Goal: Task Accomplishment & Management: Complete application form

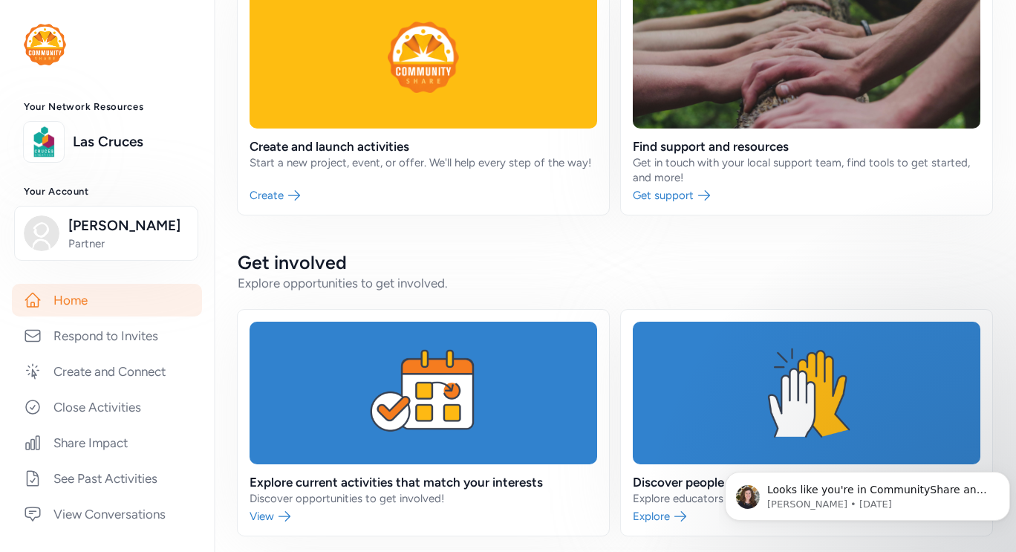
scroll to position [223, 0]
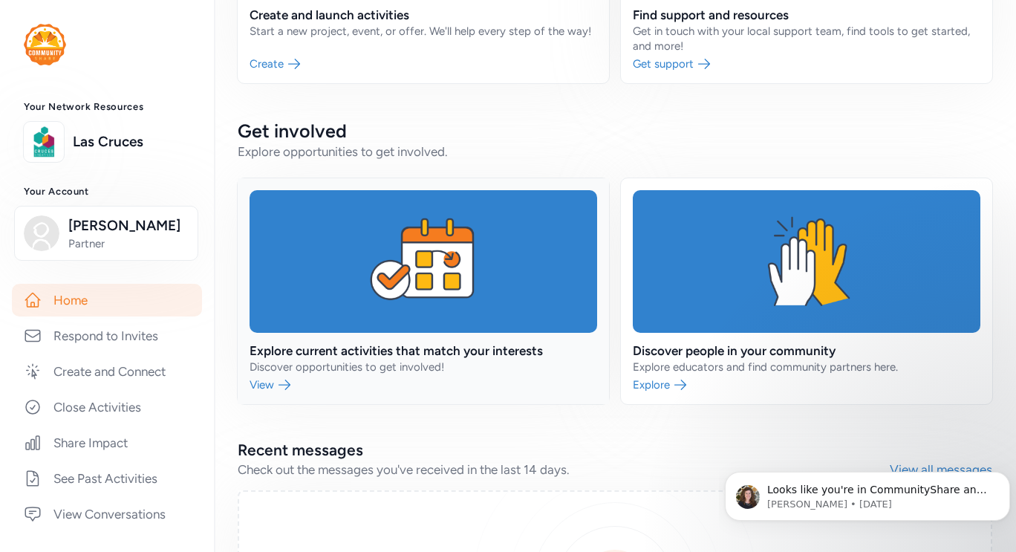
click at [528, 352] on link at bounding box center [423, 291] width 371 height 226
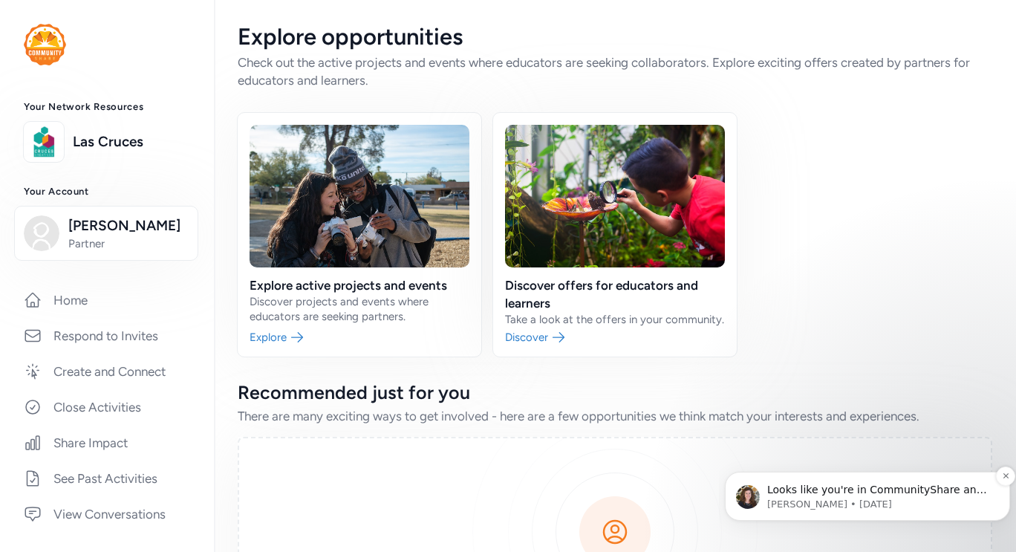
click at [814, 491] on p "Looks like you're in CommunityShare and all linked to Sierra! Way to solve it. …" at bounding box center [879, 490] width 224 height 15
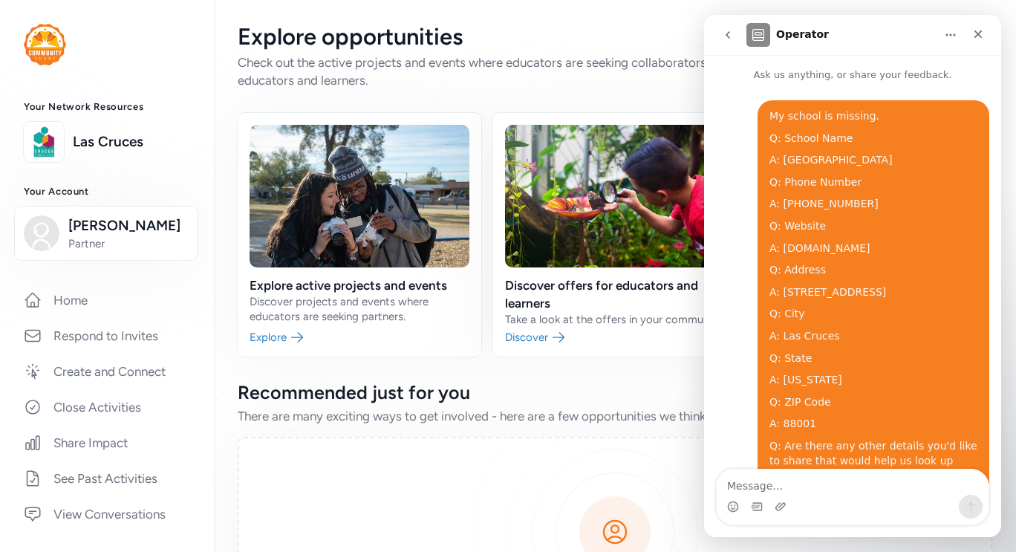
scroll to position [45, 0]
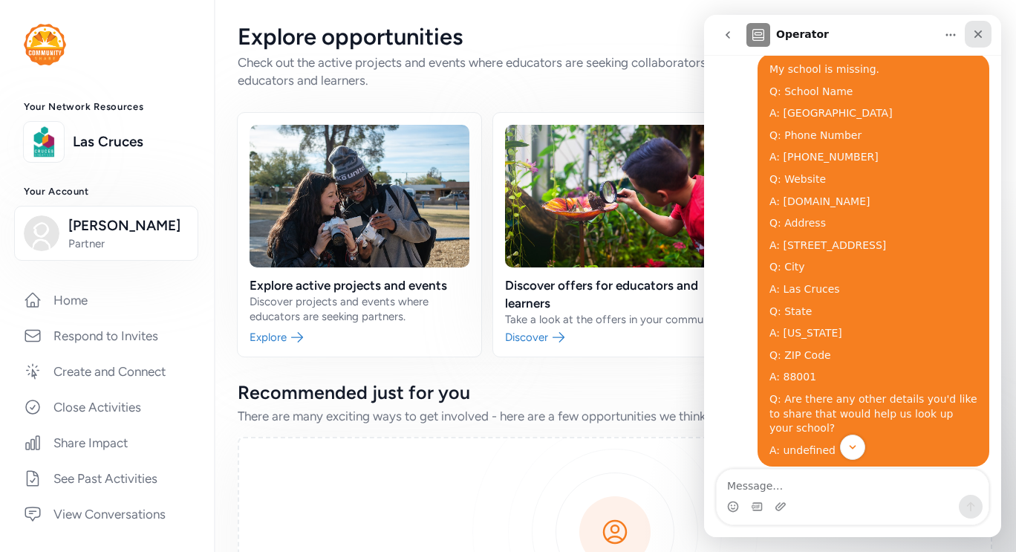
click at [981, 33] on icon "Close" at bounding box center [978, 34] width 12 height 12
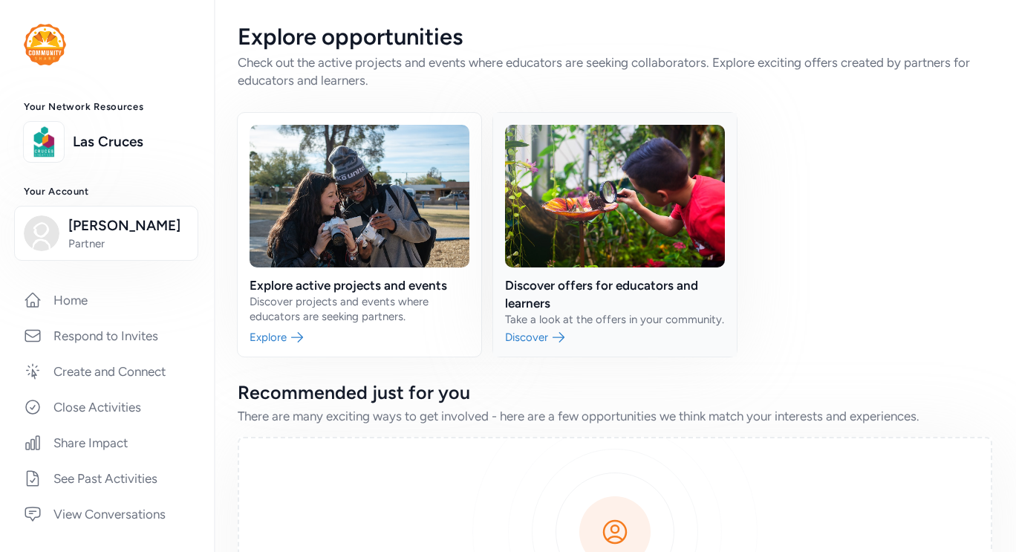
scroll to position [336, 0]
click at [289, 346] on link at bounding box center [360, 235] width 244 height 244
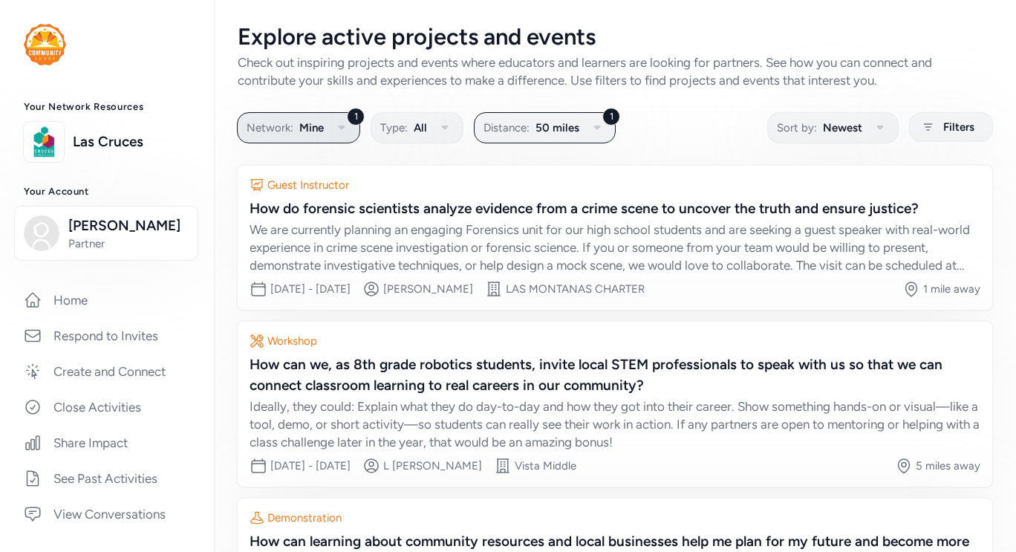
click at [324, 131] on button "1 Network: Mine" at bounding box center [298, 127] width 123 height 31
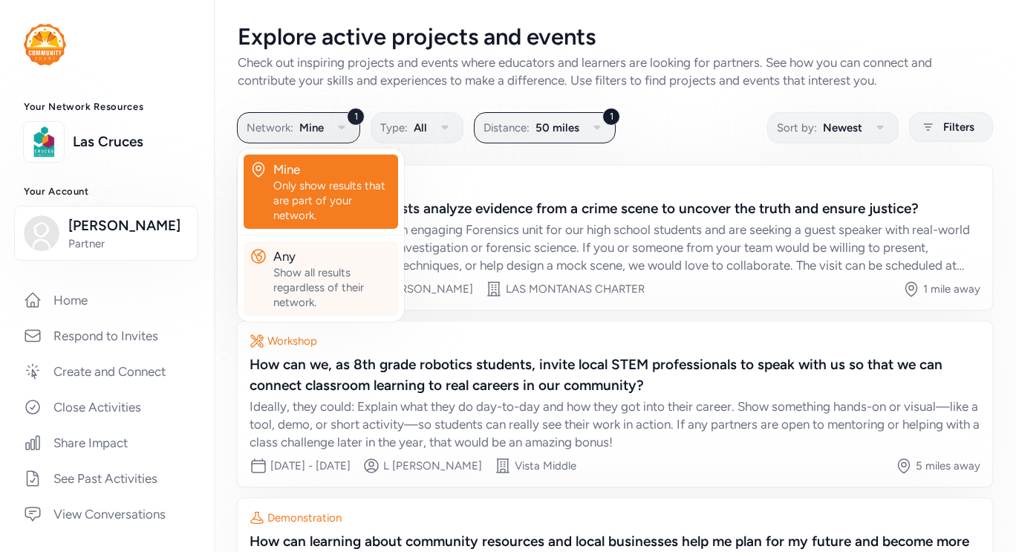
click at [295, 266] on div "Show all results regardless of their network." at bounding box center [332, 287] width 119 height 45
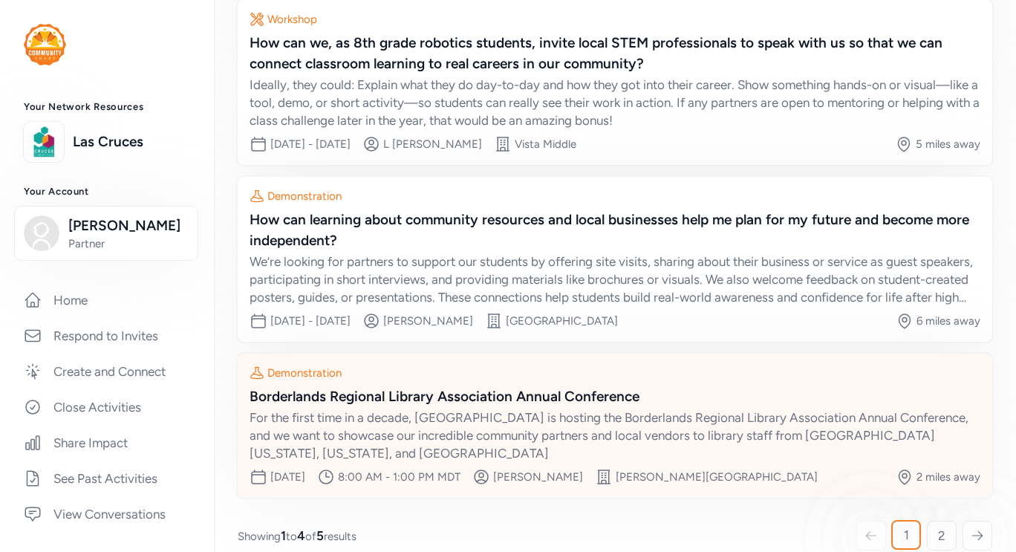
scroll to position [343, 0]
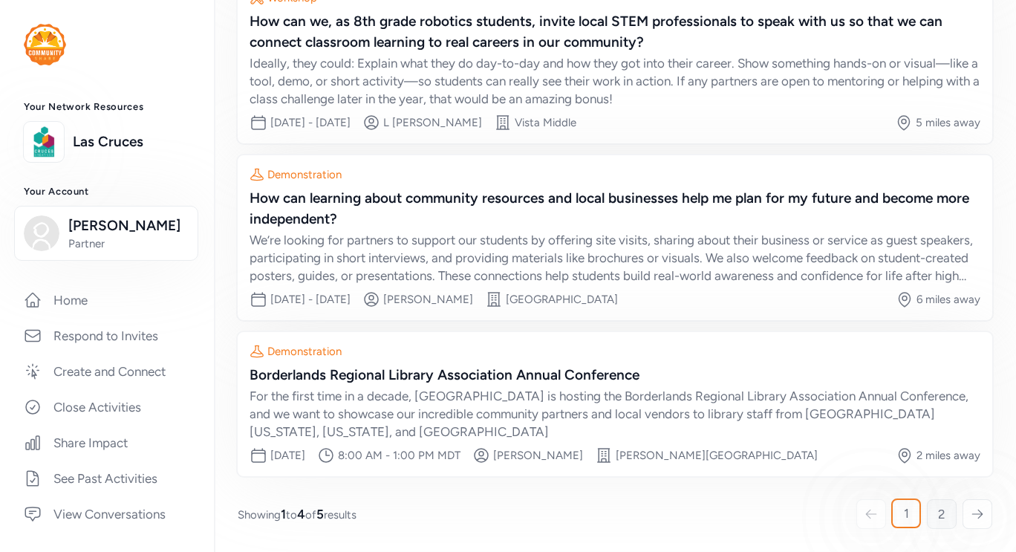
click at [938, 515] on span "2" at bounding box center [941, 514] width 7 height 18
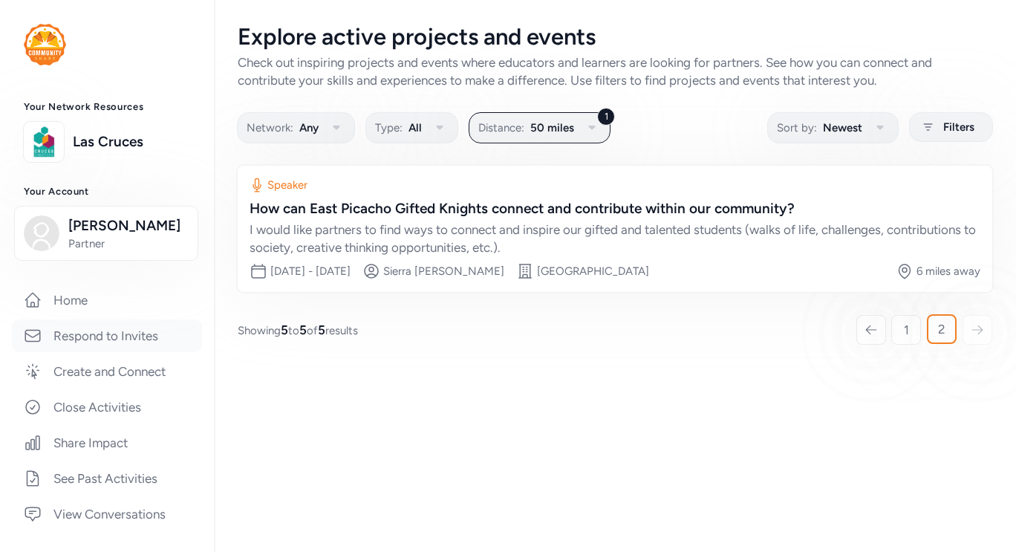
click at [130, 336] on link "Respond to Invites" at bounding box center [107, 335] width 190 height 33
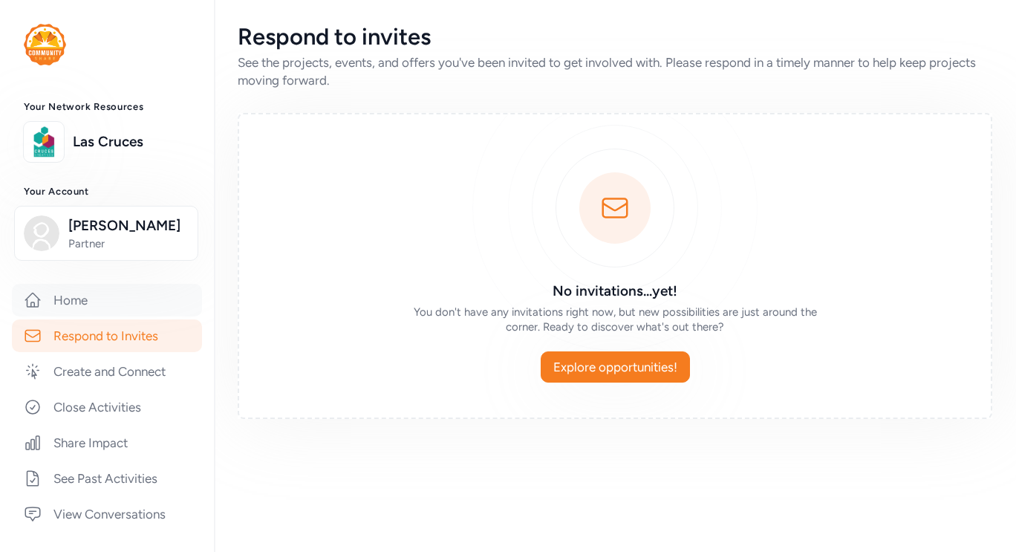
click at [117, 310] on link "Home" at bounding box center [107, 300] width 190 height 33
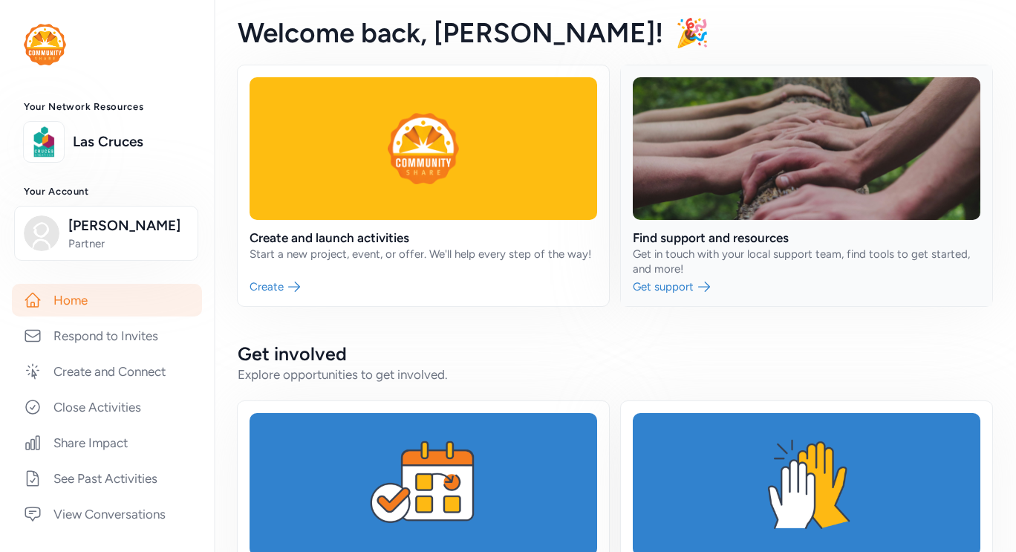
click at [668, 288] on link at bounding box center [806, 185] width 371 height 241
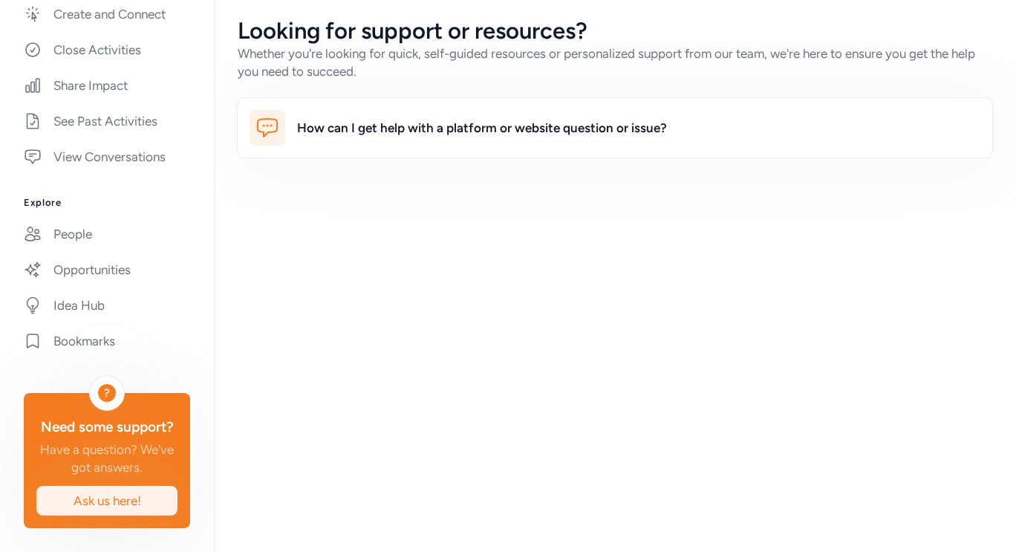
scroll to position [378, 0]
click at [85, 257] on link "Opportunities" at bounding box center [107, 269] width 190 height 33
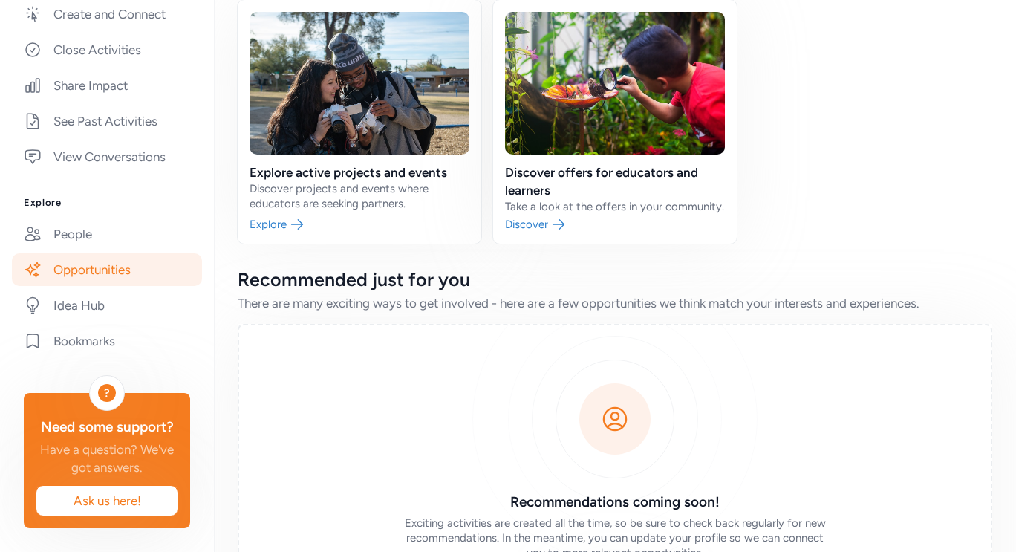
scroll to position [96, 0]
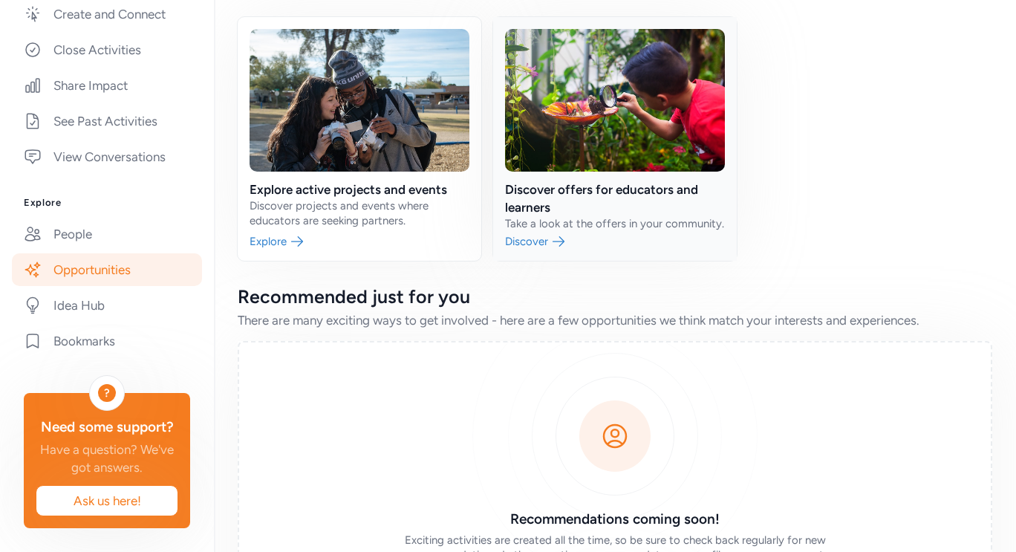
click at [530, 251] on link at bounding box center [615, 139] width 244 height 244
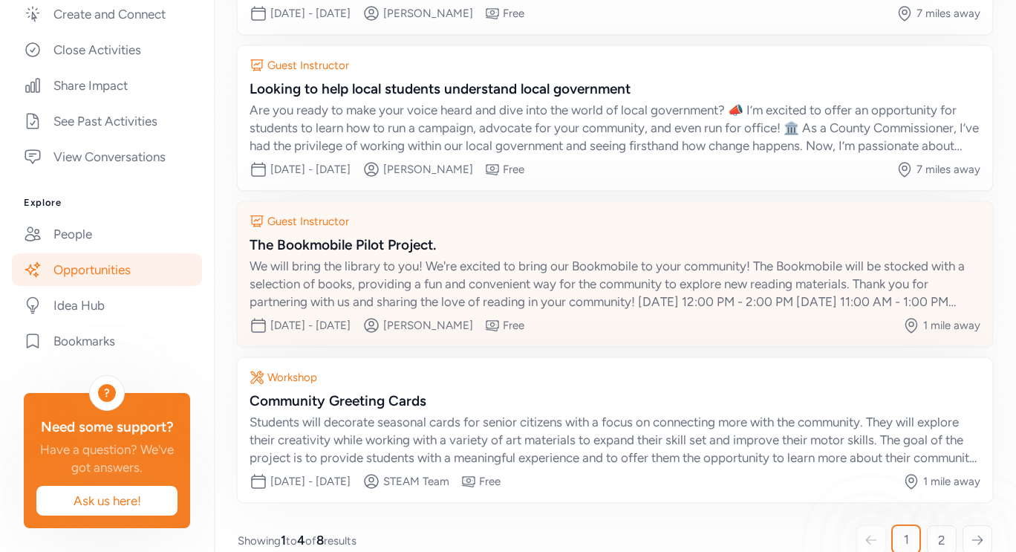
scroll to position [284, 0]
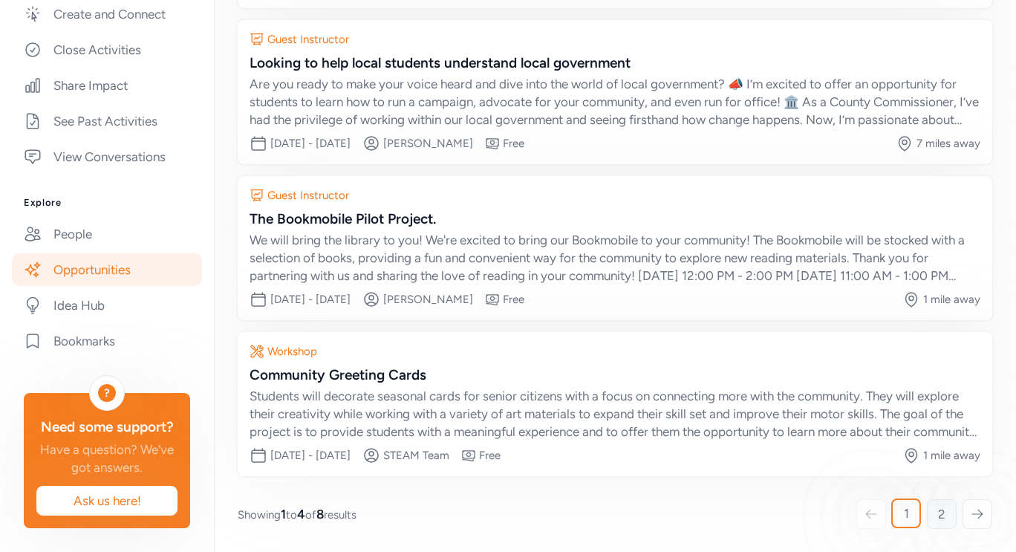
click at [938, 516] on span "2" at bounding box center [941, 514] width 7 height 18
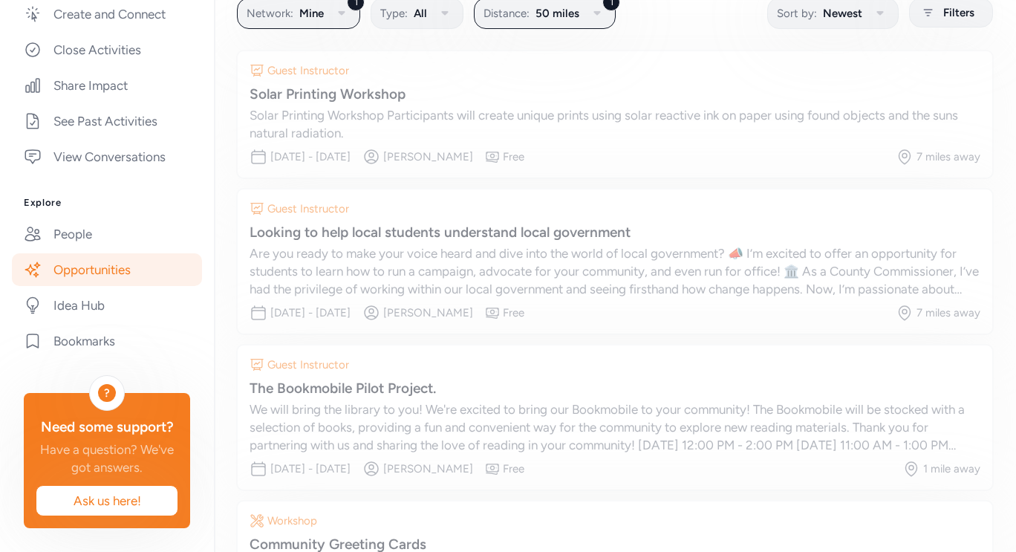
scroll to position [113, 0]
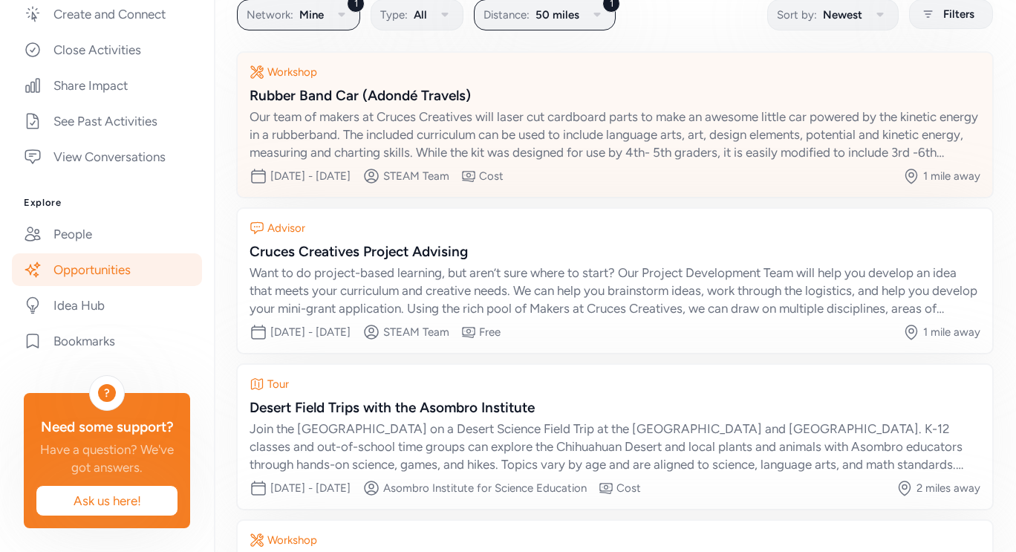
click at [476, 174] on icon at bounding box center [468, 176] width 15 height 15
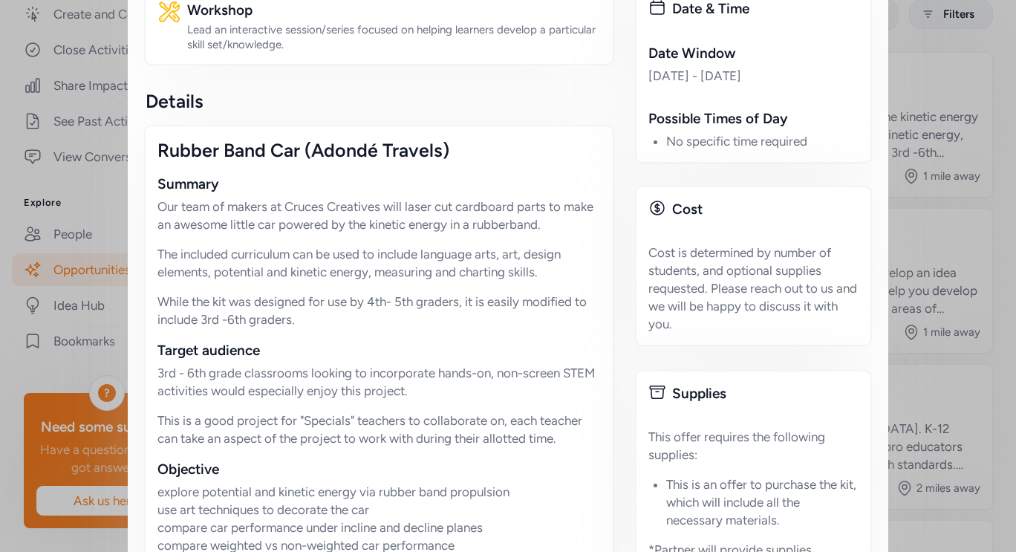
scroll to position [297, 0]
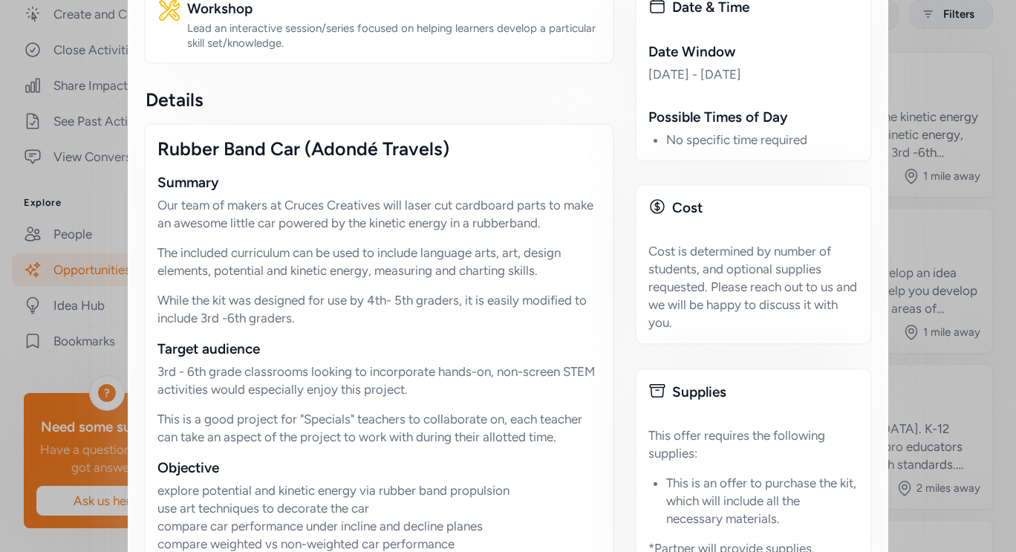
click at [892, 39] on div "Close Interested in STEAM's offer? Connect with STEAM to share your interest. Y…" at bounding box center [508, 513] width 1016 height 1620
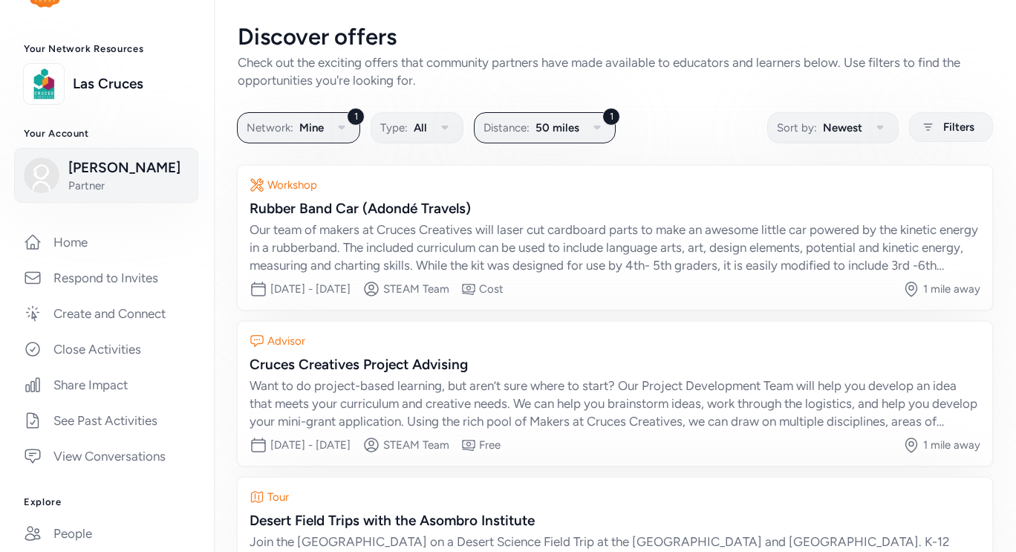
scroll to position [7, 0]
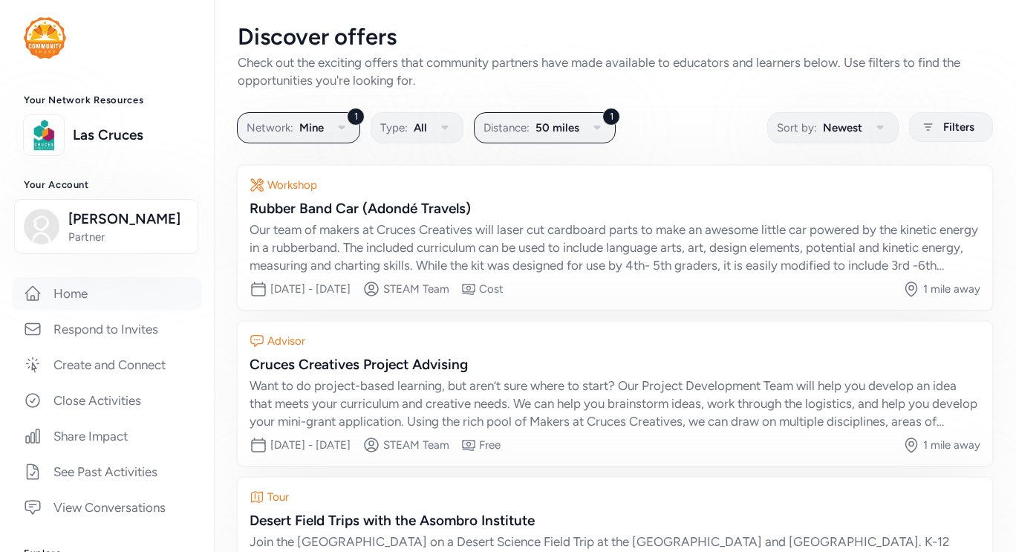
click at [69, 298] on link "Home" at bounding box center [107, 293] width 190 height 33
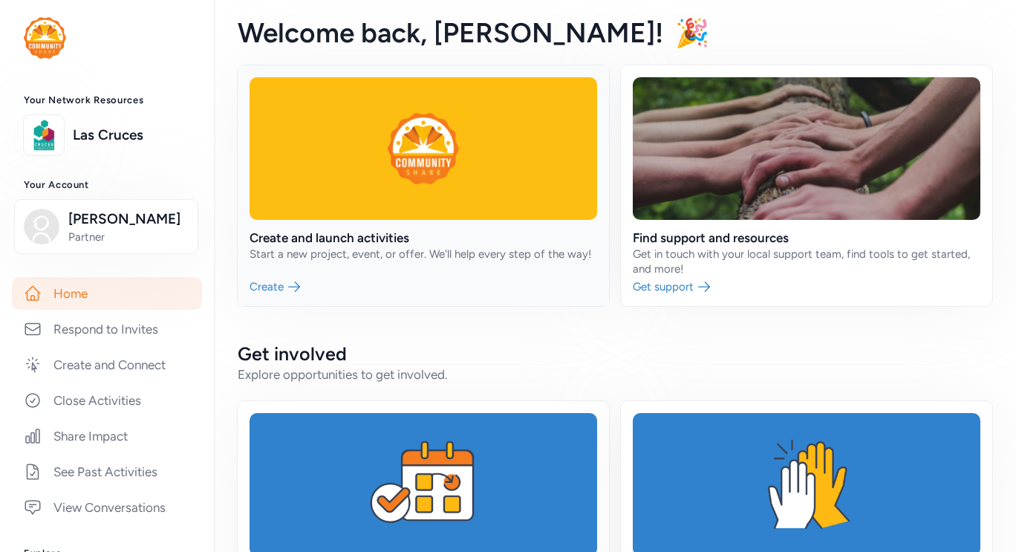
click at [381, 239] on link at bounding box center [423, 185] width 371 height 241
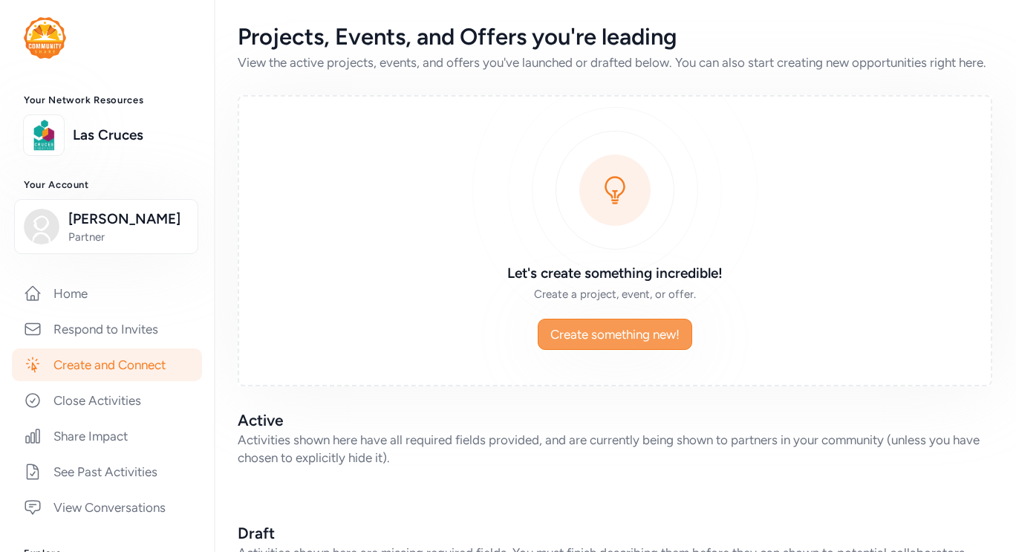
click at [629, 343] on span "Create something new!" at bounding box center [614, 334] width 129 height 18
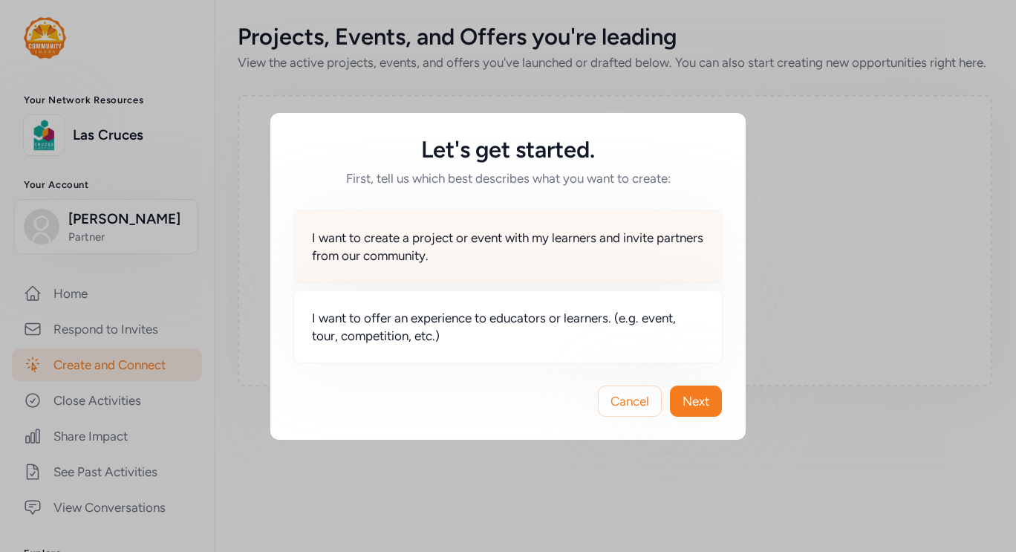
click at [608, 255] on span "I want to create a project or event with my learners and invite partners from o…" at bounding box center [508, 247] width 392 height 36
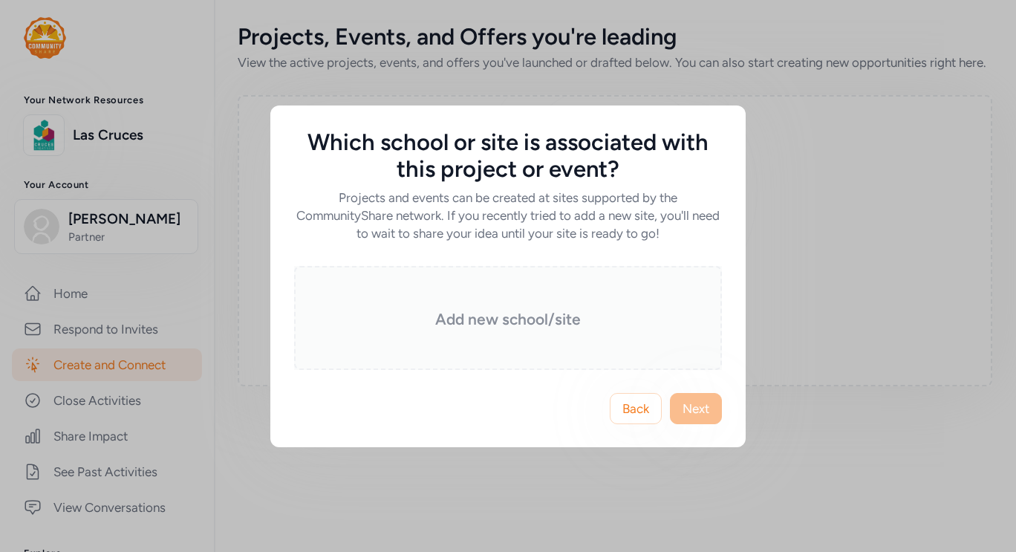
click at [653, 348] on div "Add new school/site" at bounding box center [508, 318] width 428 height 104
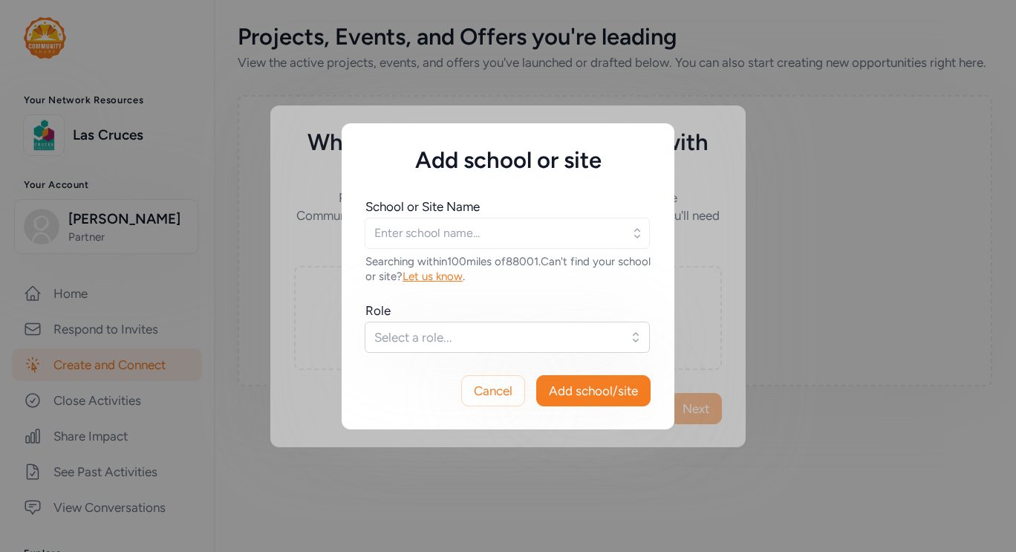
click at [542, 249] on div "School or Site Name Searching within 100 miles of 88001 . Can't find your schoo…" at bounding box center [507, 240] width 285 height 86
click at [541, 235] on input "text" at bounding box center [507, 233] width 285 height 31
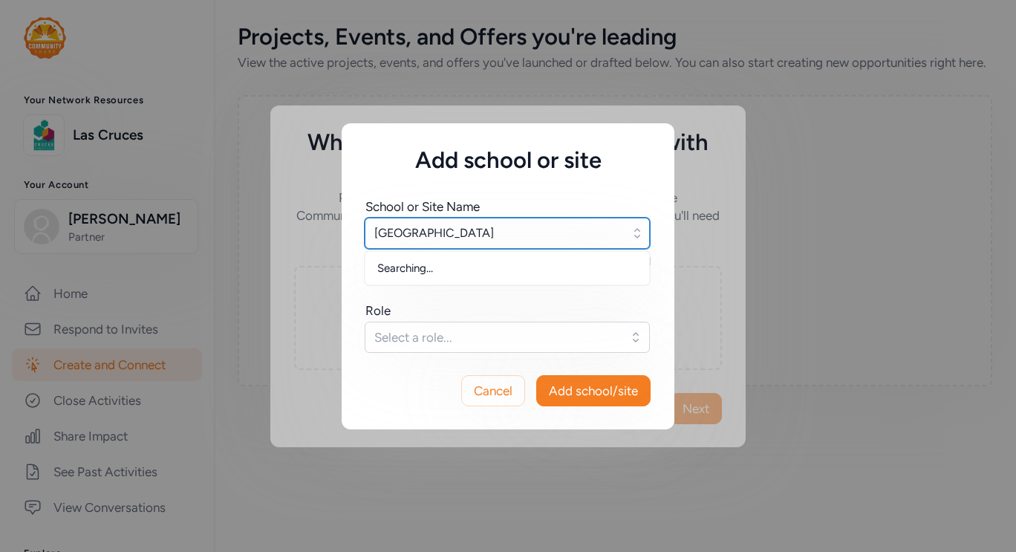
type input "[GEOGRAPHIC_DATA]"
click at [537, 324] on button "Select a role..." at bounding box center [507, 336] width 285 height 31
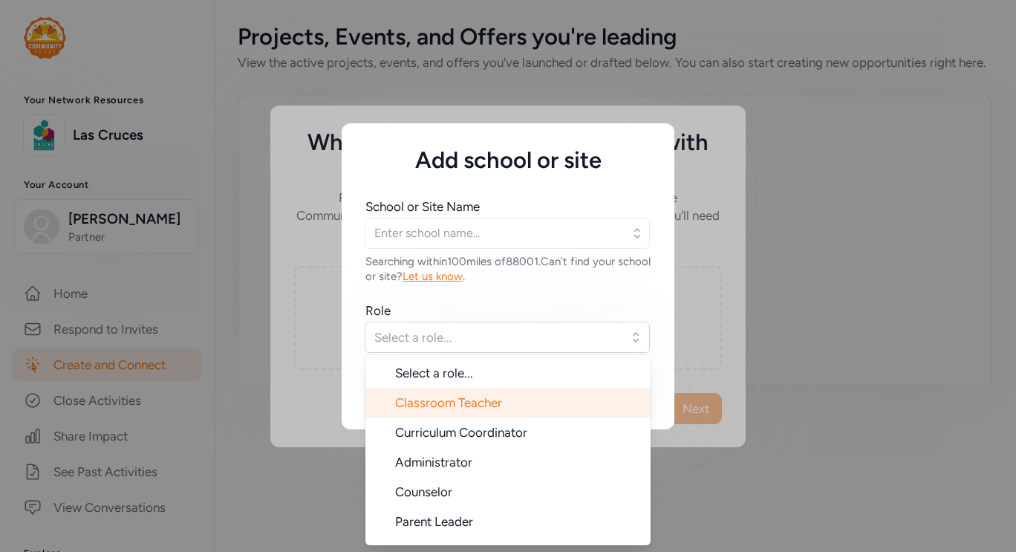
click at [530, 405] on li "Classroom Teacher" at bounding box center [507, 403] width 285 height 30
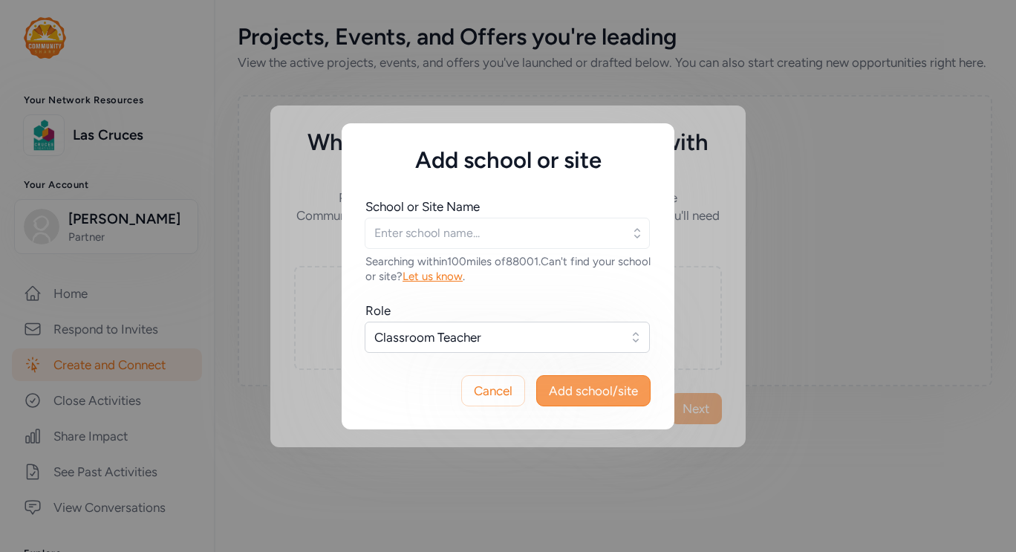
click at [601, 392] on span "Add school/site" at bounding box center [593, 391] width 89 height 18
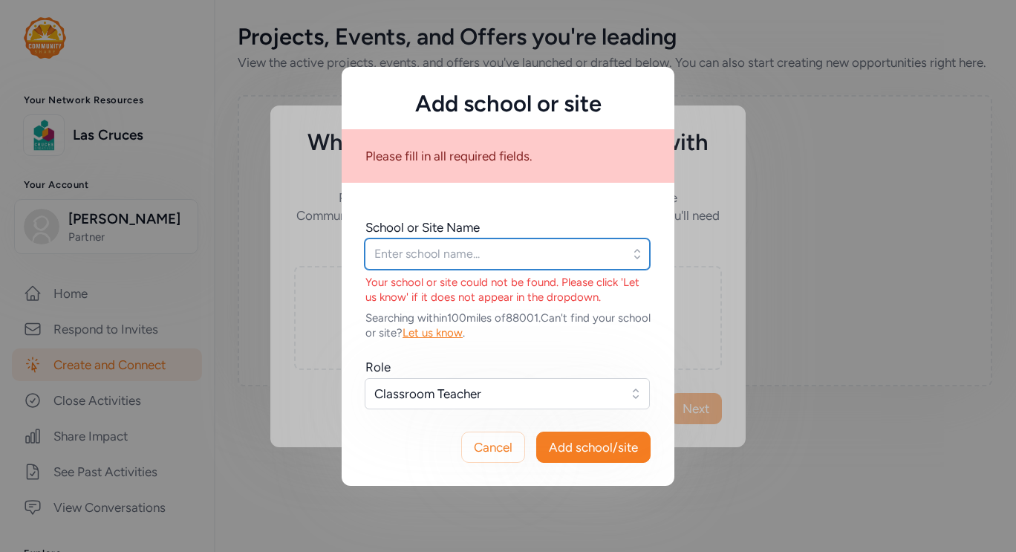
click at [514, 256] on input "text" at bounding box center [507, 253] width 285 height 31
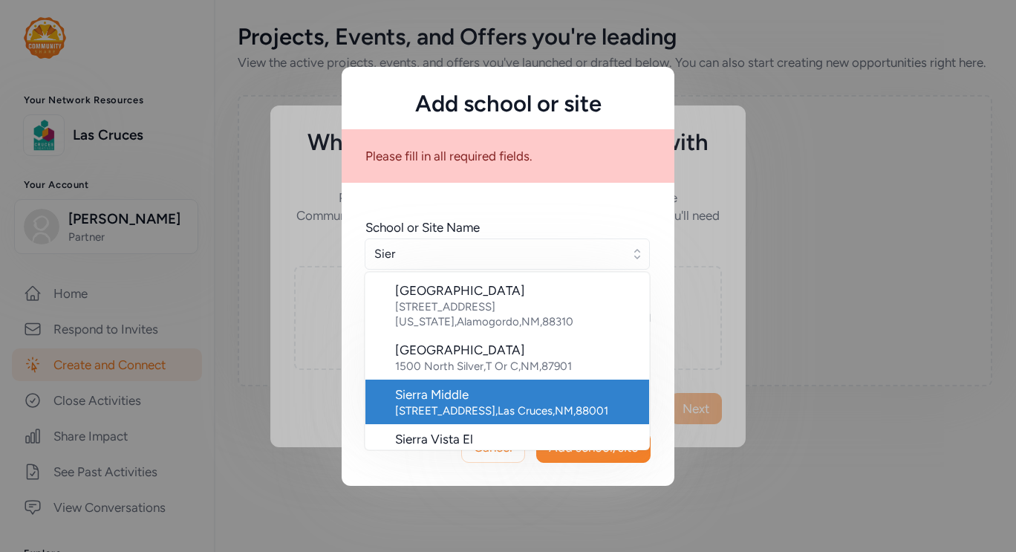
click at [547, 403] on div "[STREET_ADDRESS]" at bounding box center [516, 410] width 242 height 15
type input "Sierra Middle"
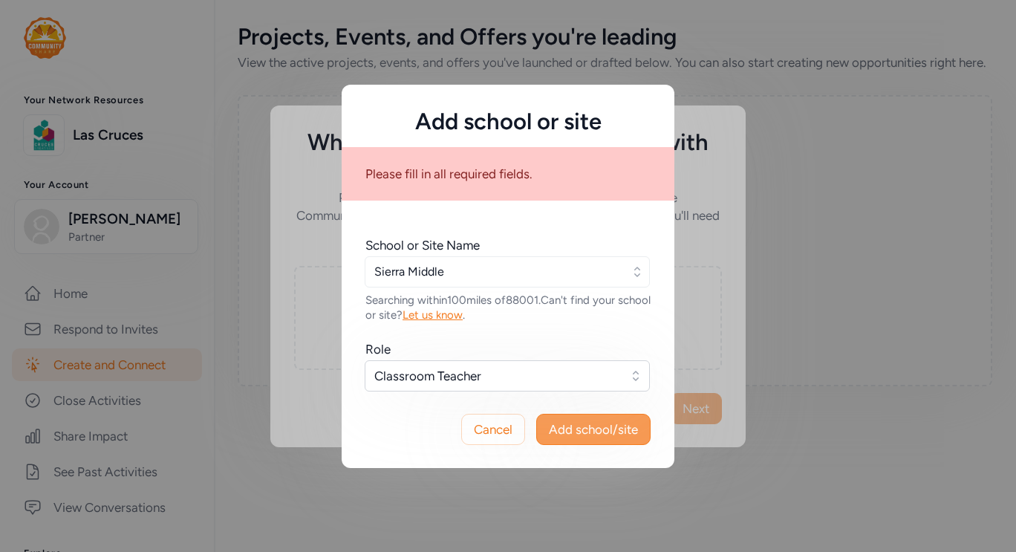
click at [584, 437] on span "Add school/site" at bounding box center [593, 429] width 89 height 18
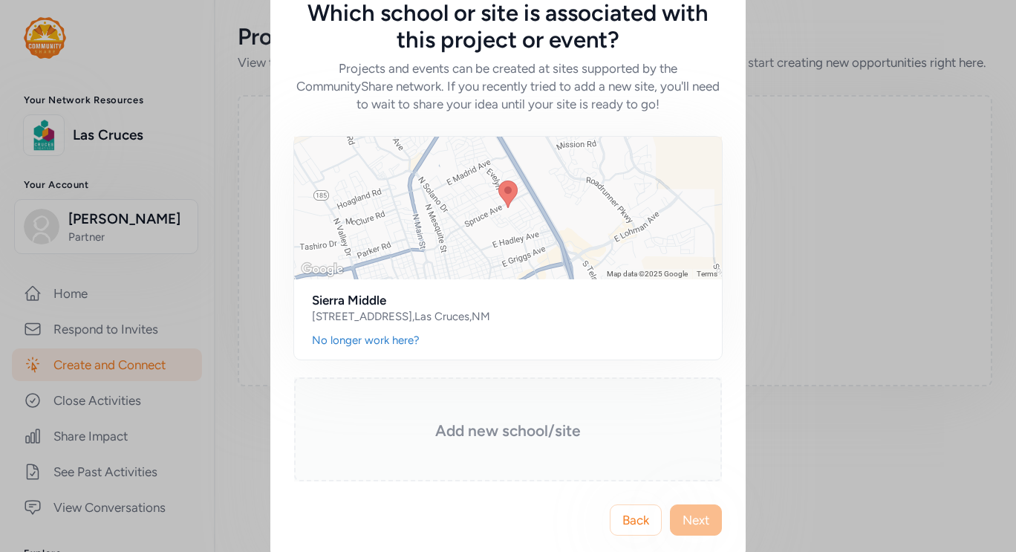
scroll to position [54, 0]
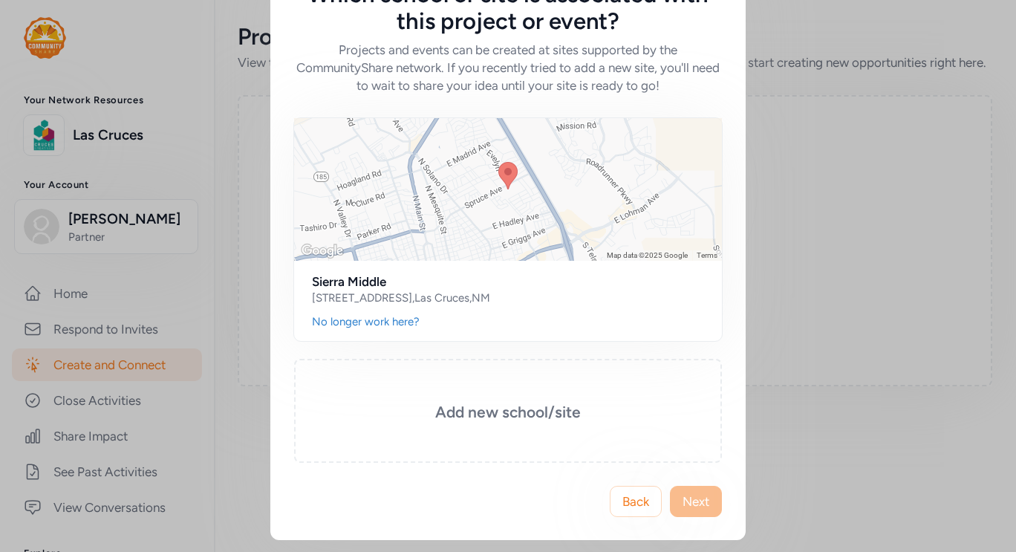
click at [683, 503] on span "Next" at bounding box center [695, 501] width 27 height 18
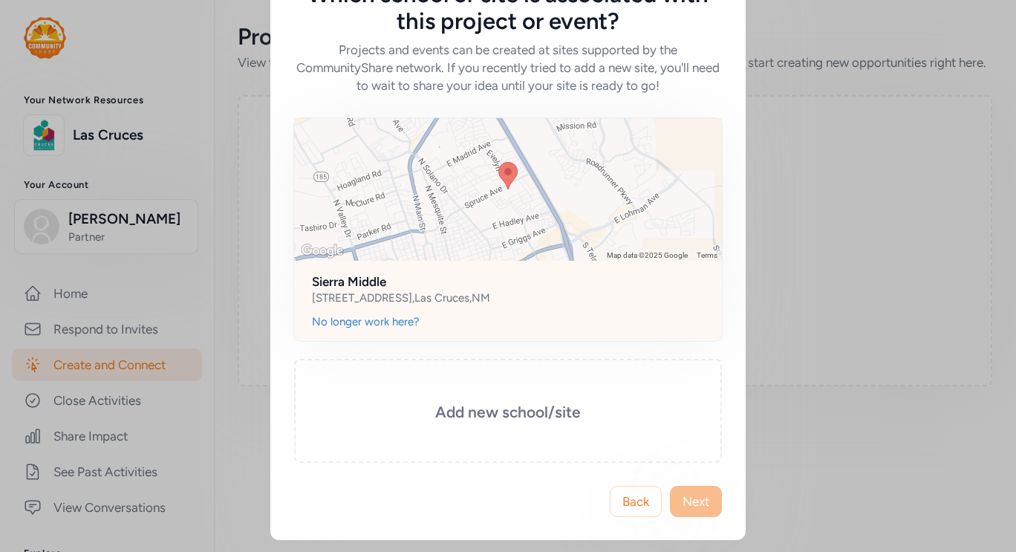
click at [492, 169] on img at bounding box center [507, 175] width 31 height 39
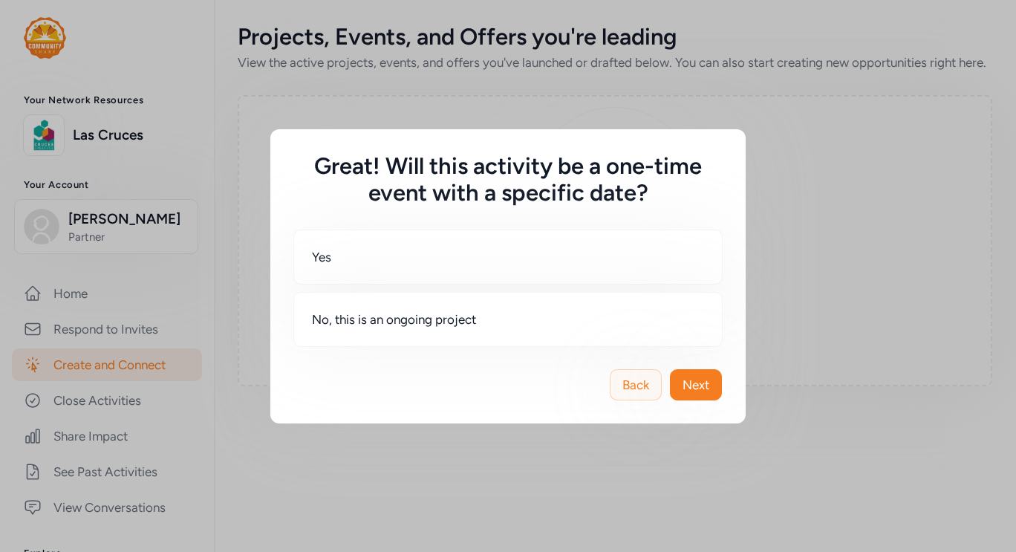
click at [641, 376] on span "Back" at bounding box center [635, 385] width 27 height 18
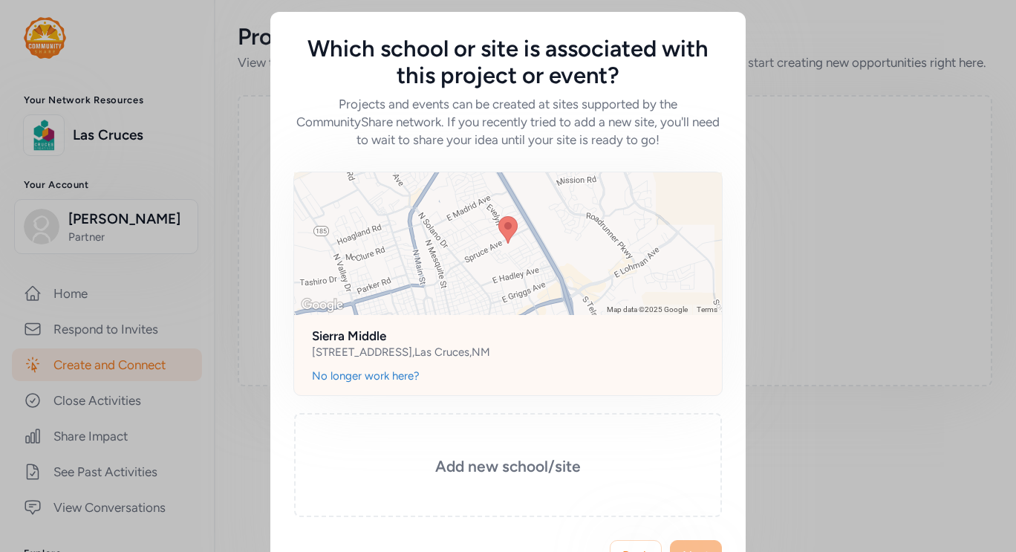
click at [586, 255] on div at bounding box center [508, 243] width 428 height 143
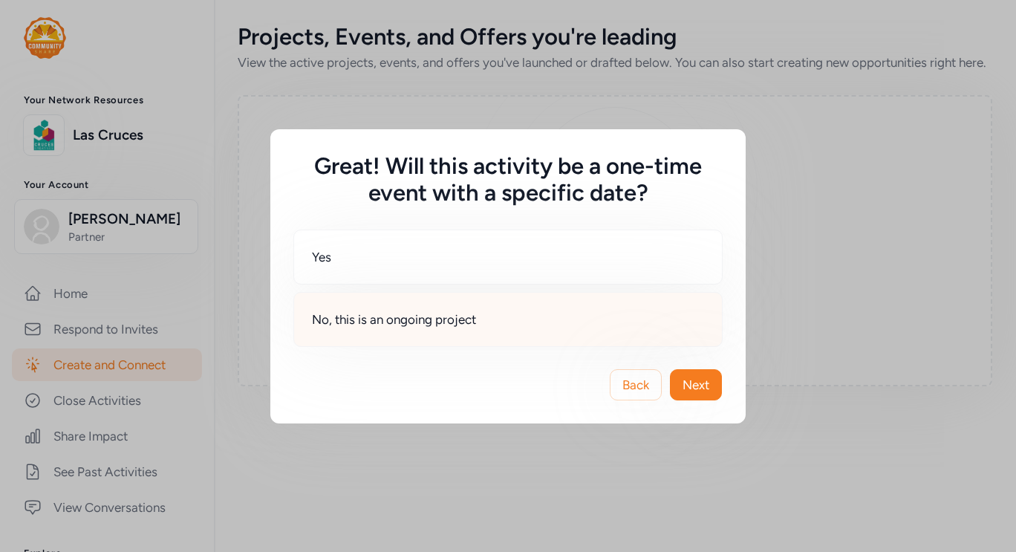
click at [476, 321] on span "No, this is an ongoing project" at bounding box center [394, 319] width 164 height 18
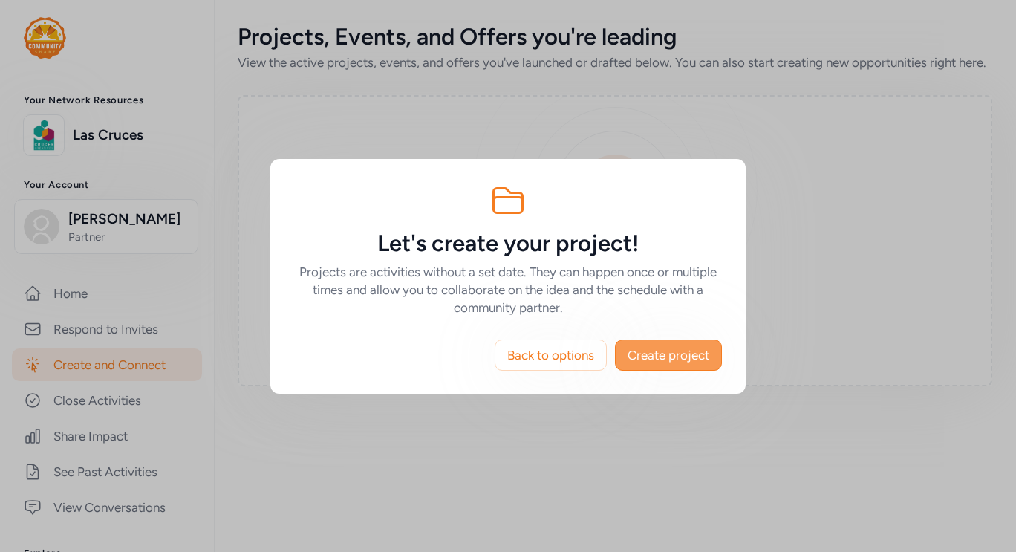
click at [685, 355] on span "Create project" at bounding box center [668, 355] width 82 height 18
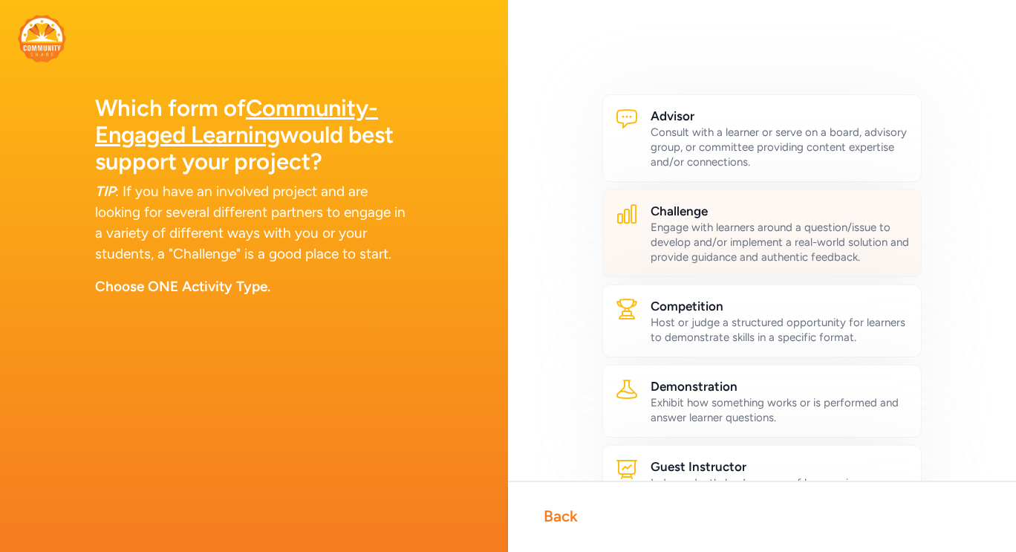
click at [679, 244] on div "Engage with learners around a question/issue to develop and/or implement a real…" at bounding box center [779, 242] width 258 height 45
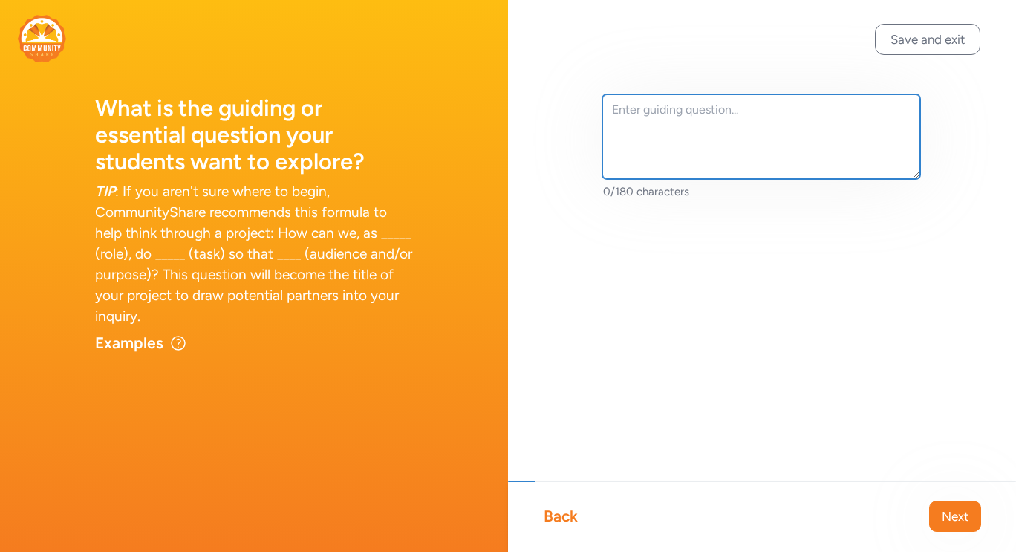
click at [761, 136] on textarea at bounding box center [761, 136] width 318 height 85
click at [693, 117] on textarea at bounding box center [761, 136] width 318 height 85
paste textarea "How can we use scientific principles of force, motion, magnetism, energy, and c…"
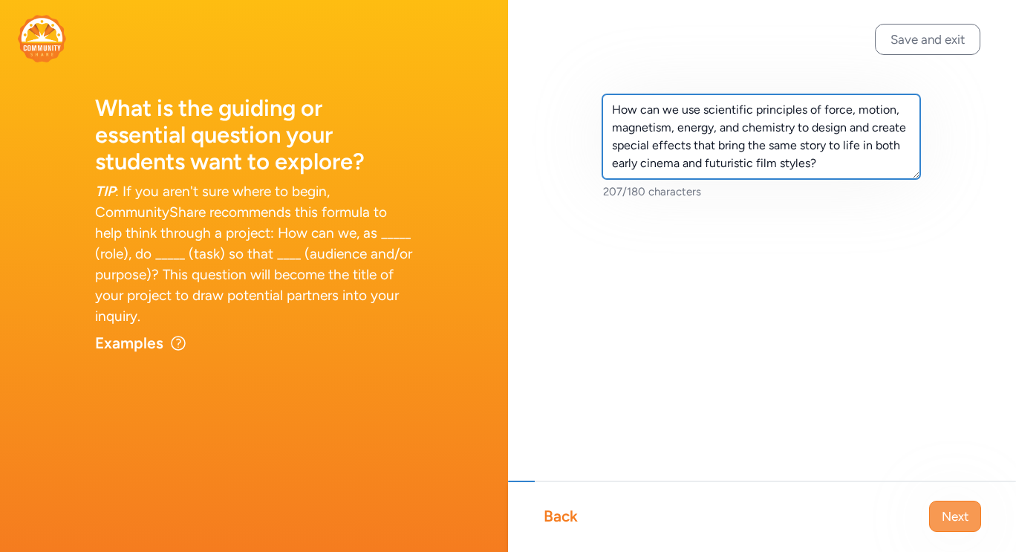
type textarea "How can we use scientific principles of force, motion, magnetism, energy, and c…"
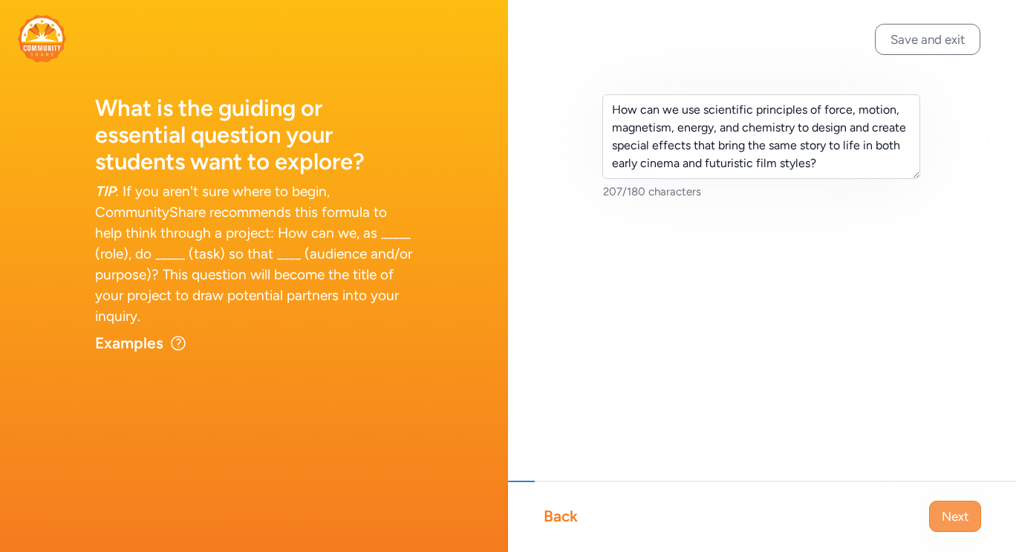
click at [962, 516] on span "Next" at bounding box center [954, 516] width 27 height 18
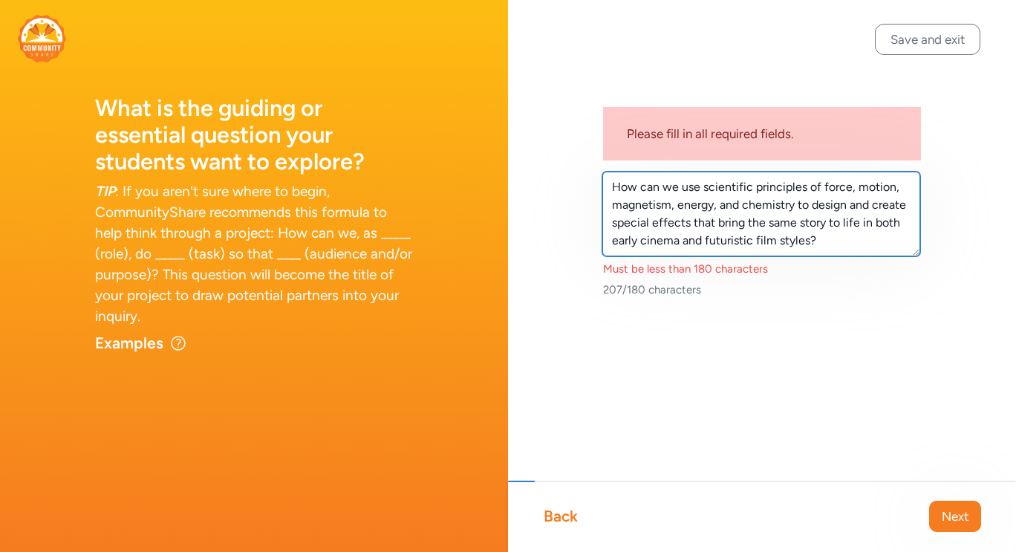
click at [781, 228] on textarea "How can we use scientific principles of force, motion, magnetism, energy, and c…" at bounding box center [761, 213] width 318 height 85
click at [853, 247] on textarea "How can we use scientific principles of force, motion, magnetism, energy, and c…" at bounding box center [761, 213] width 318 height 85
drag, startPoint x: 702, startPoint y: 186, endPoint x: 820, endPoint y: 189, distance: 118.1
click at [820, 189] on textarea "How can we use scientific principles of force, motion, magnetism, energy, and c…" at bounding box center [761, 213] width 318 height 85
click at [754, 233] on textarea "How can we use scientific principles of force, motion, magnetism, energy, and c…" at bounding box center [761, 213] width 318 height 85
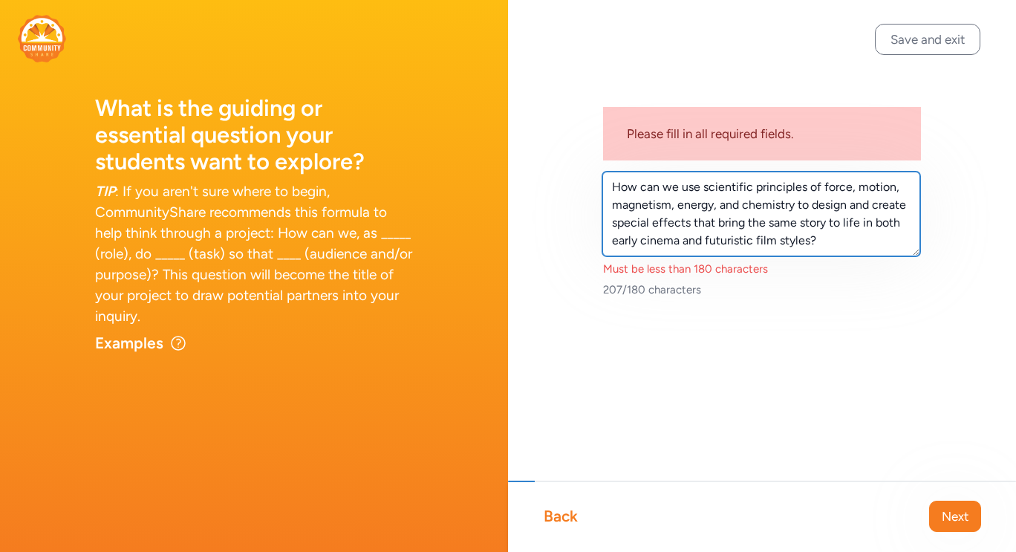
drag, startPoint x: 837, startPoint y: 240, endPoint x: 542, endPoint y: 171, distance: 302.5
click at [542, 171] on div "Please fill in all required fields. How can we use scientific principles of for…" at bounding box center [762, 220] width 508 height 440
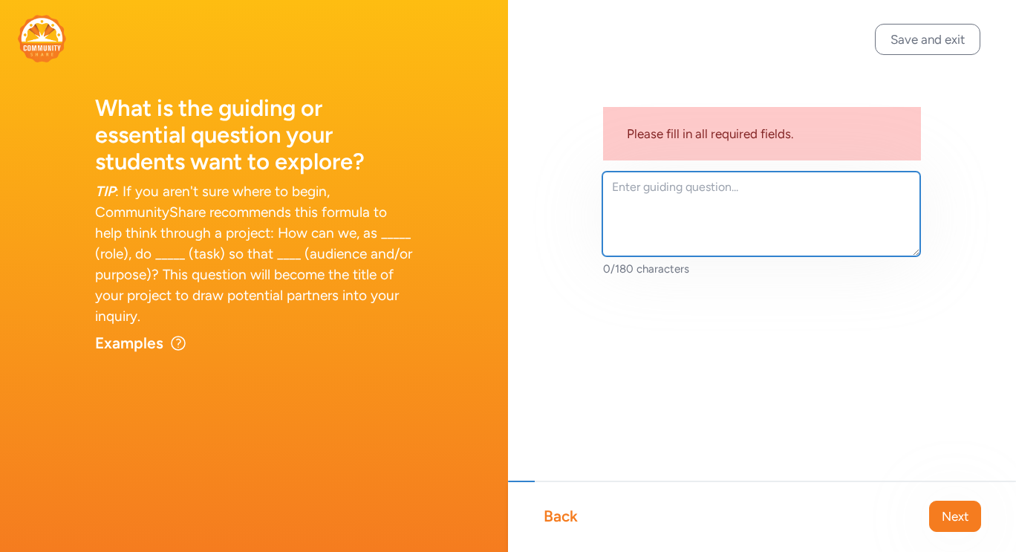
paste textarea "How can we use science to create special effects that tell the same story in bo…"
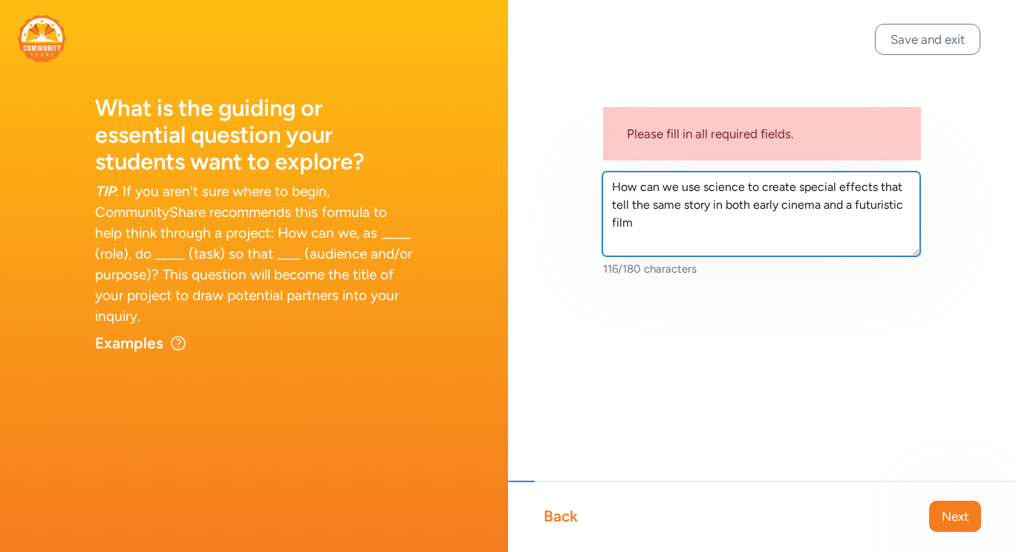
click at [807, 203] on textarea "How can we use science to create special effects that tell the same story in bo…" at bounding box center [761, 213] width 318 height 85
click at [705, 186] on textarea "How can we use science to create special effects that tell the same story in bo…" at bounding box center [761, 213] width 318 height 85
click at [817, 220] on textarea "How can we use physics, chemistry, and energy to create special effects that te…" at bounding box center [761, 213] width 318 height 85
type textarea "How can we use physics, chemistry, and energy to create special effects that te…"
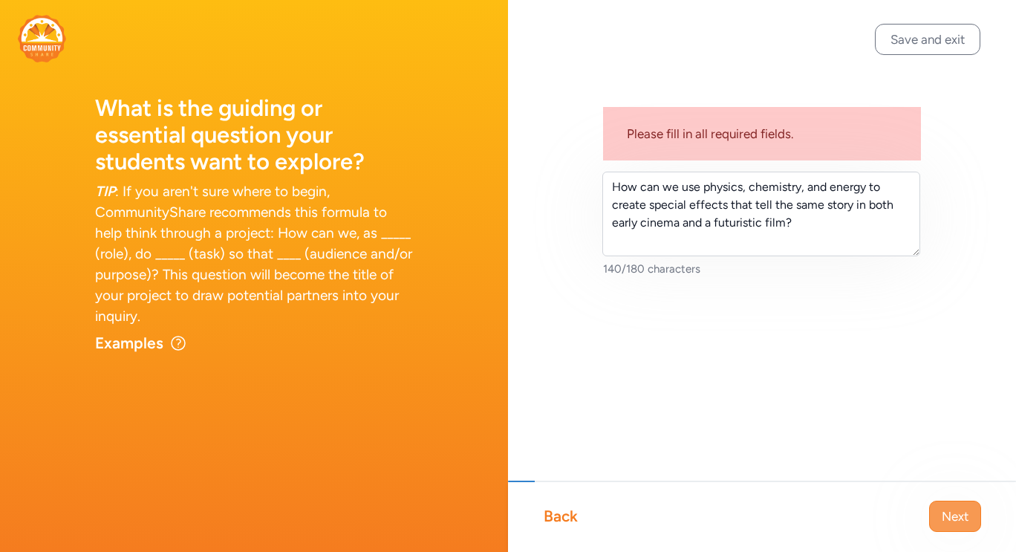
click at [942, 509] on span "Next" at bounding box center [954, 516] width 27 height 18
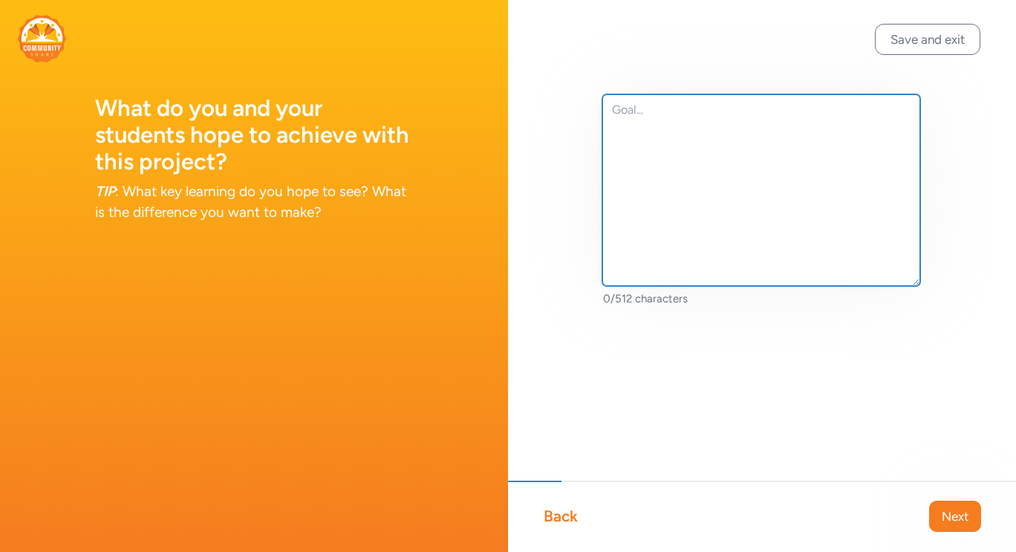
click at [696, 177] on textarea at bounding box center [761, 190] width 318 height 192
paste textarea "Students will apply their understanding of force, motion, magnetism, energy, an…"
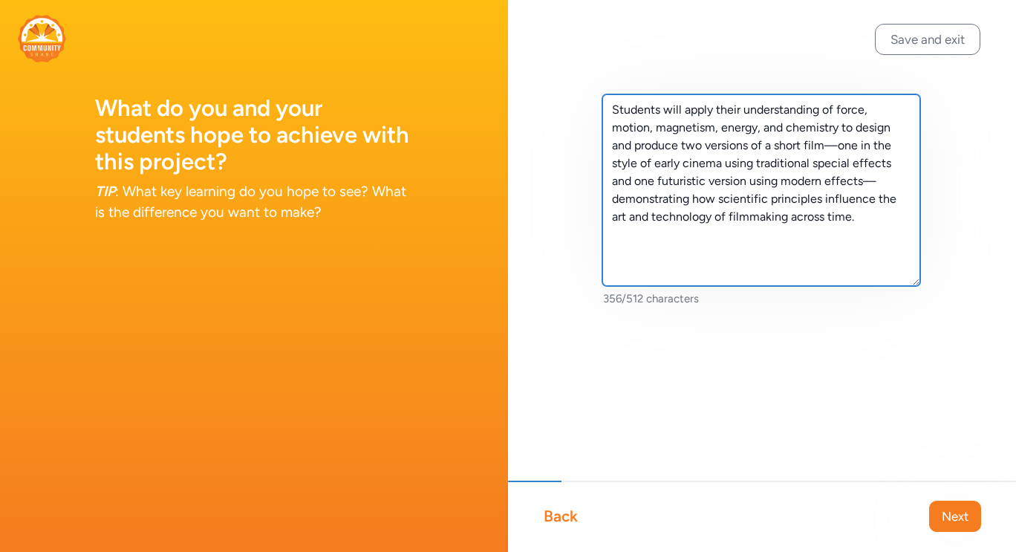
click at [659, 108] on textarea "Students will apply their understanding of force, motion, magnetism, energy, an…" at bounding box center [761, 190] width 318 height 192
drag, startPoint x: 843, startPoint y: 234, endPoint x: 566, endPoint y: 74, distance: 319.0
click at [566, 74] on div "We will apply their understanding of force, motion, magnetism, energy, and chem…" at bounding box center [762, 224] width 508 height 448
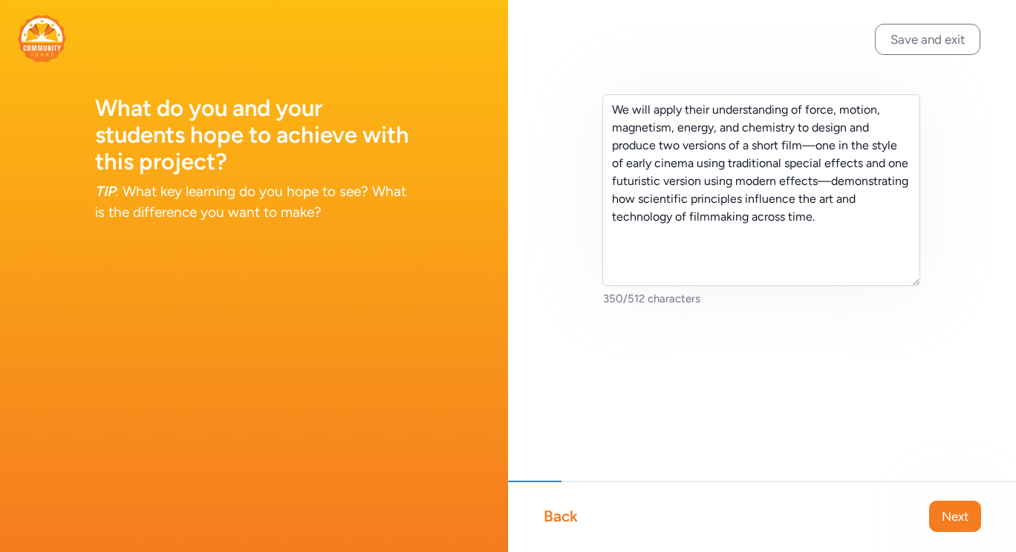
click at [687, 345] on div "We will apply their understanding of force, motion, magnetism, energy, and chem…" at bounding box center [762, 224] width 508 height 448
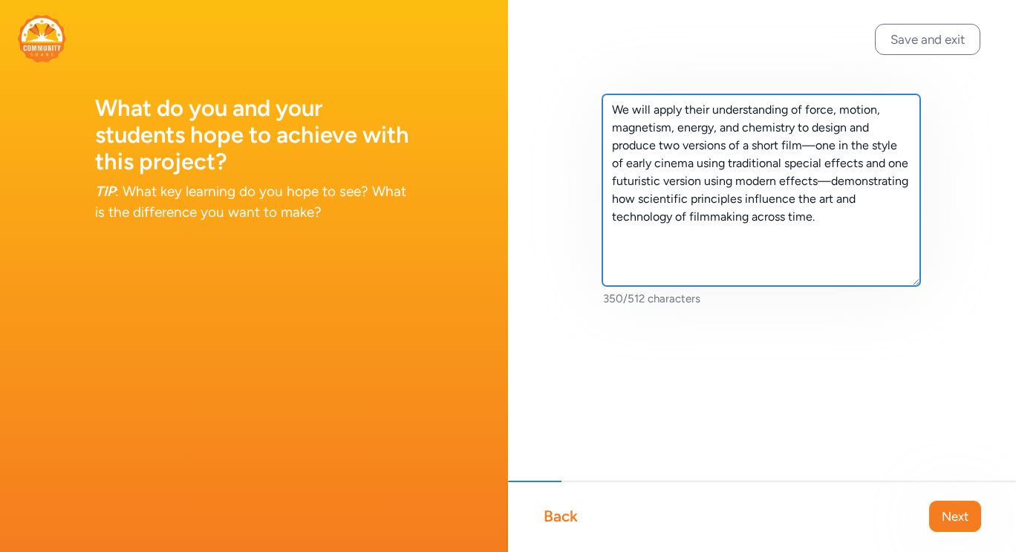
click at [712, 250] on textarea "We will apply their understanding of force, motion, magnetism, energy, and chem…" at bounding box center [761, 190] width 318 height 192
click at [834, 221] on textarea "We will apply their understanding of force, motion, magnetism, energy, and chem…" at bounding box center [761, 190] width 318 height 192
click at [845, 253] on textarea "We will apply their understanding of force, motion, magnetism, energy, and chem…" at bounding box center [761, 190] width 318 height 192
click at [703, 236] on textarea "We will apply their understanding of force, motion, magnetism, energy, and chem…" at bounding box center [761, 190] width 318 height 192
paste textarea "xamples of special effects may include practical techniques such as forced pers…"
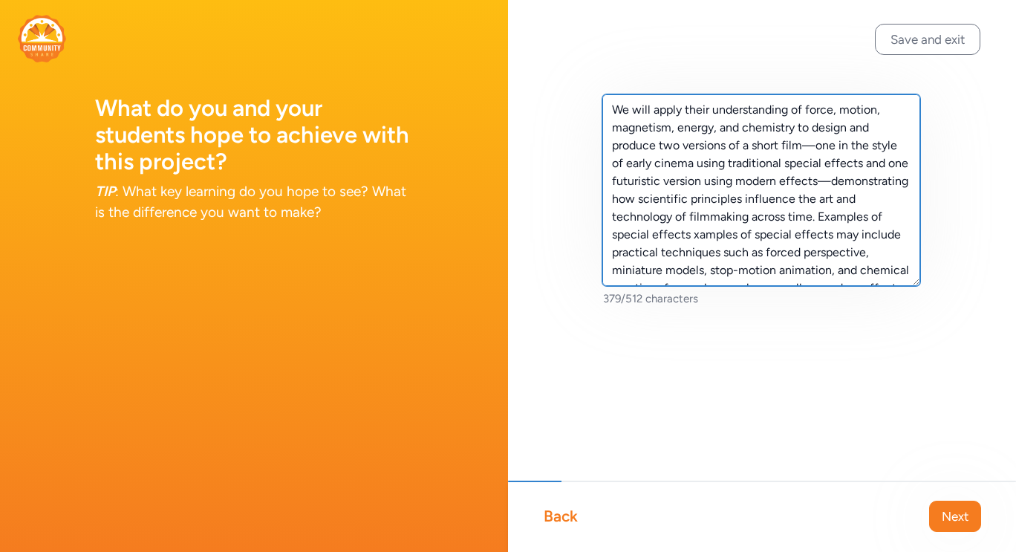
scroll to position [81, 0]
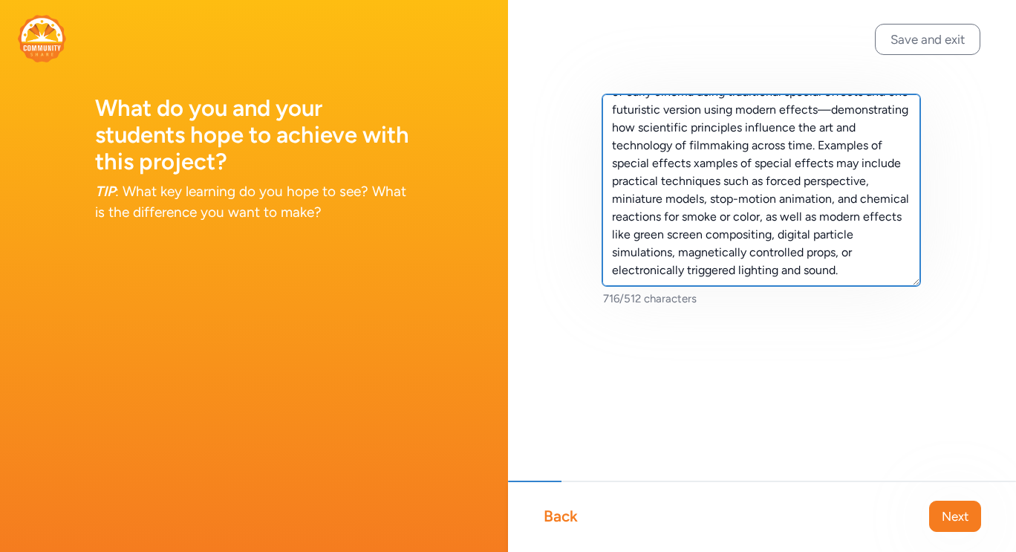
drag, startPoint x: 759, startPoint y: 151, endPoint x: 901, endPoint y: 149, distance: 141.8
click at [901, 149] on textarea "We will apply their understanding of force, motion, magnetism, energy, and chem…" at bounding box center [761, 190] width 318 height 192
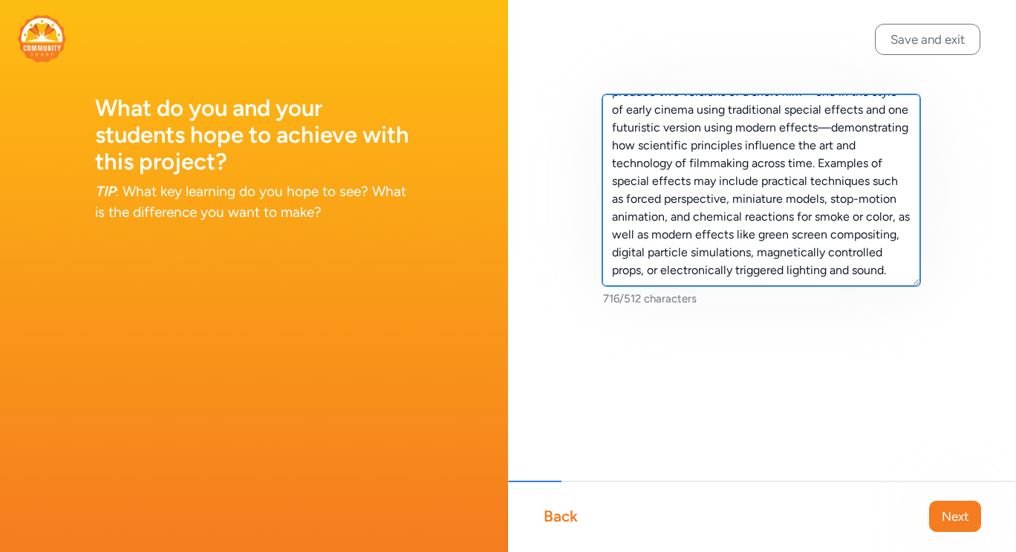
scroll to position [71, 0]
click at [766, 217] on textarea "We will apply their understanding of force, motion, magnetism, energy, and chem…" at bounding box center [761, 190] width 318 height 192
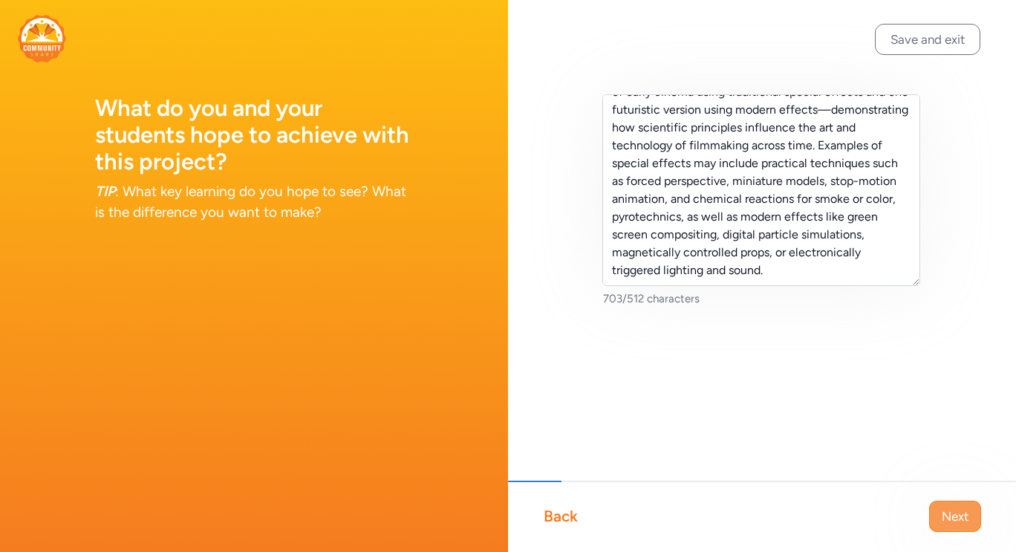
click at [961, 514] on span "Next" at bounding box center [954, 516] width 27 height 18
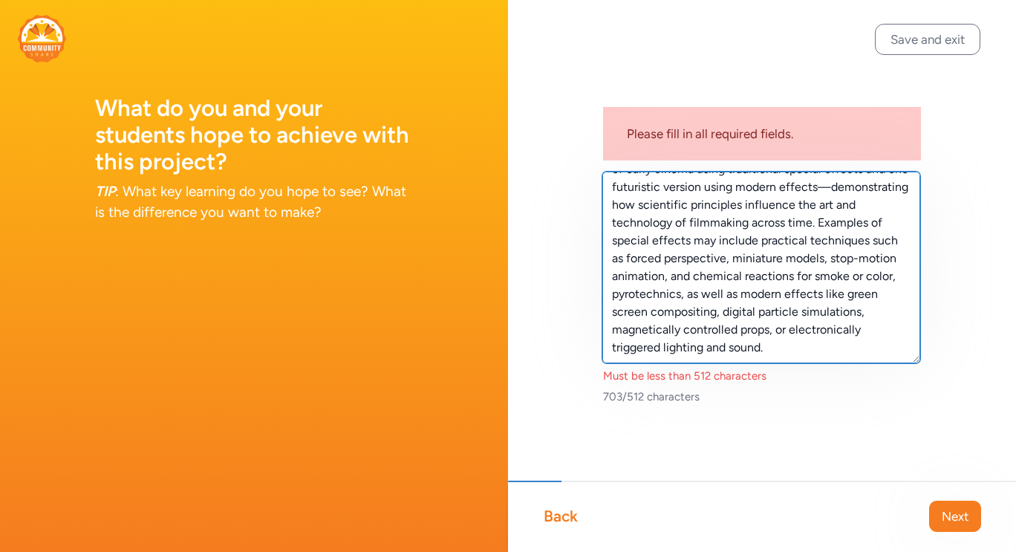
click at [766, 313] on textarea "We will apply their understanding of force, motion, magnetism, energy, and chem…" at bounding box center [761, 267] width 318 height 192
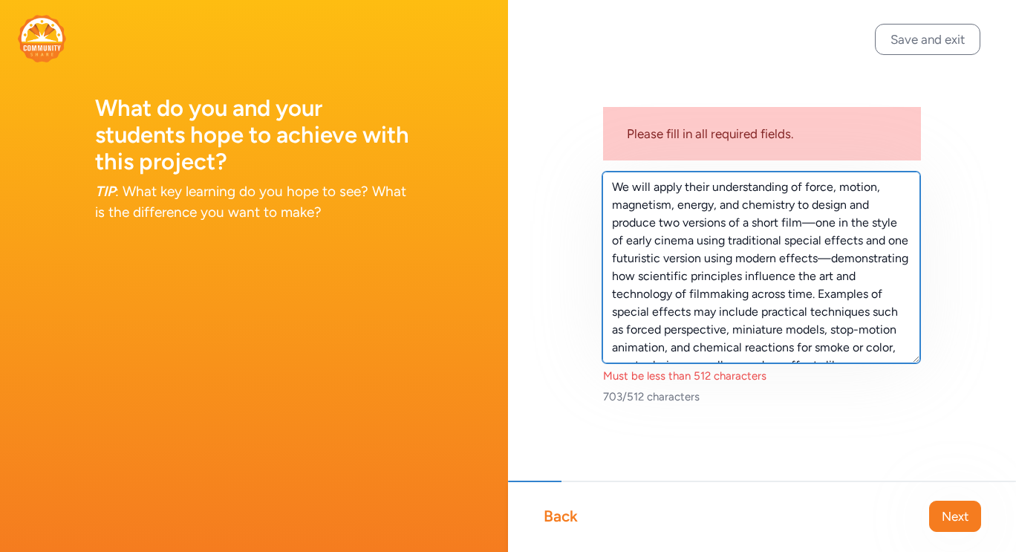
drag, startPoint x: 824, startPoint y: 313, endPoint x: 715, endPoint y: 329, distance: 110.3
click at [715, 329] on textarea "We will apply their understanding of force, motion, magnetism, energy, and chem…" at bounding box center [761, 267] width 318 height 192
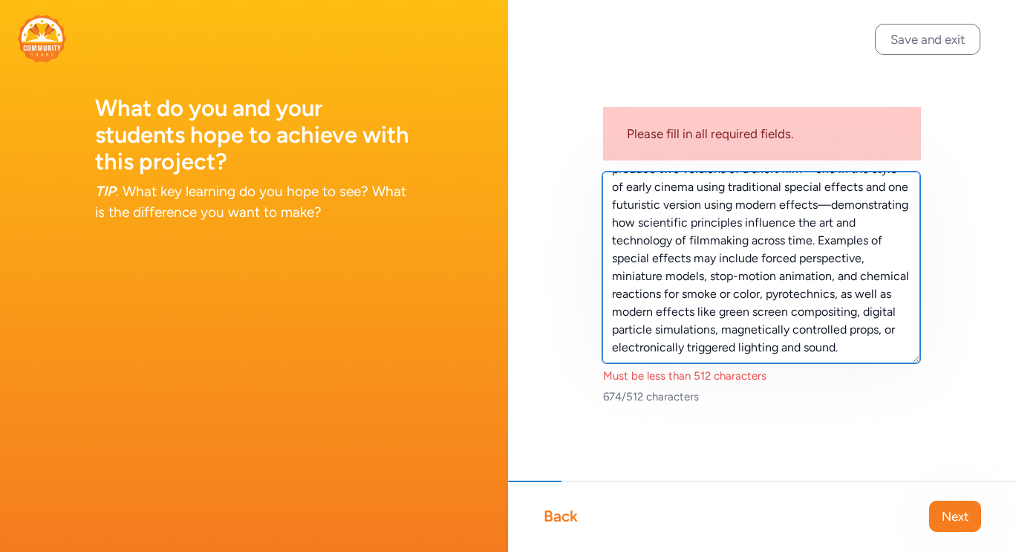
drag, startPoint x: 688, startPoint y: 297, endPoint x: 841, endPoint y: 293, distance: 153.0
click at [841, 293] on textarea "We will apply their understanding of force, motion, magnetism, energy, and chem…" at bounding box center [761, 267] width 318 height 192
drag, startPoint x: 886, startPoint y: 330, endPoint x: 896, endPoint y: 333, distance: 9.9
click at [896, 333] on textarea "We will apply their understanding of force, motion, magnetism, energy, and chem…" at bounding box center [761, 267] width 318 height 192
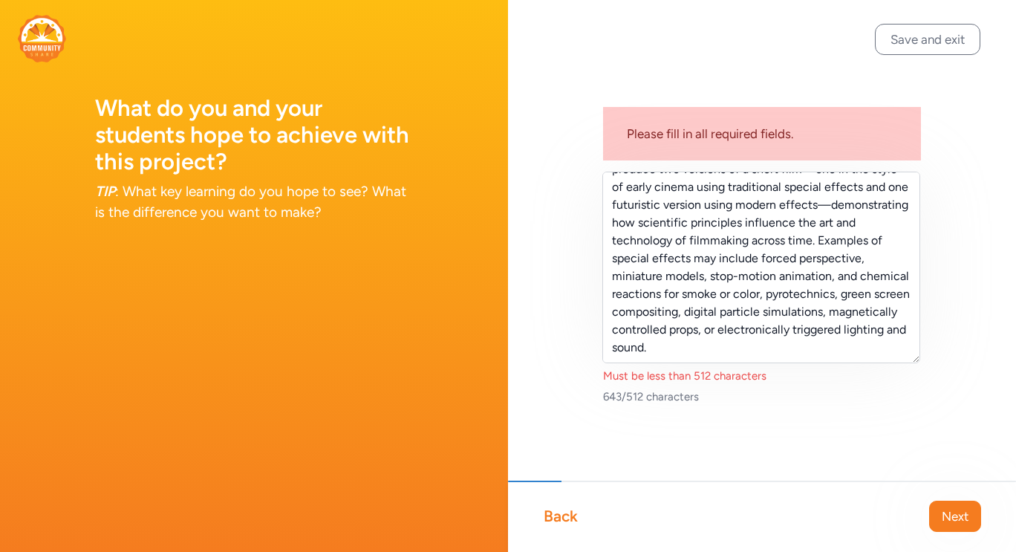
click at [859, 381] on div "Must be less than 512 characters" at bounding box center [762, 375] width 318 height 15
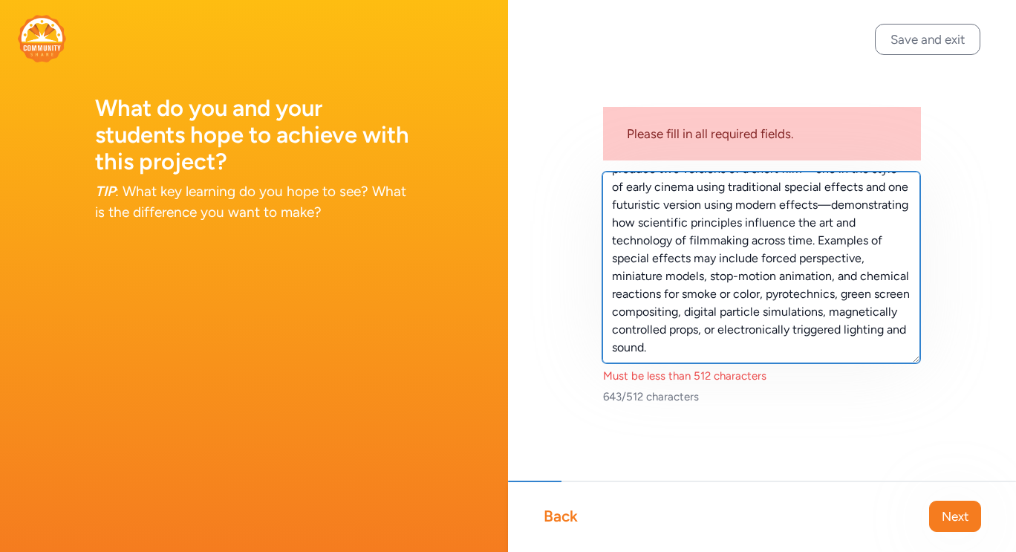
drag, startPoint x: 669, startPoint y: 260, endPoint x: 757, endPoint y: 253, distance: 88.6
click at [757, 253] on textarea "We will apply their understanding of force, motion, magnetism, energy, and chem…" at bounding box center [761, 267] width 318 height 192
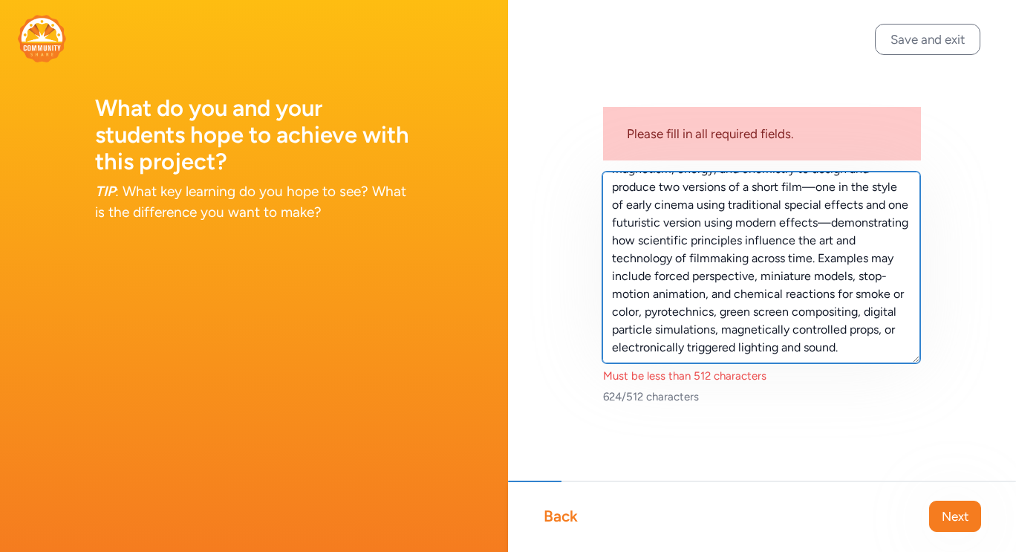
drag, startPoint x: 769, startPoint y: 225, endPoint x: 823, endPoint y: 230, distance: 54.4
click at [823, 230] on textarea "We will apply their understanding of force, motion, magnetism, energy, and chem…" at bounding box center [761, 267] width 318 height 192
drag, startPoint x: 761, startPoint y: 275, endPoint x: 597, endPoint y: 267, distance: 164.2
click at [597, 267] on div "Please fill in all required fields. We will apply their understanding of force,…" at bounding box center [762, 273] width 508 height 546
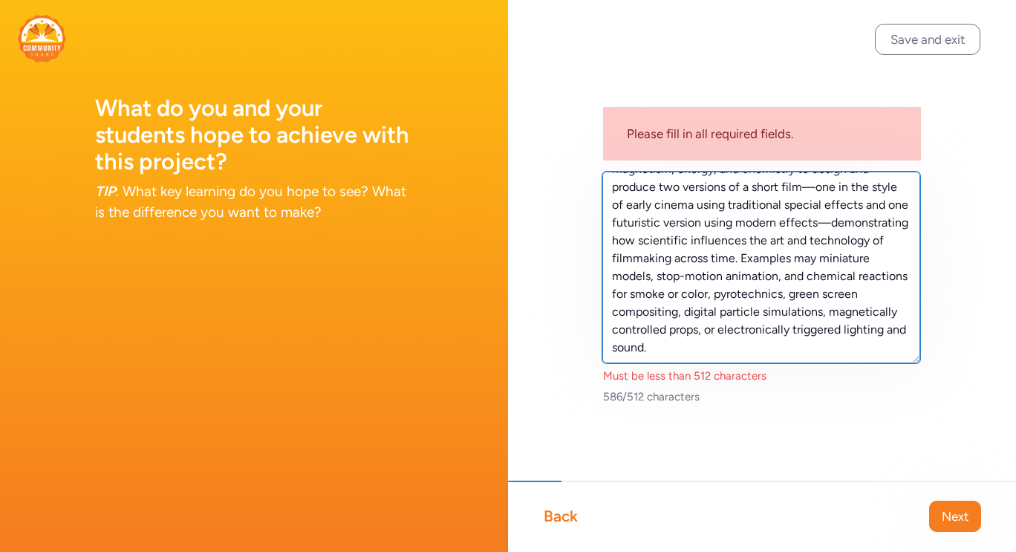
drag, startPoint x: 710, startPoint y: 279, endPoint x: 777, endPoint y: 280, distance: 66.8
click at [777, 280] on textarea "We will apply their understanding of force, motion, magnetism, energy, and chem…" at bounding box center [761, 267] width 318 height 192
click at [785, 283] on textarea "We will apply their understanding of force, motion, magnetism, energy, and chem…" at bounding box center [761, 267] width 318 height 192
drag, startPoint x: 839, startPoint y: 278, endPoint x: 860, endPoint y: 278, distance: 20.8
click at [860, 278] on textarea "We will apply their understanding of force, motion, magnetism, energy, and chem…" at bounding box center [761, 267] width 318 height 192
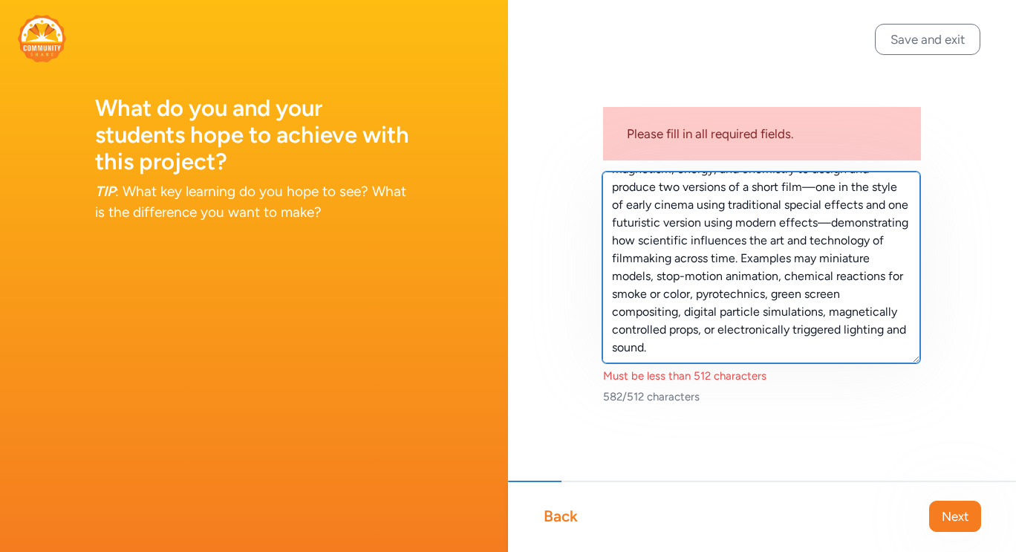
click at [716, 294] on textarea "We will apply their understanding of force, motion, magnetism, energy, and chem…" at bounding box center [761, 267] width 318 height 192
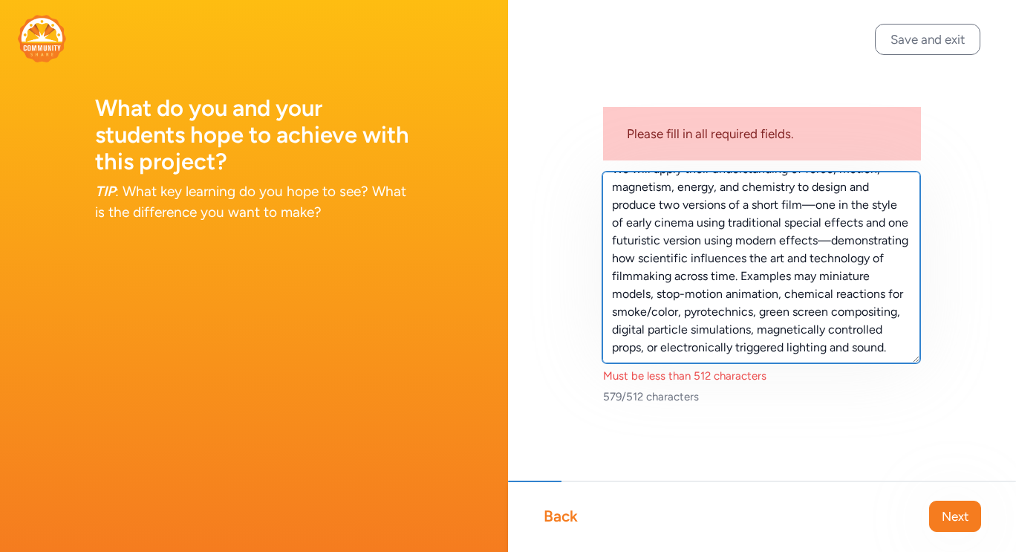
drag, startPoint x: 829, startPoint y: 293, endPoint x: 681, endPoint y: 304, distance: 148.2
click at [681, 304] on textarea "We will apply their understanding of force, motion, magnetism, energy, and chem…" at bounding box center [761, 267] width 318 height 192
drag, startPoint x: 717, startPoint y: 332, endPoint x: 827, endPoint y: 312, distance: 111.7
click at [826, 312] on textarea "We will apply their understanding of force, motion, magnetism, energy, and chem…" at bounding box center [761, 267] width 318 height 192
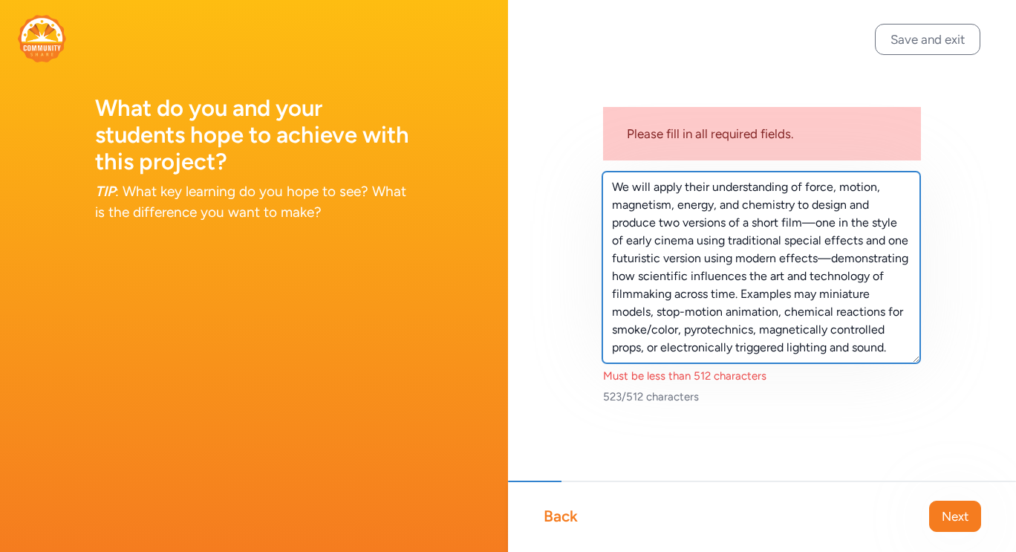
click at [635, 349] on textarea "We will apply their understanding of force, motion, magnetism, energy, and chem…" at bounding box center [761, 267] width 318 height 192
click at [720, 332] on textarea "We will apply their understanding of force, motion, magnetism, energy, and chem…" at bounding box center [761, 267] width 318 height 192
click at [713, 187] on textarea "We will apply their understanding of force, motion, magnetism, energy, and chem…" at bounding box center [761, 267] width 318 height 192
drag, startPoint x: 814, startPoint y: 293, endPoint x: 901, endPoint y: 292, distance: 86.1
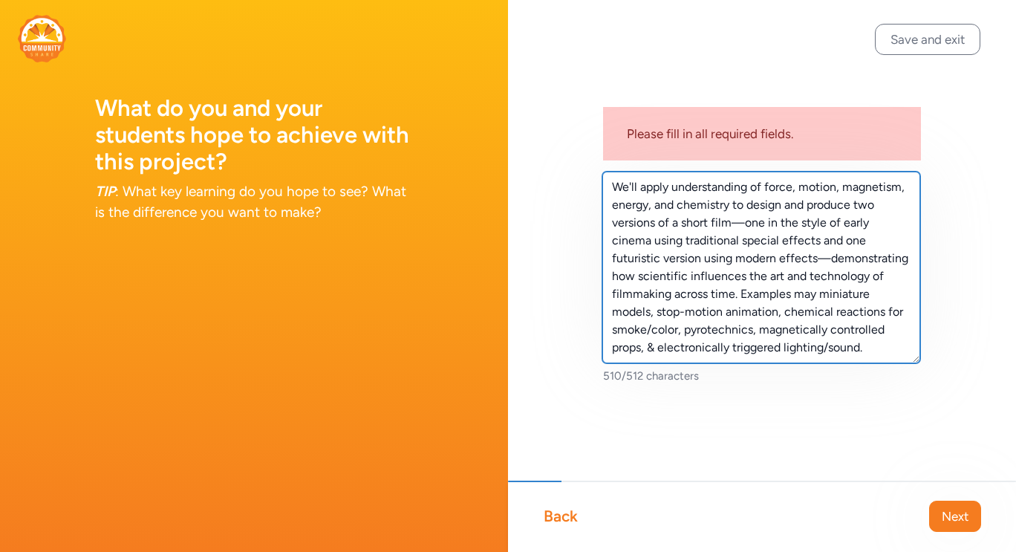
click at [901, 292] on textarea "We'll apply understanding of force, motion, magnetism, energy, and chemistry to…" at bounding box center [761, 267] width 318 height 192
click at [643, 190] on textarea "We'll apply understanding of force, motion, magnetism, energy, and chemistry to…" at bounding box center [761, 267] width 318 height 192
click at [643, 190] on textarea "Apply understanding of force, motion, magnetism, energy, and chemistry to desig…" at bounding box center [761, 267] width 318 height 192
click at [679, 204] on textarea "Apply an understanding of force, motion, magnetism, energy, and chemistry to de…" at bounding box center [761, 267] width 318 height 192
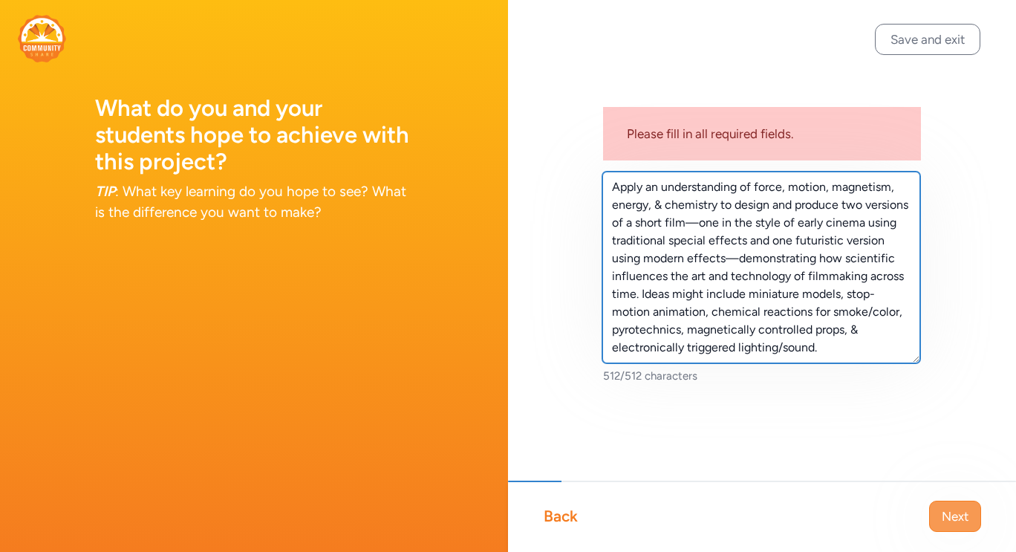
type textarea "Apply an understanding of force, motion, magnetism, energy, & chemistry to desi…"
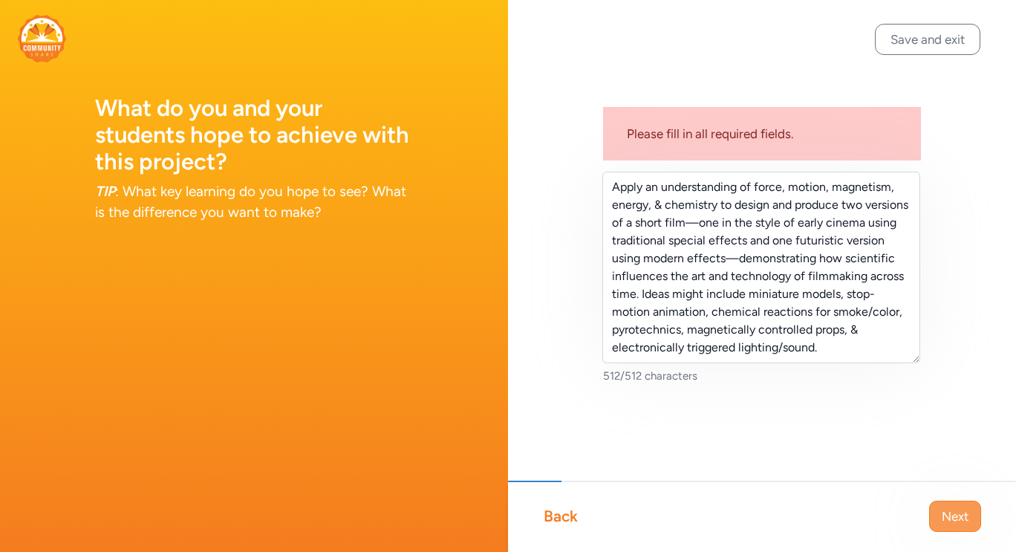
click at [967, 517] on span "Next" at bounding box center [954, 516] width 27 height 18
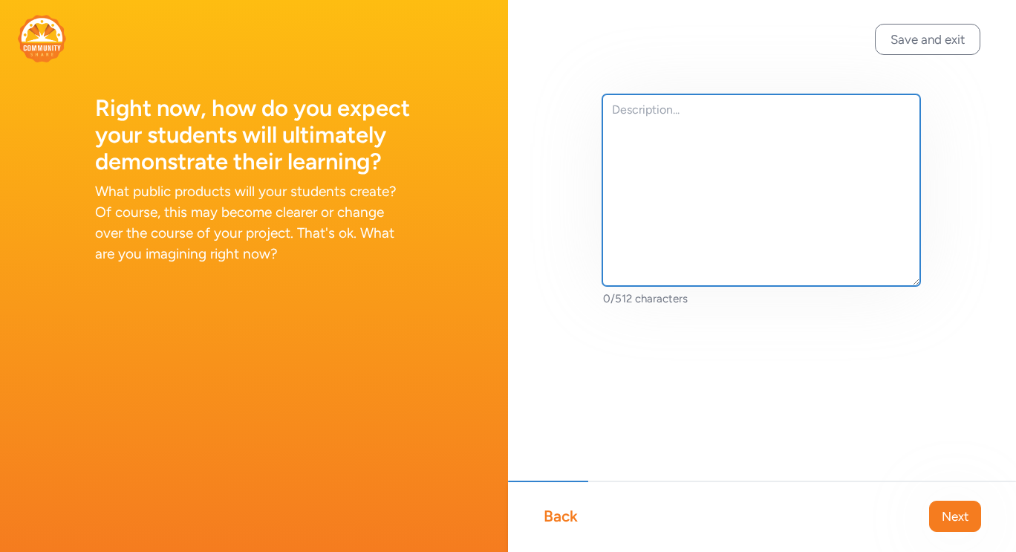
click at [771, 174] on textarea at bounding box center [761, 190] width 318 height 192
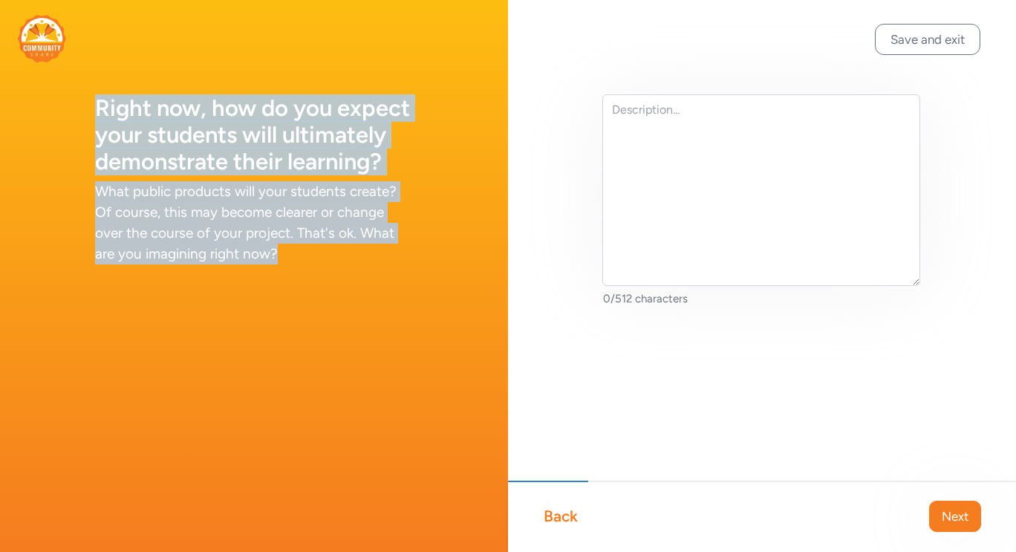
drag, startPoint x: 97, startPoint y: 108, endPoint x: 310, endPoint y: 261, distance: 261.2
click at [310, 261] on div "Right now, how do you expect your students will ultimately demonstrate their le…" at bounding box center [254, 150] width 508 height 300
copy div "Right now, how do you expect your students will ultimately demonstrate their le…"
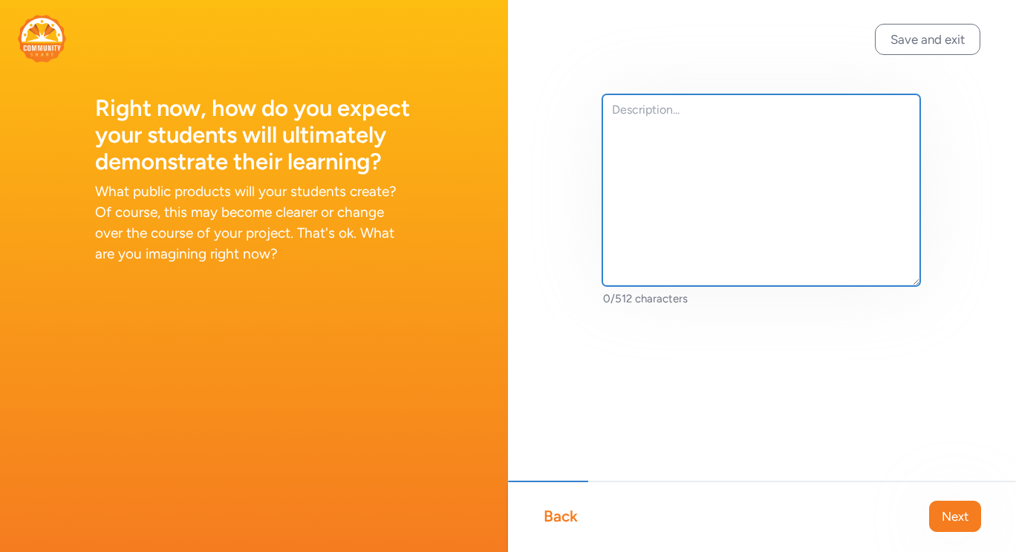
click at [669, 115] on textarea at bounding box center [761, 190] width 318 height 192
paste textarea "Students will demonstrate their learning by producing two versions of a short f…"
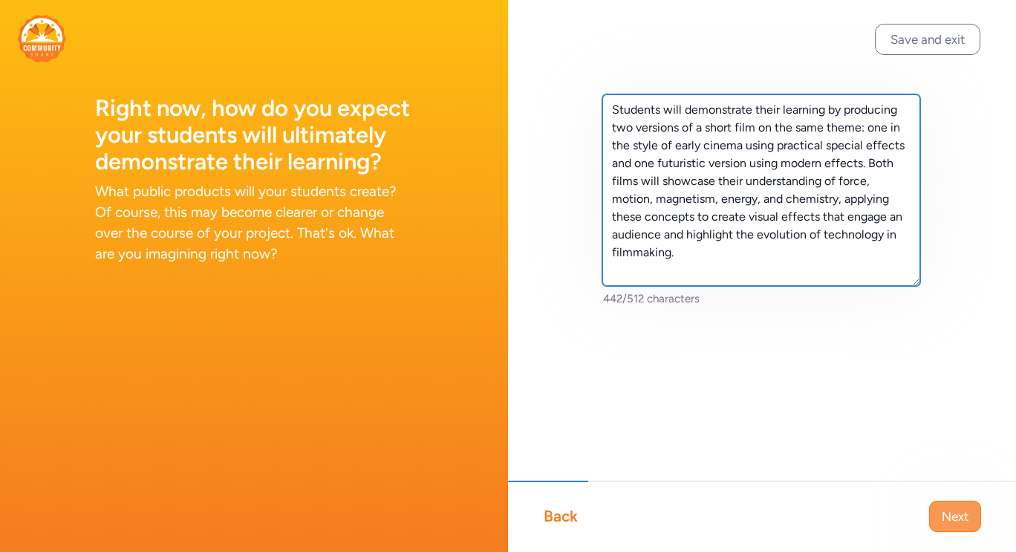
type textarea "Students will demonstrate their learning by producing two versions of a short f…"
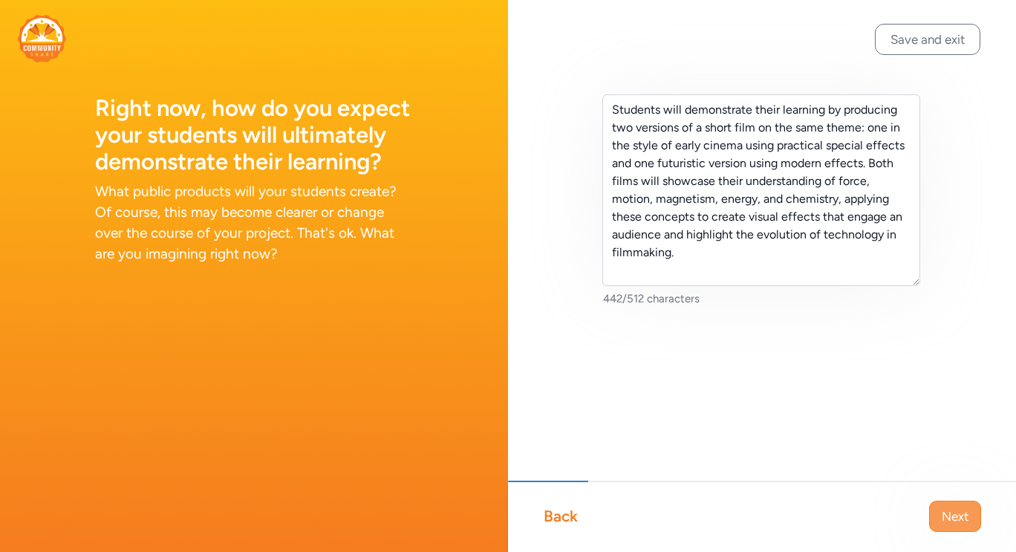
click at [947, 513] on span "Next" at bounding box center [954, 516] width 27 height 18
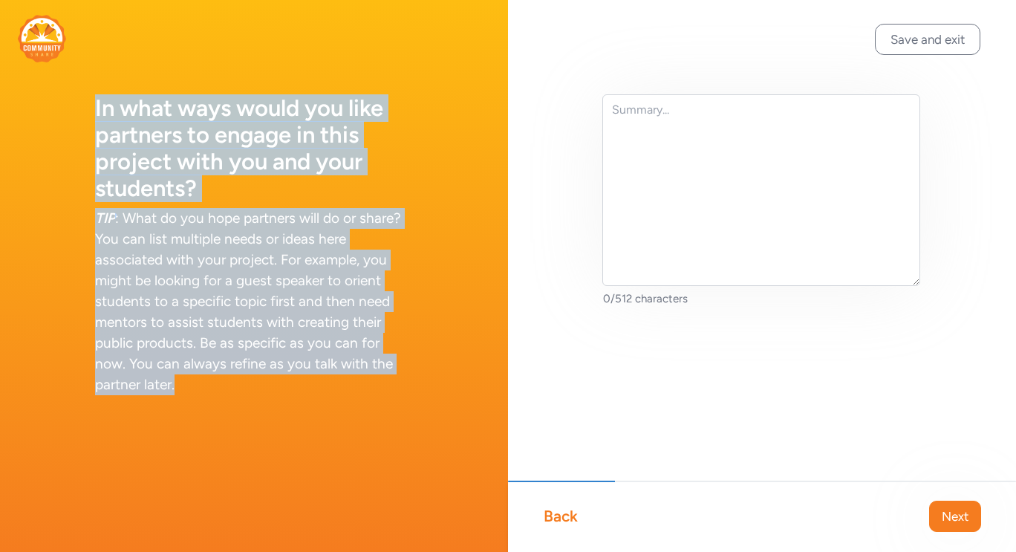
drag, startPoint x: 96, startPoint y: 105, endPoint x: 355, endPoint y: 450, distance: 431.0
click at [351, 480] on div "In what ways would you like partners to engage in this project with you and you…" at bounding box center [254, 276] width 508 height 552
copy div "In what ways would you like partners to engage in this project with you and you…"
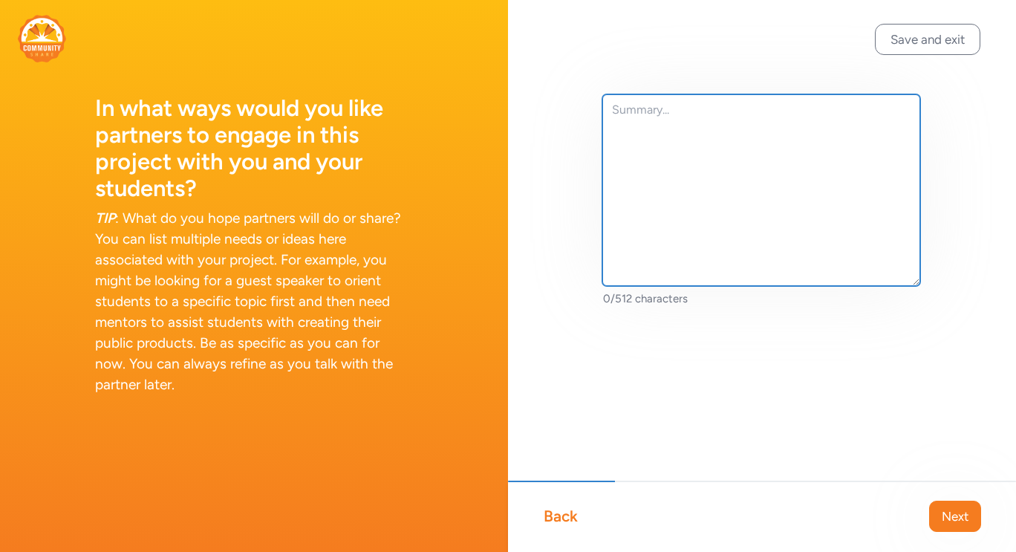
click at [676, 133] on textarea at bounding box center [761, 190] width 318 height 192
paste textarea "We would love partners to share their expertise in filmmaking, special effects,…"
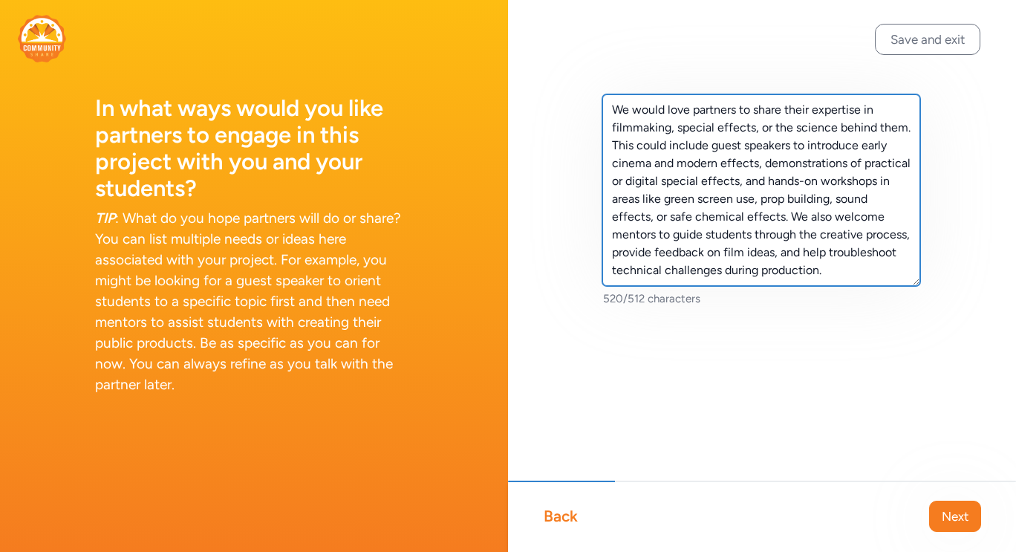
click at [695, 108] on textarea "We would love partners to share their expertise in filmmaking, special effects,…" at bounding box center [761, 190] width 318 height 192
click at [764, 107] on textarea "Would love partners to share their expertise in filmmaking, special effects, or…" at bounding box center [761, 190] width 318 height 192
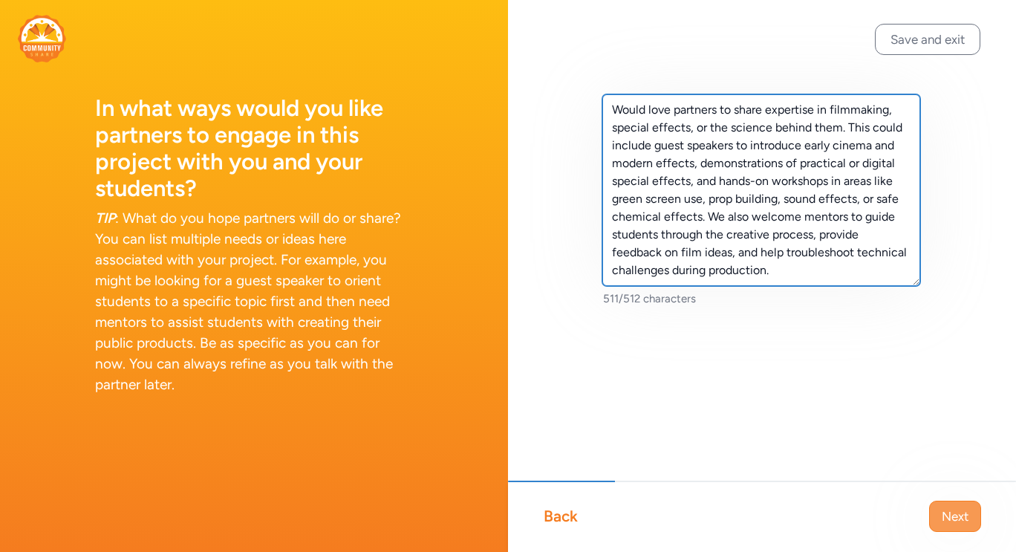
type textarea "Would love partners to share expertise in filmmaking, special effects, or the s…"
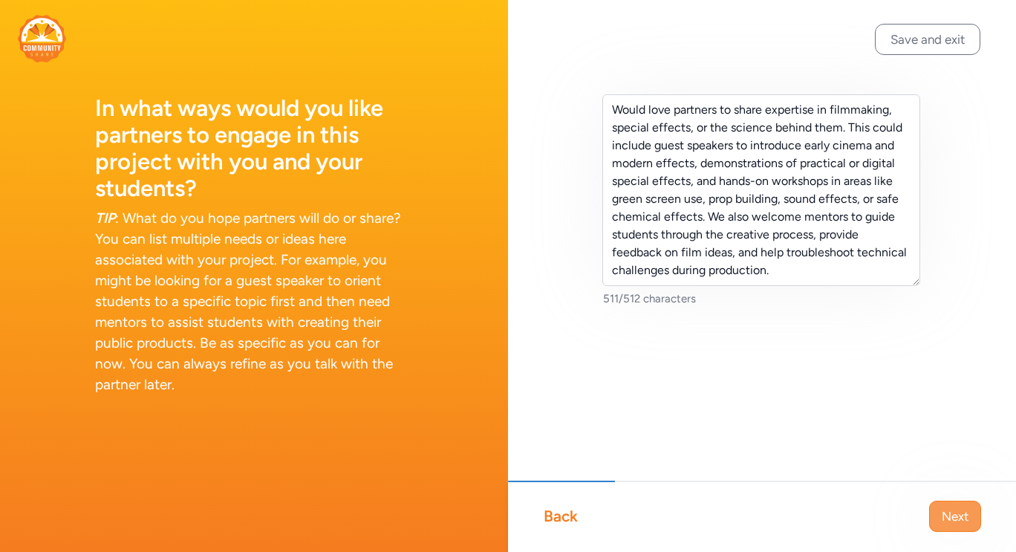
click at [970, 517] on button "Next" at bounding box center [955, 515] width 52 height 31
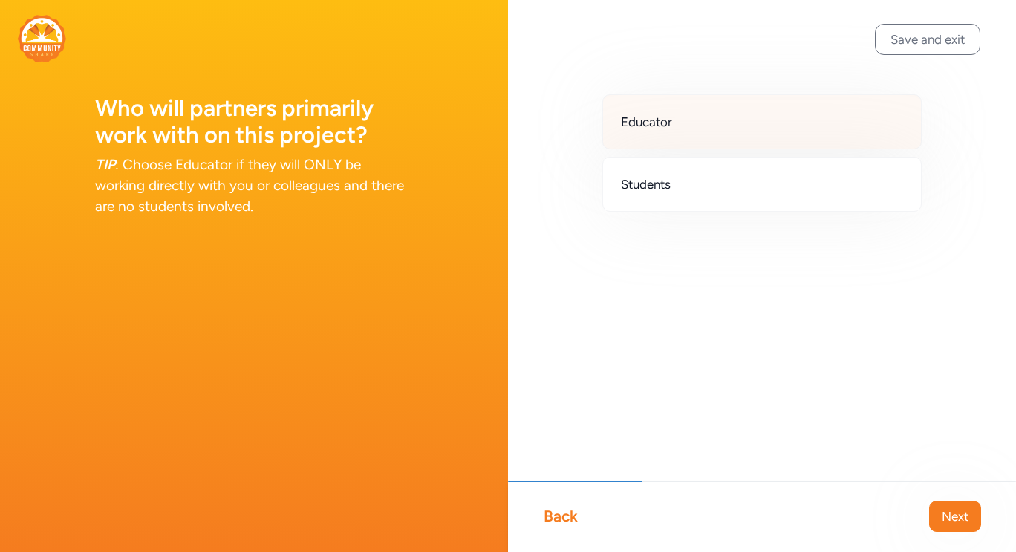
click at [687, 122] on div "Educator" at bounding box center [761, 121] width 319 height 55
click at [733, 132] on div "Educator" at bounding box center [761, 121] width 319 height 55
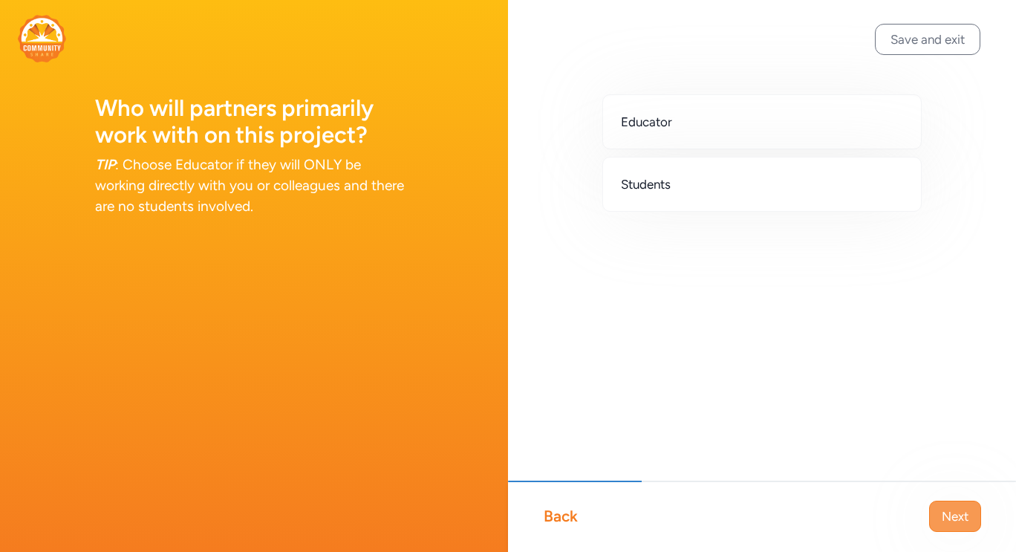
click at [945, 523] on span "Next" at bounding box center [954, 516] width 27 height 18
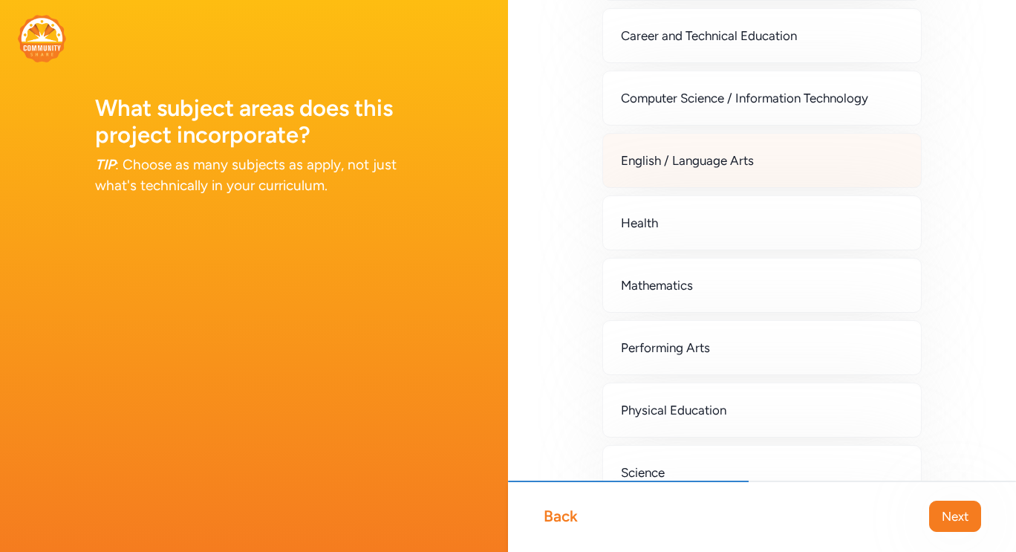
scroll to position [297, 0]
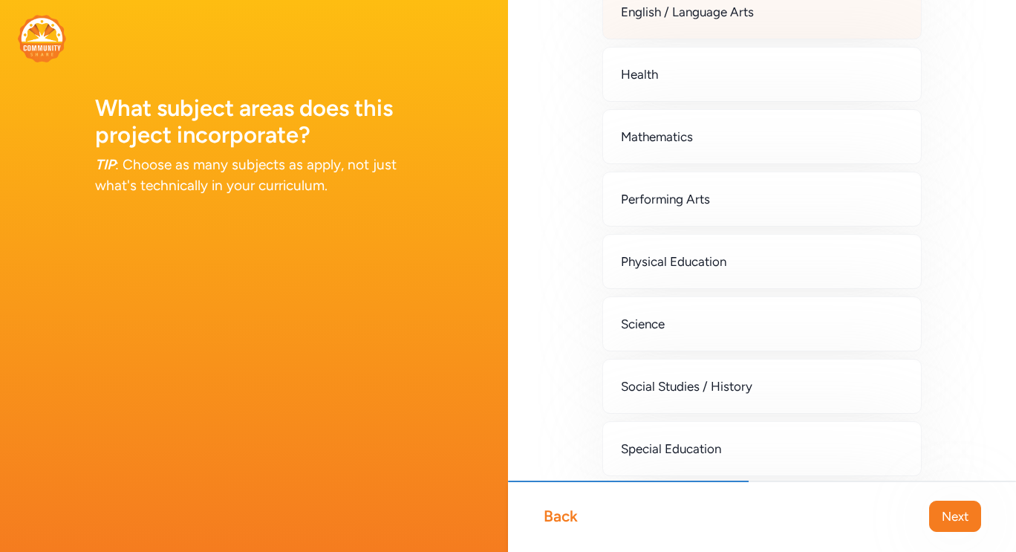
click at [673, 329] on div "Science" at bounding box center [761, 323] width 319 height 55
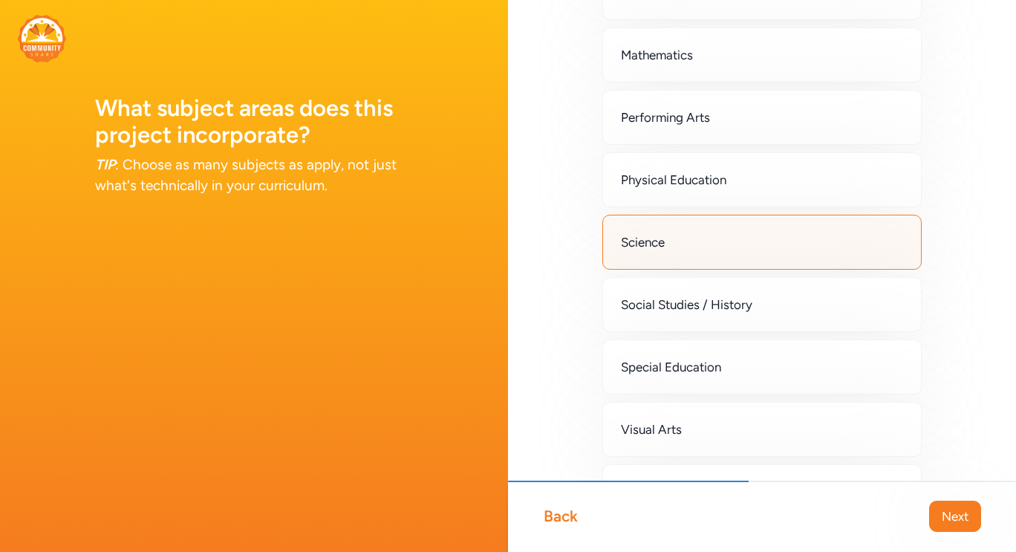
scroll to position [445, 0]
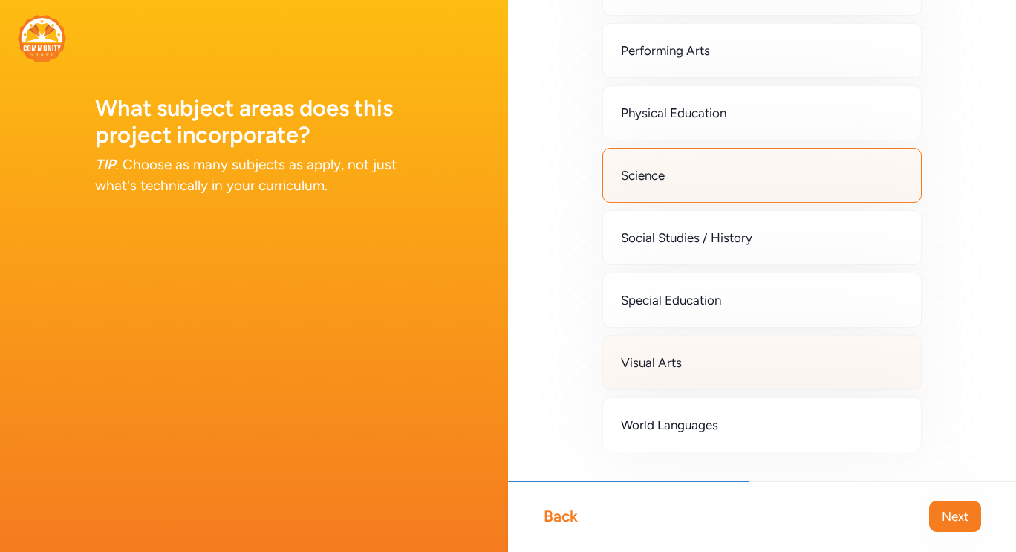
click at [691, 354] on div "Visual Arts" at bounding box center [761, 362] width 319 height 55
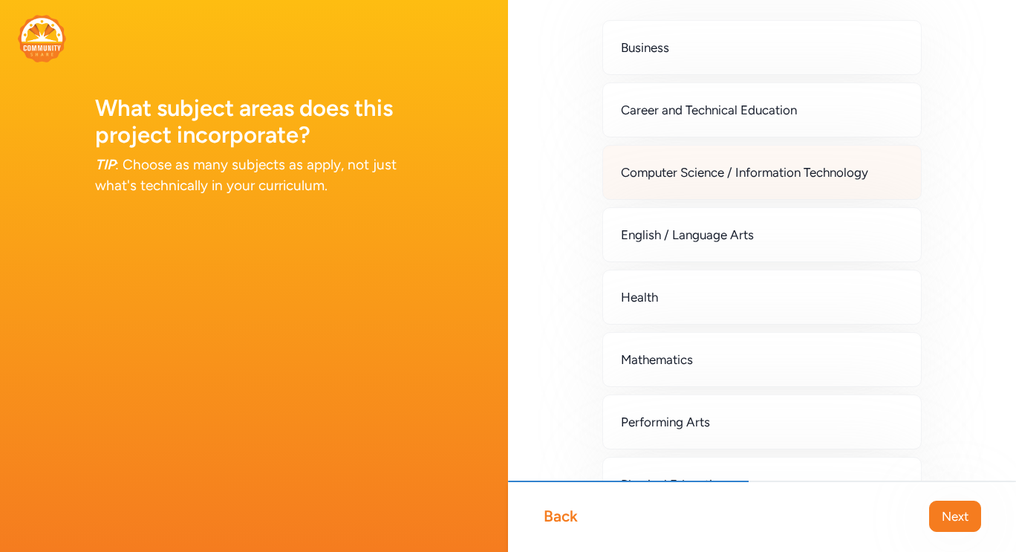
scroll to position [0, 0]
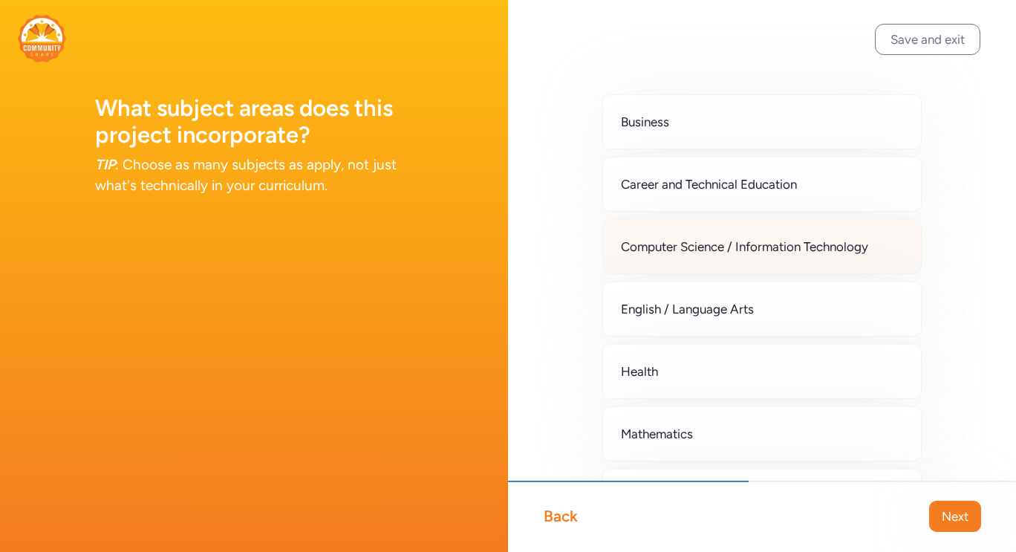
click at [633, 241] on span "Computer Science / Information Technology" at bounding box center [744, 247] width 247 height 18
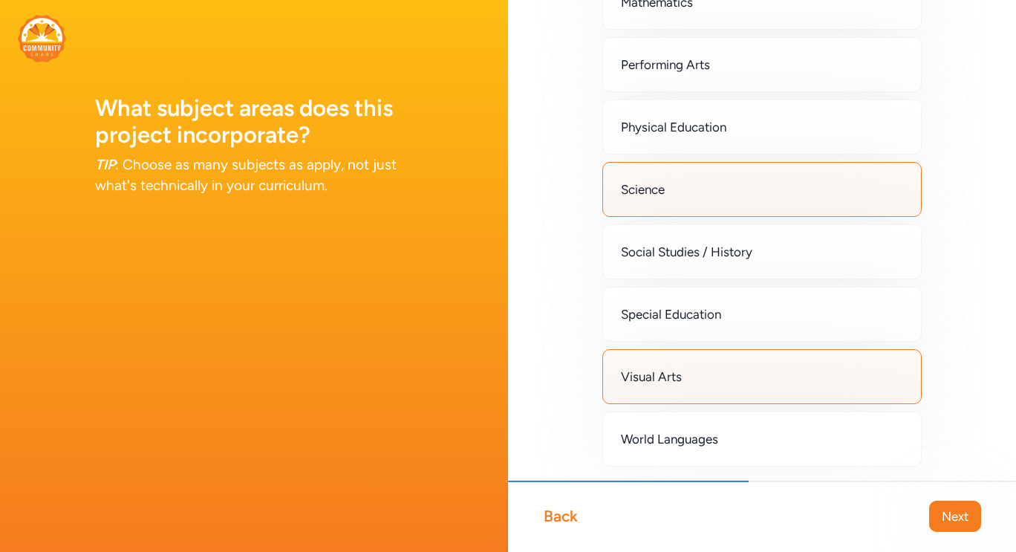
scroll to position [488, 0]
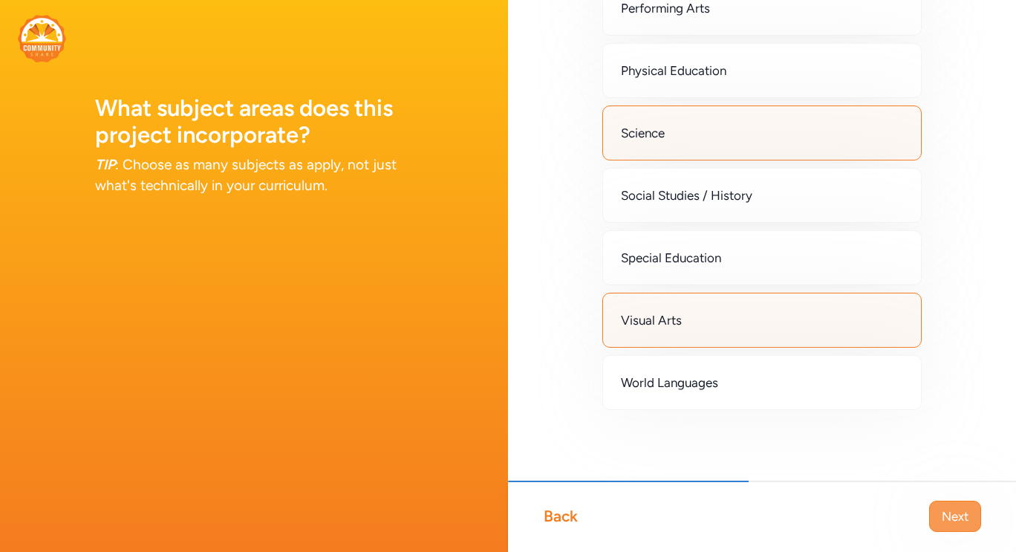
click at [946, 514] on span "Next" at bounding box center [954, 516] width 27 height 18
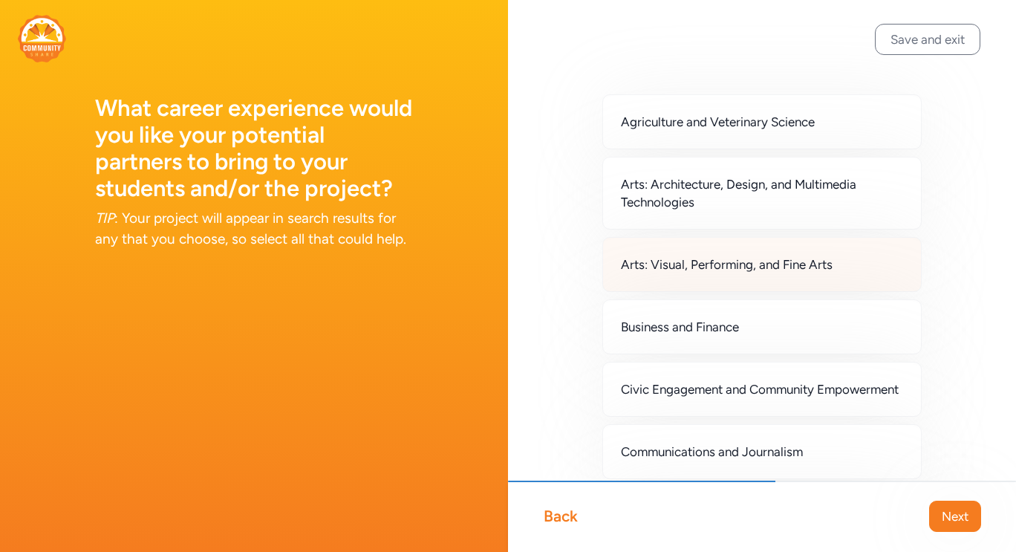
click at [751, 281] on div "Arts: Visual, Performing, and Fine Arts" at bounding box center [761, 264] width 319 height 55
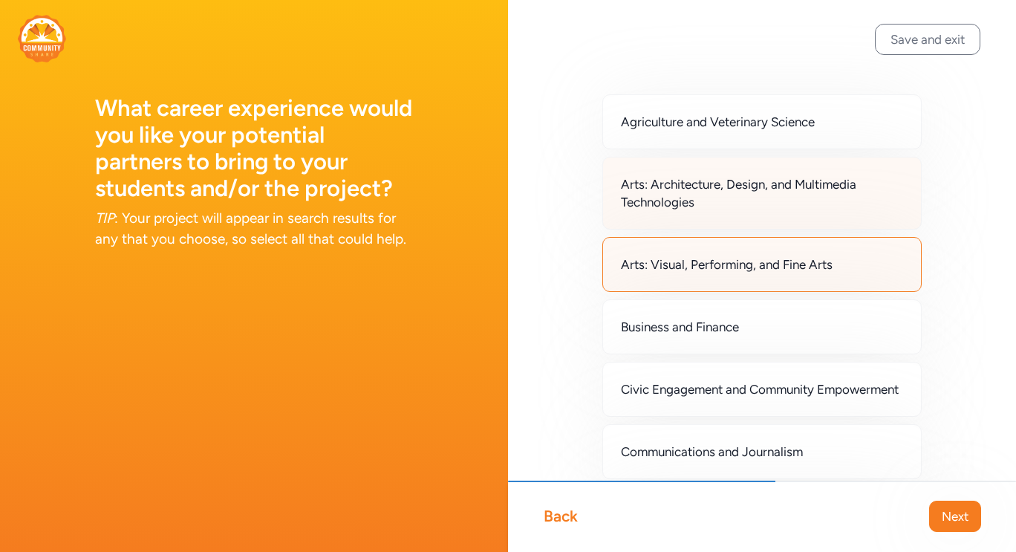
click at [748, 218] on div "Arts: Architecture, Design, and Multimedia Technologies" at bounding box center [761, 193] width 319 height 73
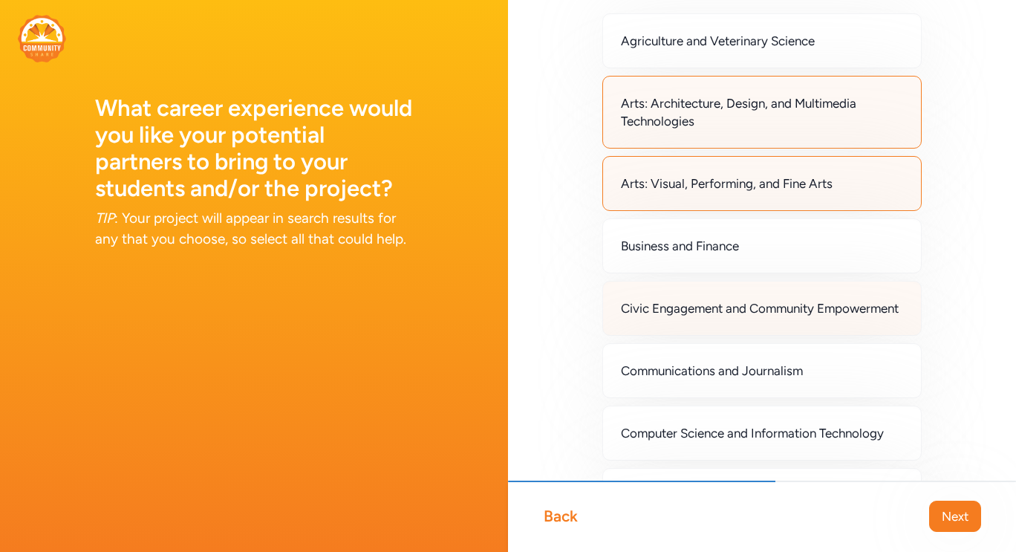
scroll to position [148, 0]
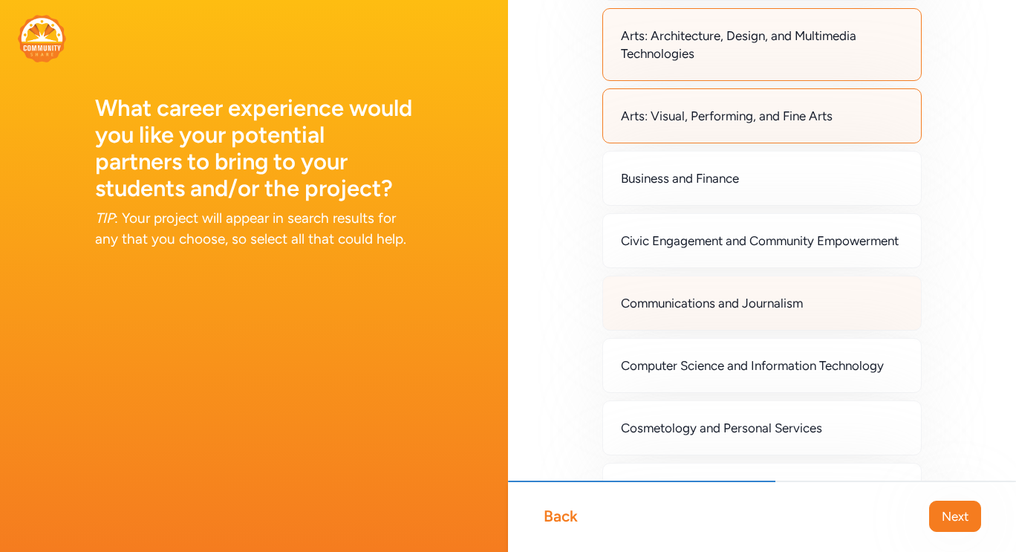
click at [779, 330] on div "Communications and Journalism" at bounding box center [761, 302] width 319 height 55
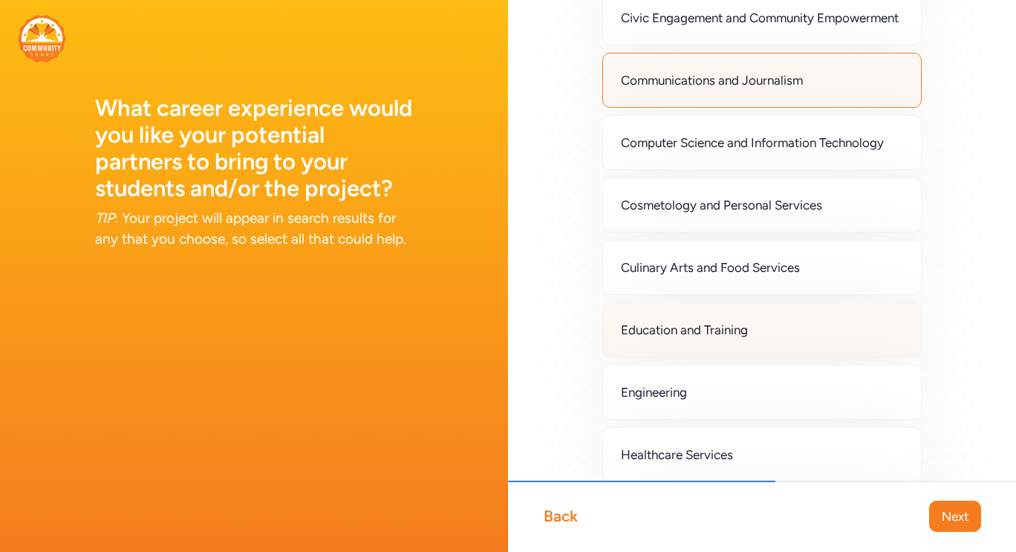
scroll to position [445, 0]
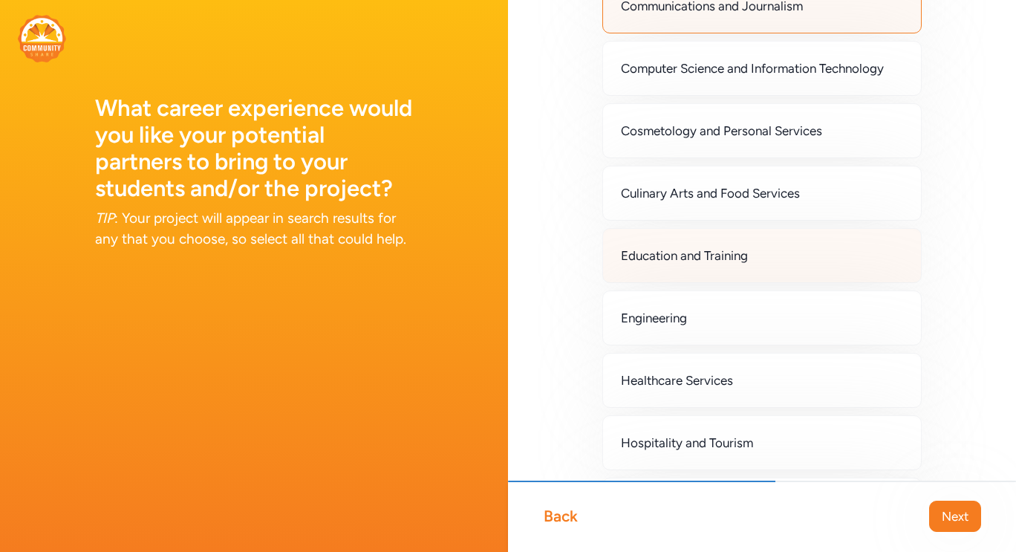
click at [771, 281] on div "Education and Training" at bounding box center [761, 255] width 319 height 55
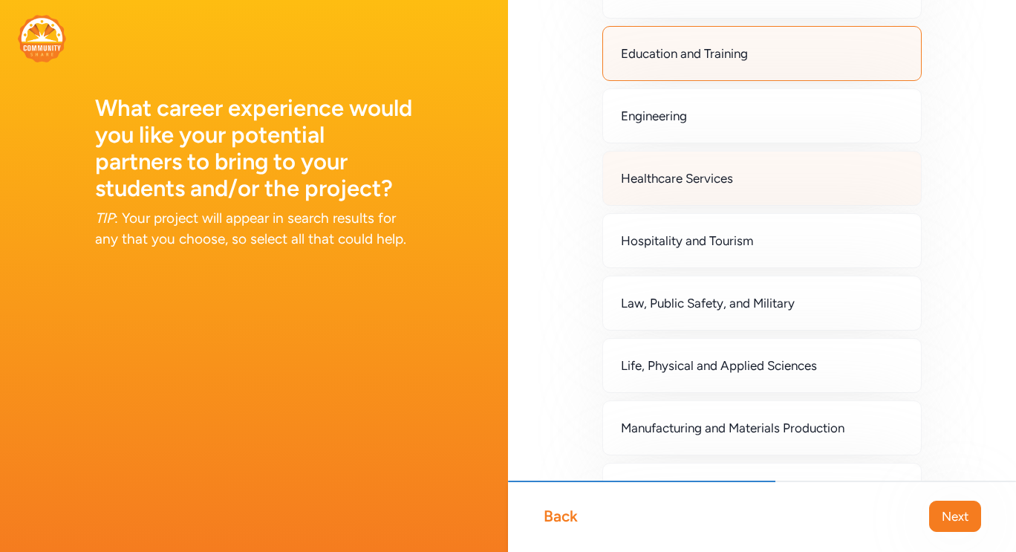
scroll to position [668, 0]
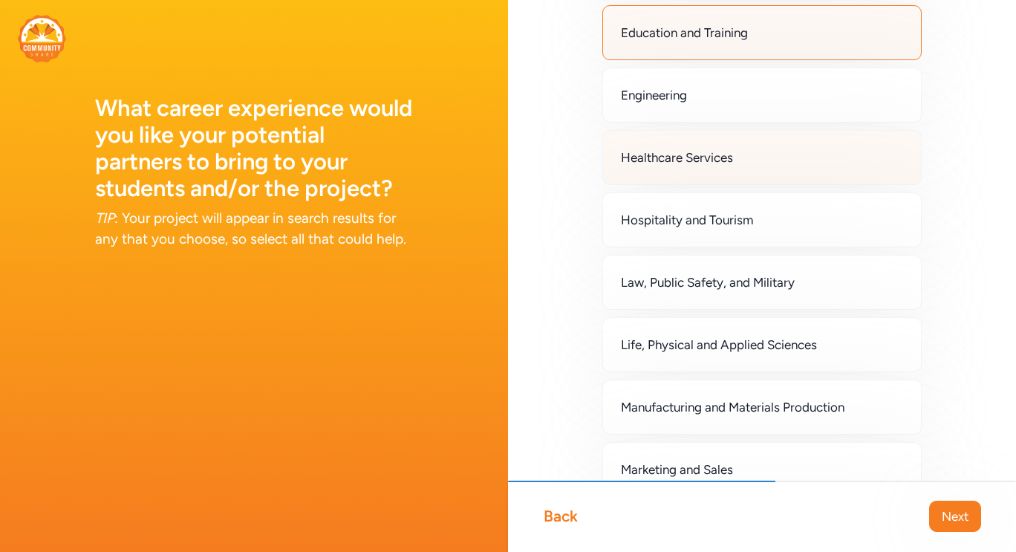
click at [773, 353] on span "Life, Physical and Applied Sciences" at bounding box center [719, 345] width 196 height 18
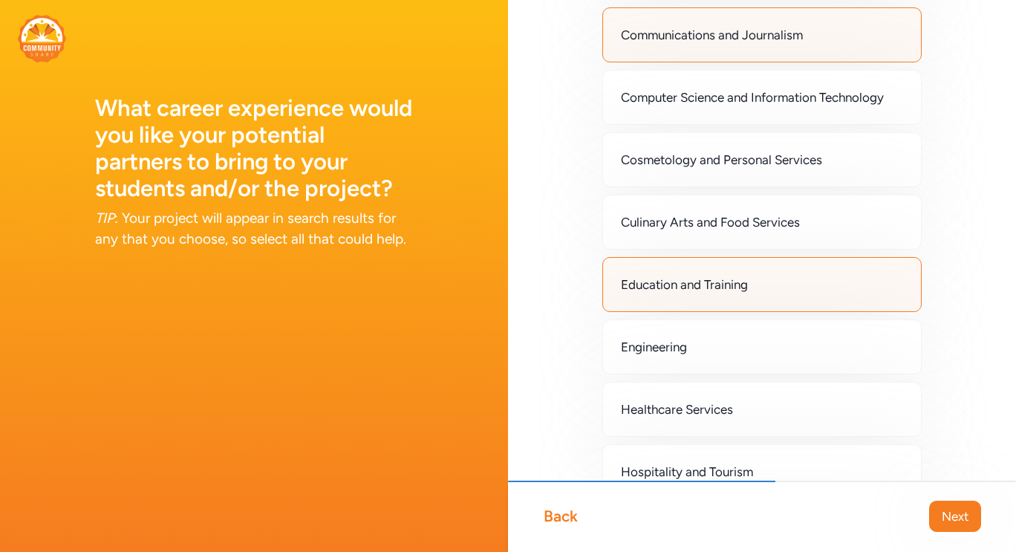
scroll to position [491, 0]
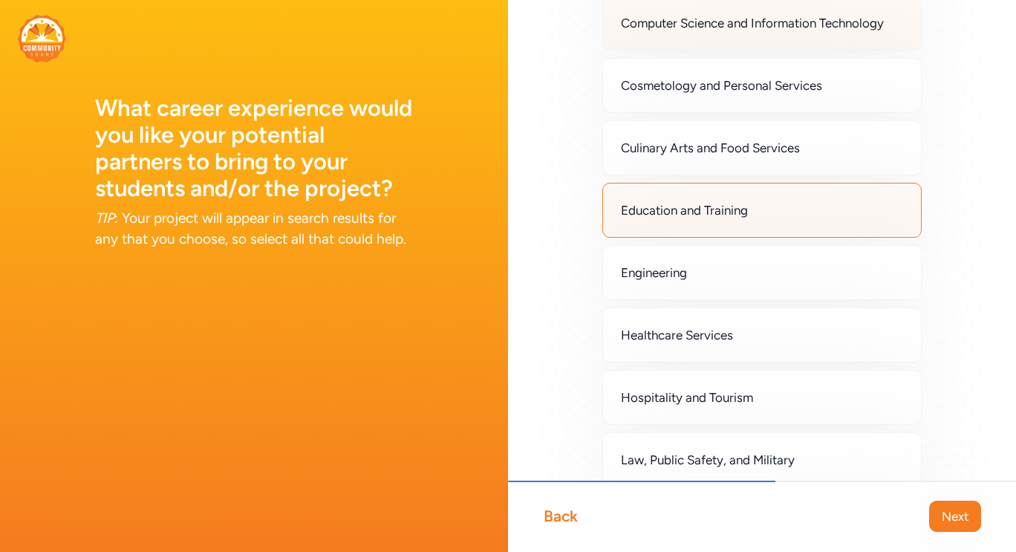
click at [736, 50] on div "Computer Science and Information Technology" at bounding box center [761, 23] width 319 height 55
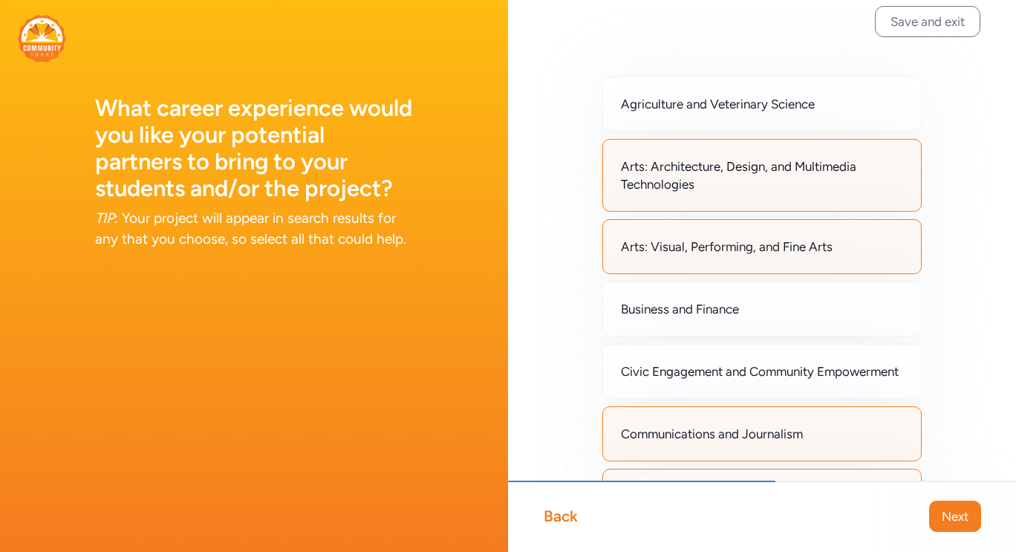
scroll to position [0, 0]
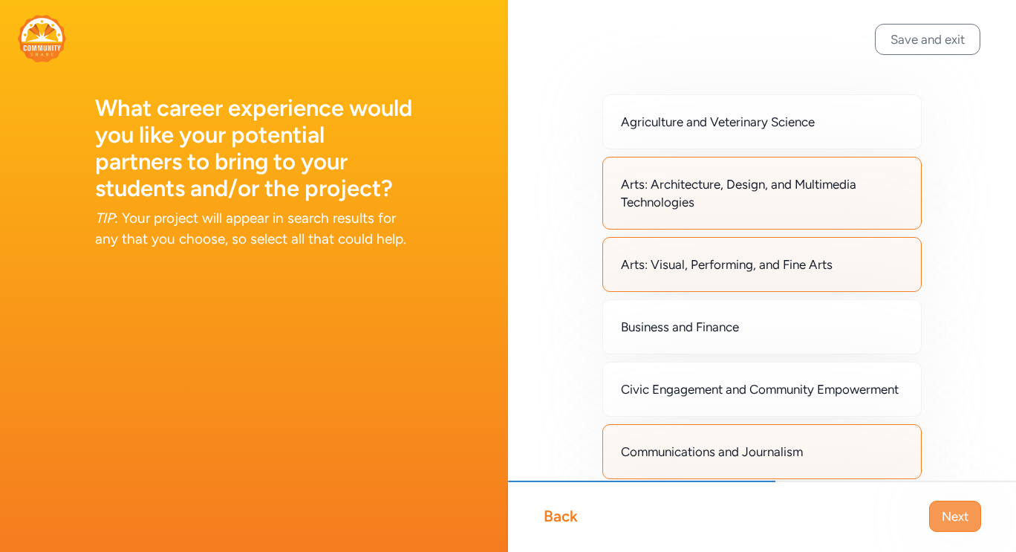
click at [955, 520] on span "Next" at bounding box center [954, 516] width 27 height 18
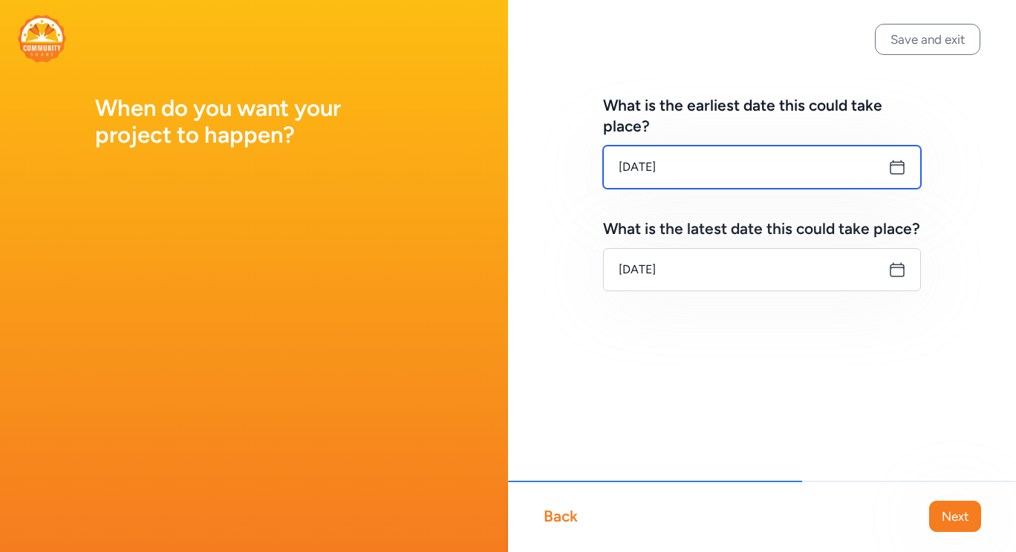
click at [903, 176] on input "[DATE]" at bounding box center [762, 167] width 318 height 43
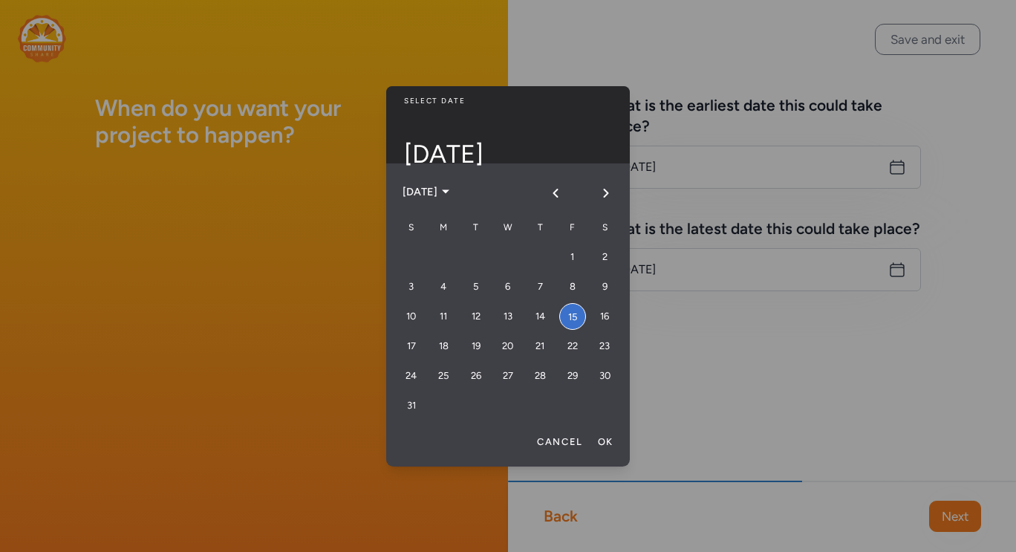
click at [958, 200] on div at bounding box center [508, 276] width 1016 height 552
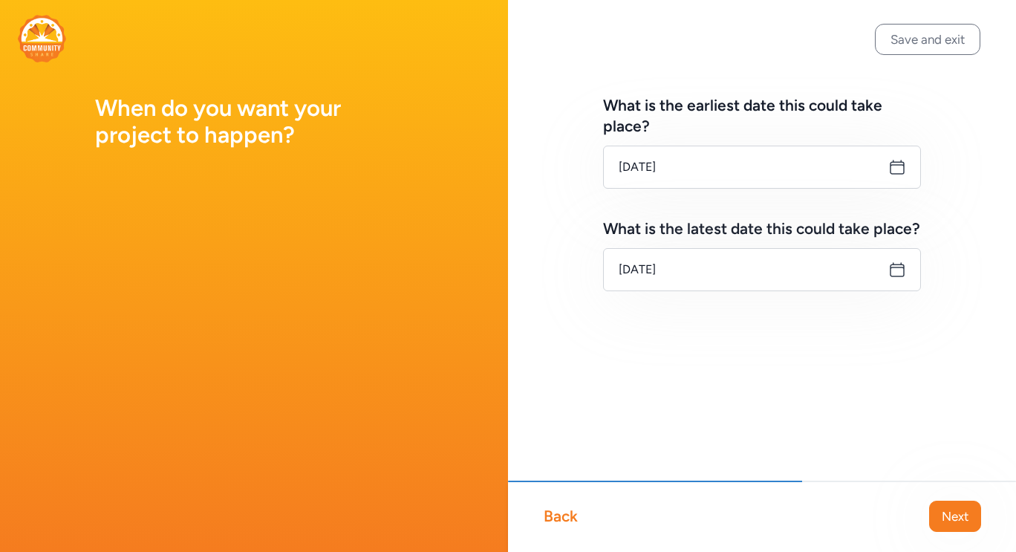
click at [894, 274] on icon at bounding box center [897, 270] width 18 height 18
click at [722, 273] on input "[DATE]" at bounding box center [762, 269] width 318 height 43
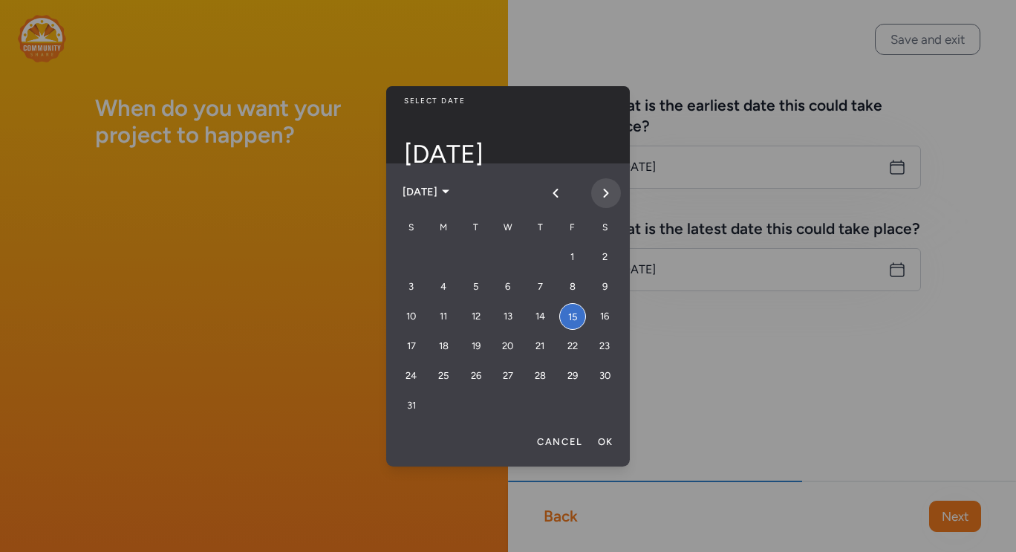
click at [609, 195] on icon "Next month" at bounding box center [606, 193] width 12 height 12
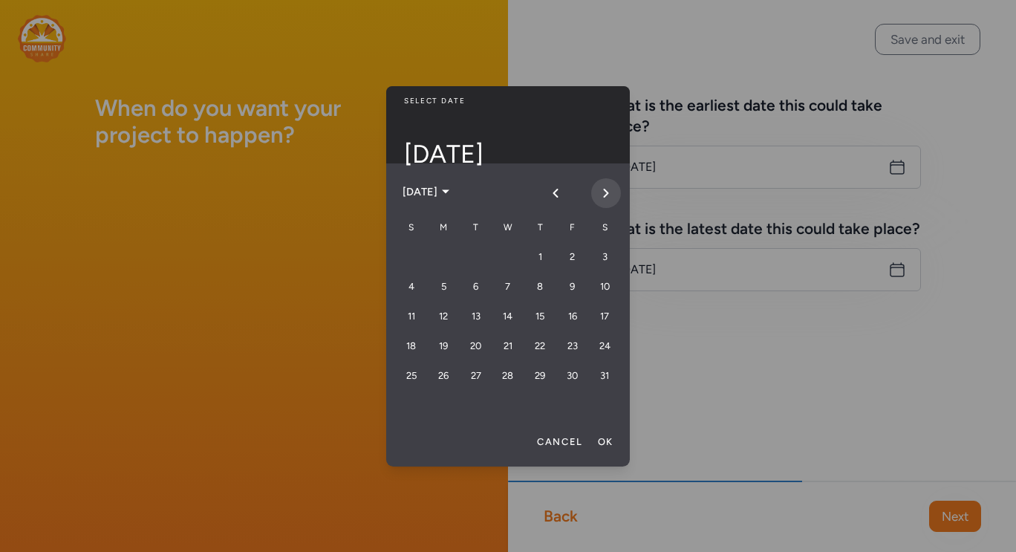
click at [609, 195] on icon "Next month" at bounding box center [606, 193] width 12 height 12
click at [544, 261] on div "2" at bounding box center [539, 257] width 27 height 27
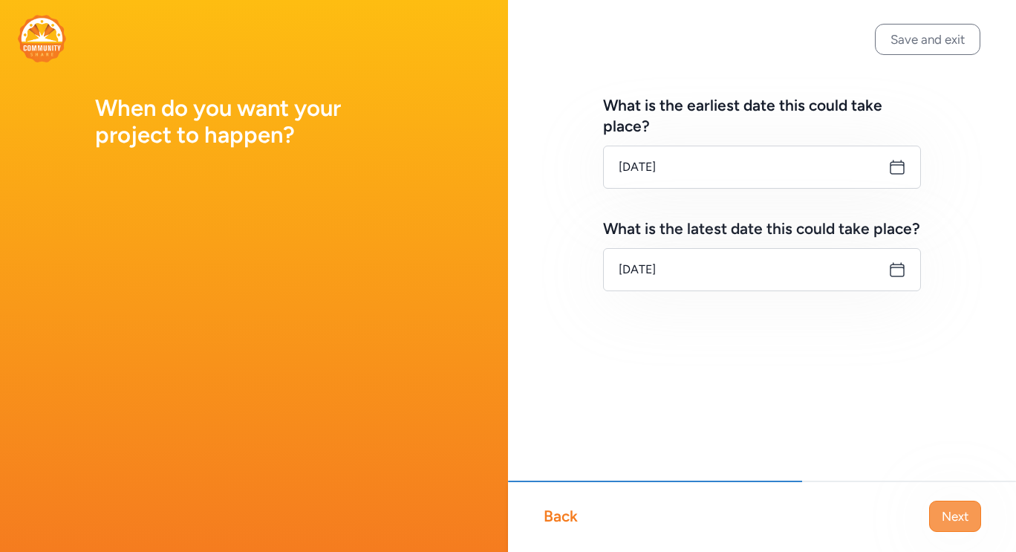
click at [950, 520] on span "Next" at bounding box center [954, 516] width 27 height 18
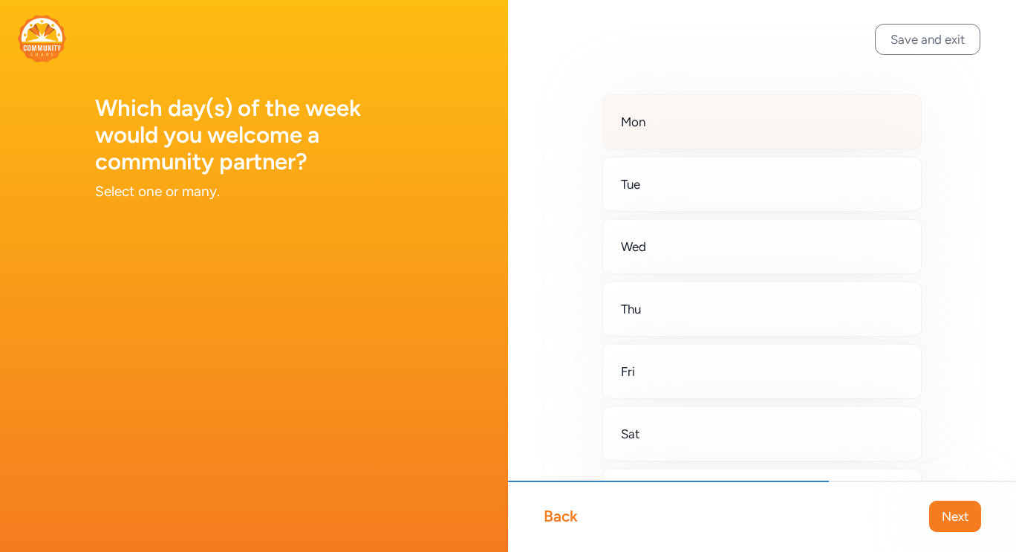
click at [694, 127] on div "Mon" at bounding box center [761, 121] width 319 height 55
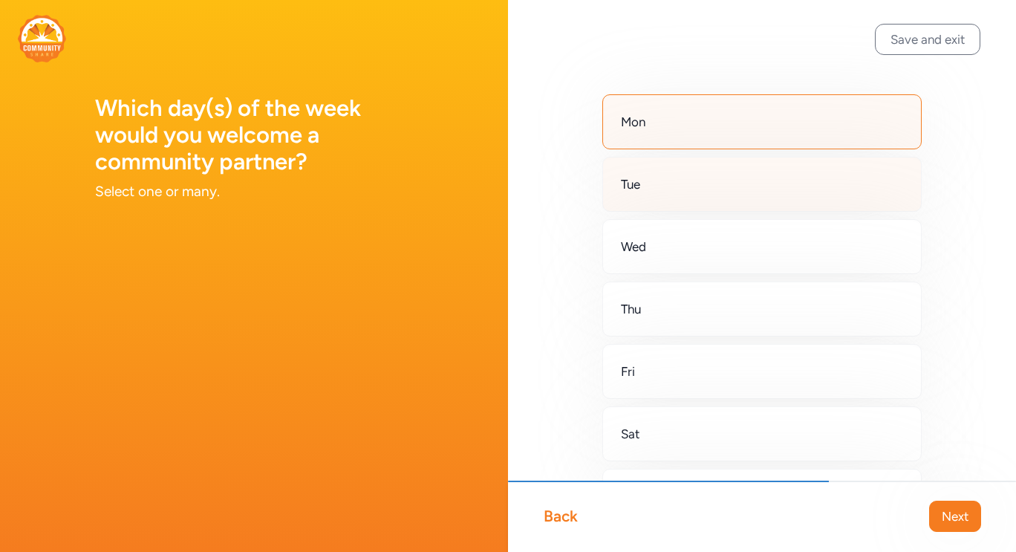
click at [685, 180] on div "Tue" at bounding box center [761, 184] width 319 height 55
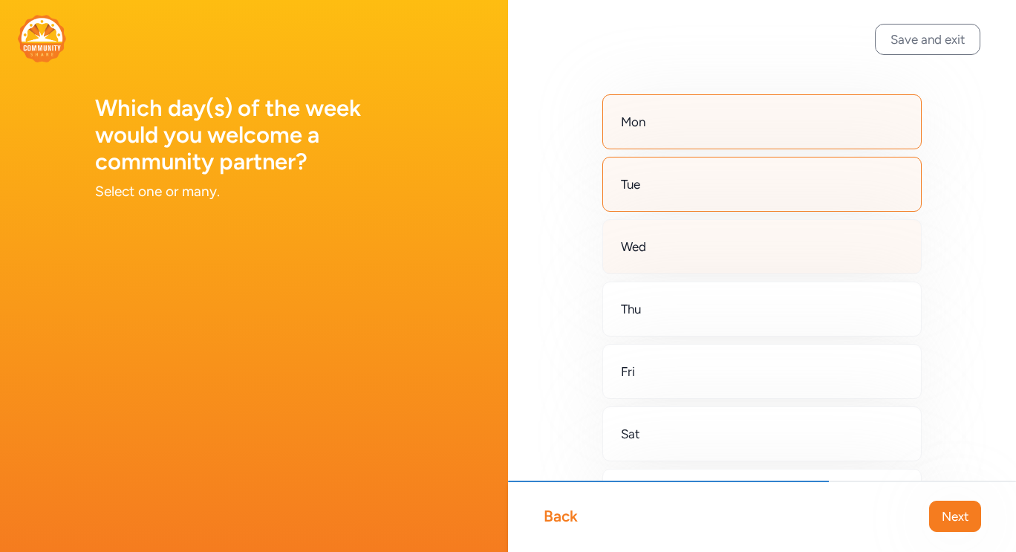
click at [684, 232] on div "Wed" at bounding box center [761, 246] width 319 height 55
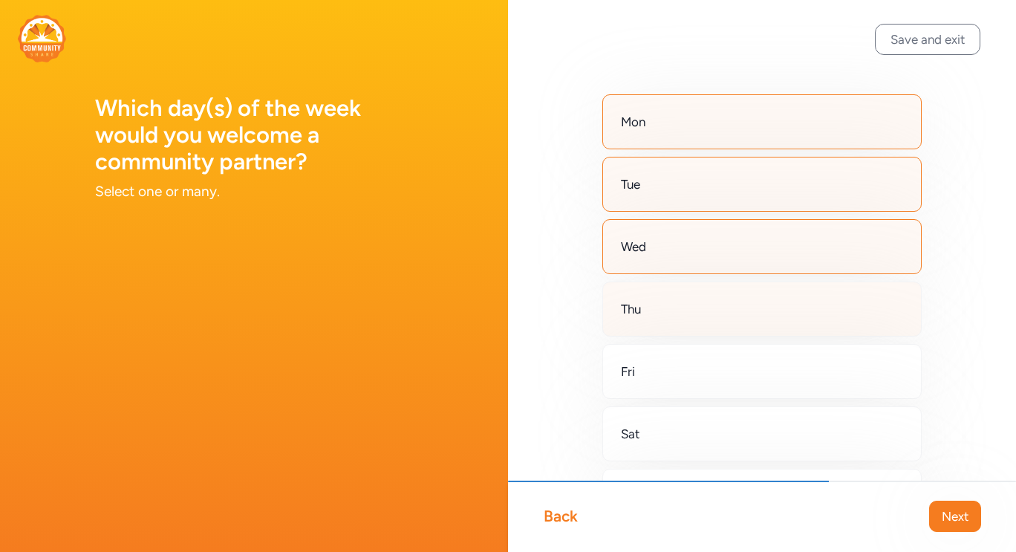
click at [677, 293] on div "Thu" at bounding box center [761, 308] width 319 height 55
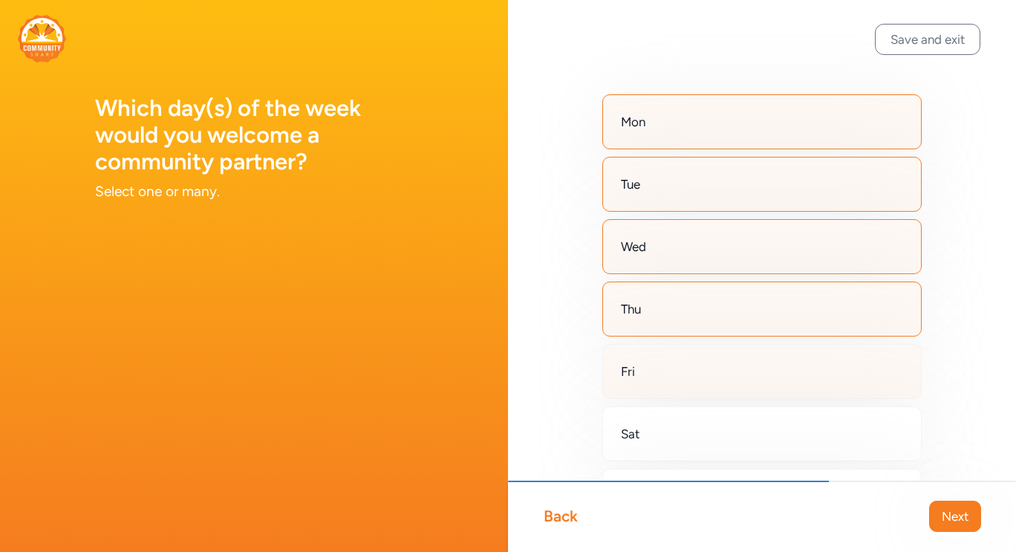
click at [676, 360] on div "Fri" at bounding box center [761, 371] width 319 height 55
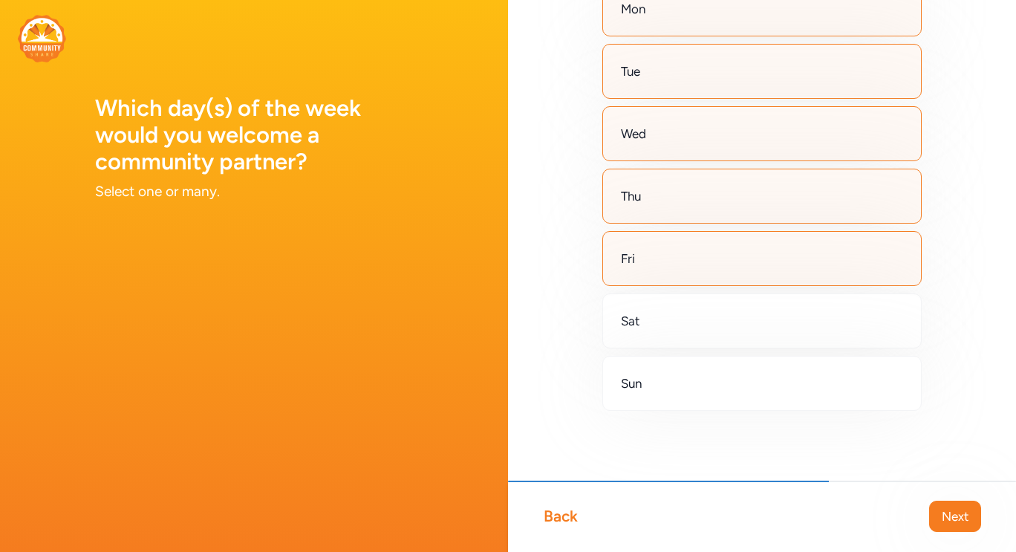
scroll to position [114, 0]
click at [957, 525] on button "Next" at bounding box center [955, 515] width 52 height 31
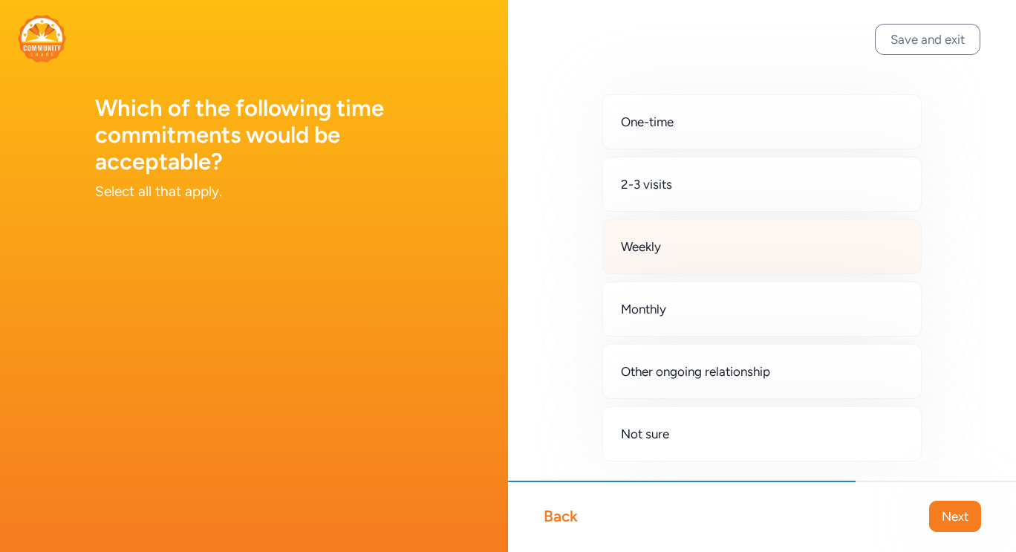
click at [713, 255] on div "Weekly" at bounding box center [761, 246] width 319 height 55
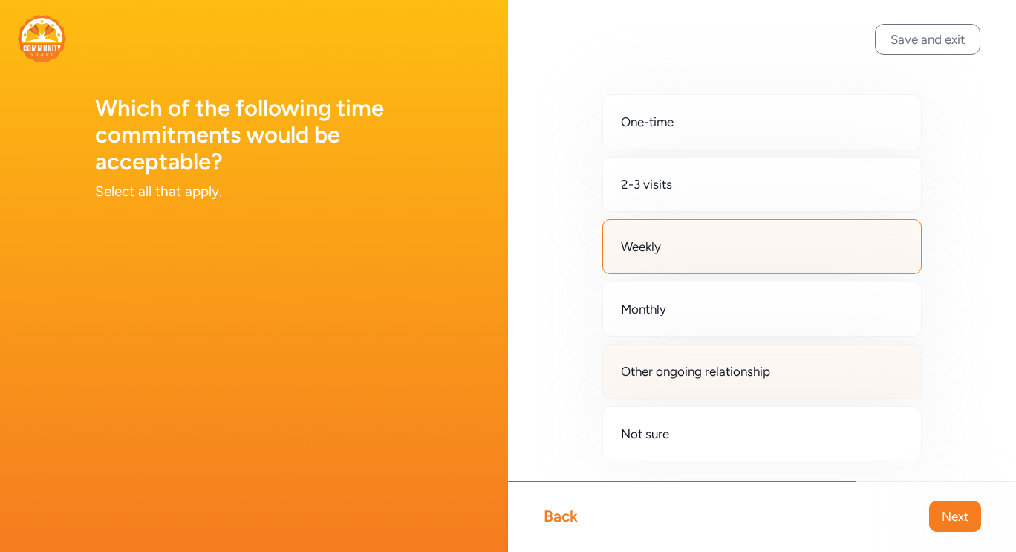
click at [748, 384] on div "Other ongoing relationship" at bounding box center [761, 371] width 319 height 55
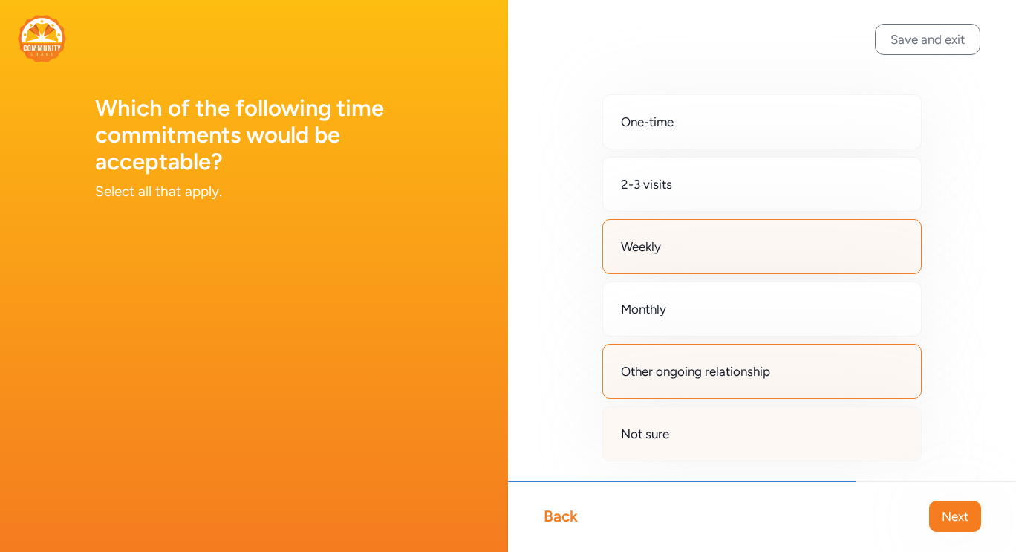
click at [736, 432] on div "Not sure" at bounding box center [761, 433] width 319 height 55
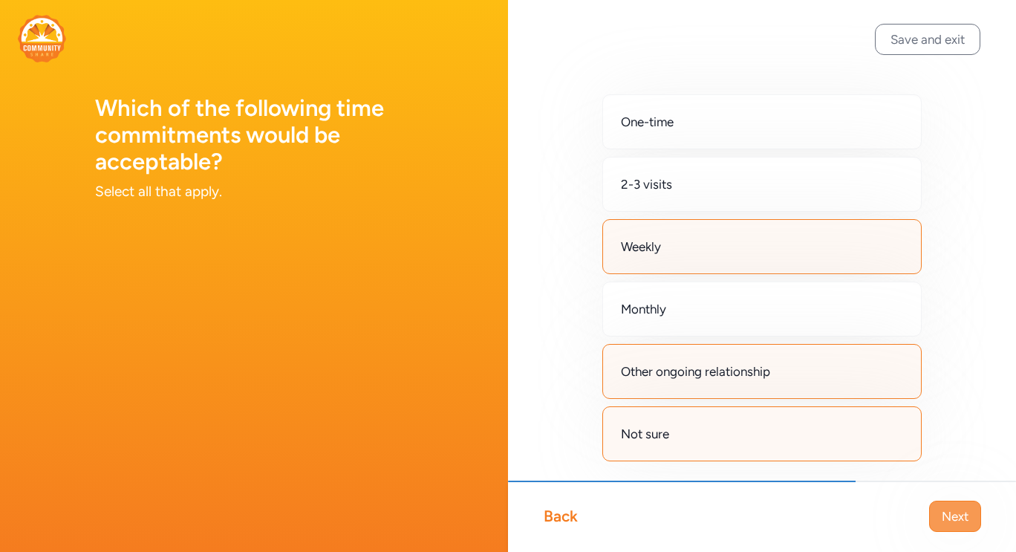
click at [954, 523] on span "Next" at bounding box center [954, 516] width 27 height 18
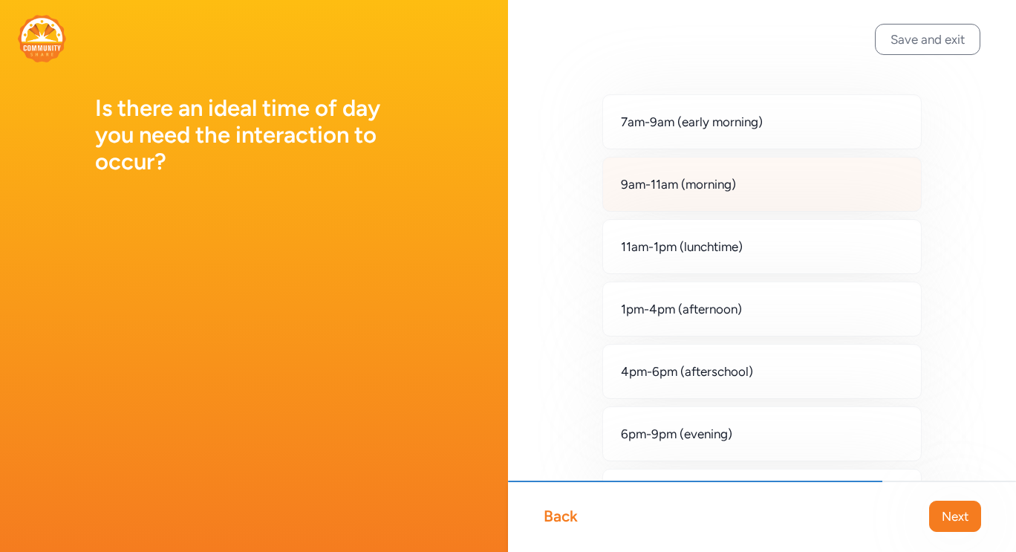
click at [741, 188] on div "9am-11am (morning)" at bounding box center [761, 184] width 319 height 55
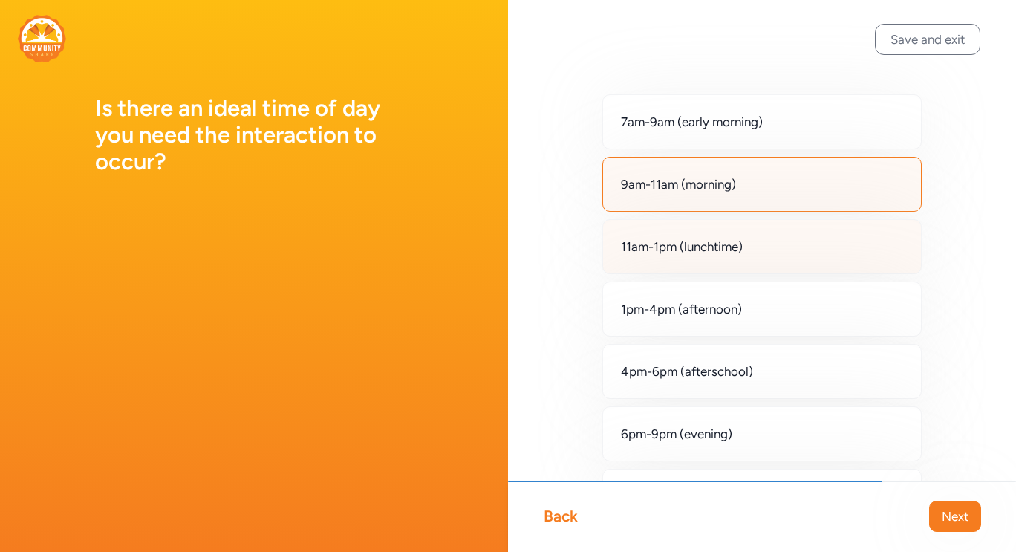
click at [747, 255] on div "11am-1pm (lunchtime)" at bounding box center [761, 246] width 319 height 55
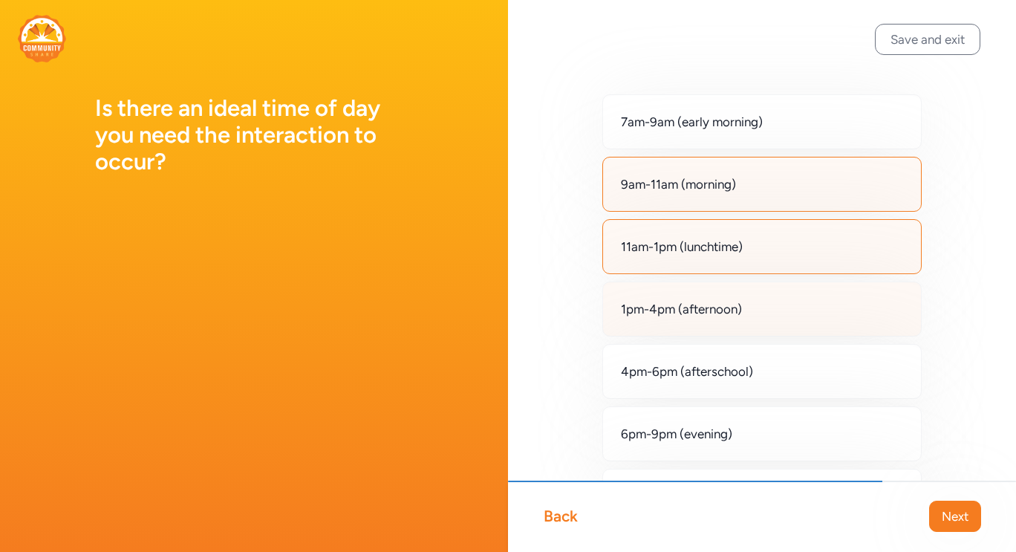
click at [739, 315] on span "1pm-4pm (afternoon)" at bounding box center [681, 309] width 121 height 18
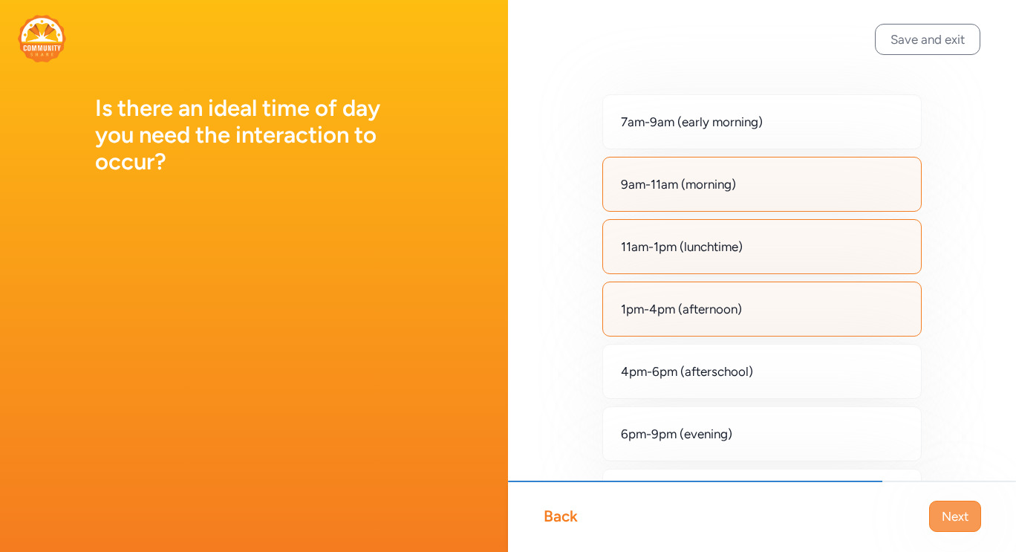
click at [953, 524] on span "Next" at bounding box center [954, 516] width 27 height 18
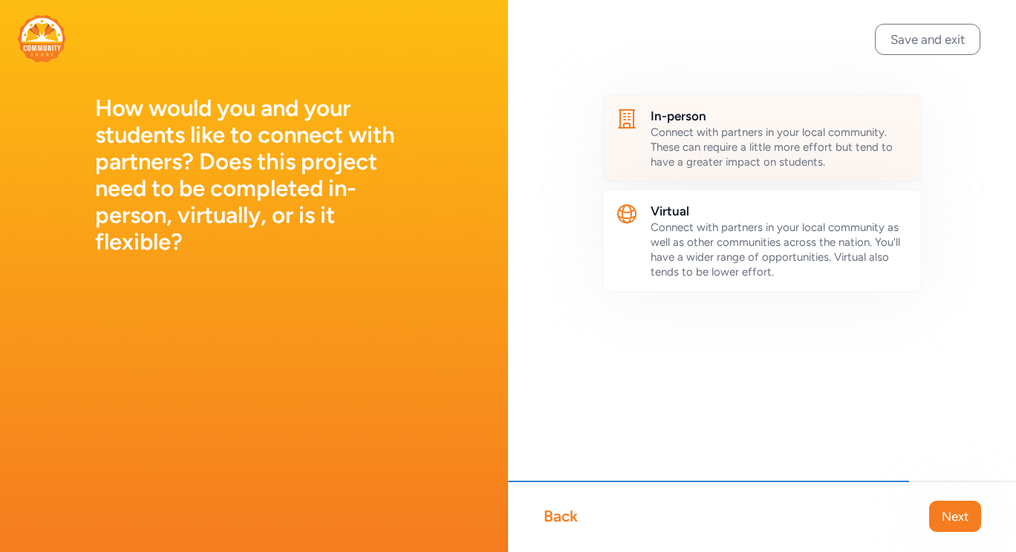
click at [731, 155] on span "Connect with partners in your local community. These can require a little more …" at bounding box center [771, 146] width 242 height 43
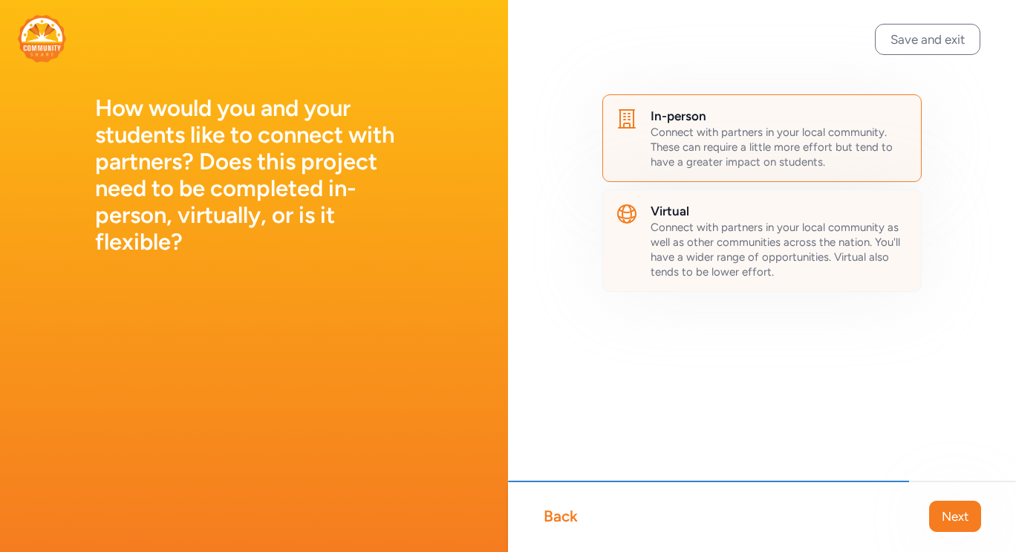
click at [744, 223] on span "Connect with partners in your local community as well as other communities acro…" at bounding box center [774, 249] width 249 height 58
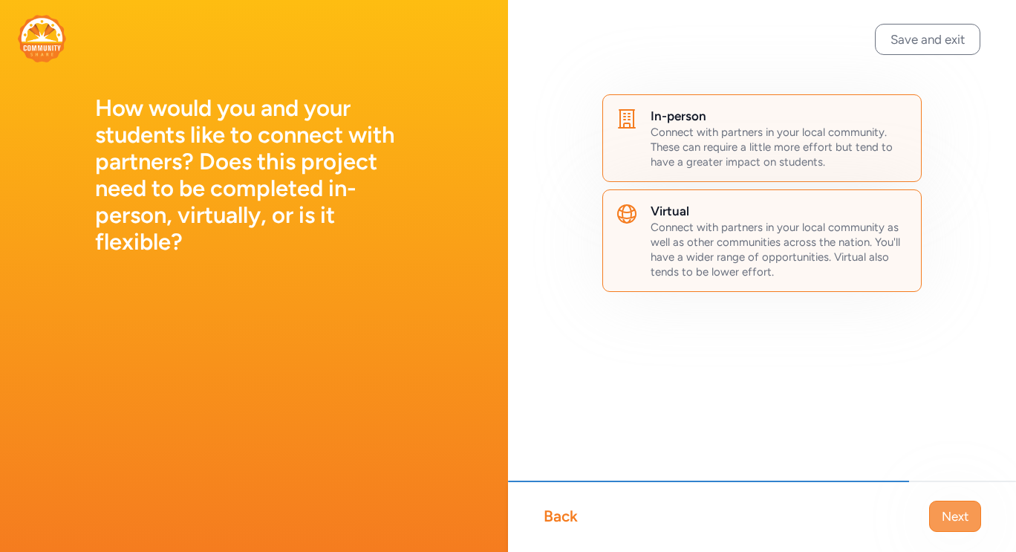
click at [961, 521] on span "Next" at bounding box center [954, 516] width 27 height 18
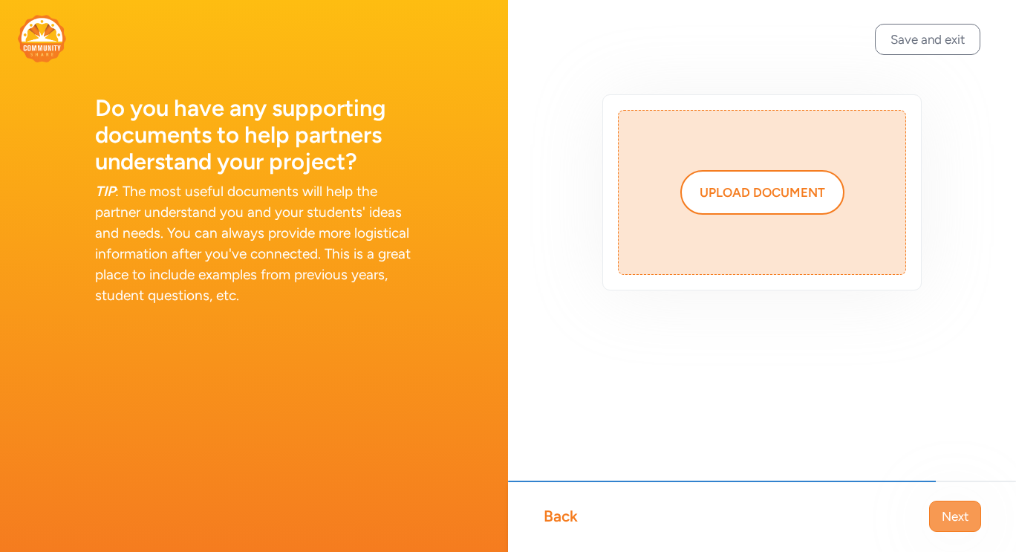
click at [945, 506] on button "Next" at bounding box center [955, 515] width 52 height 31
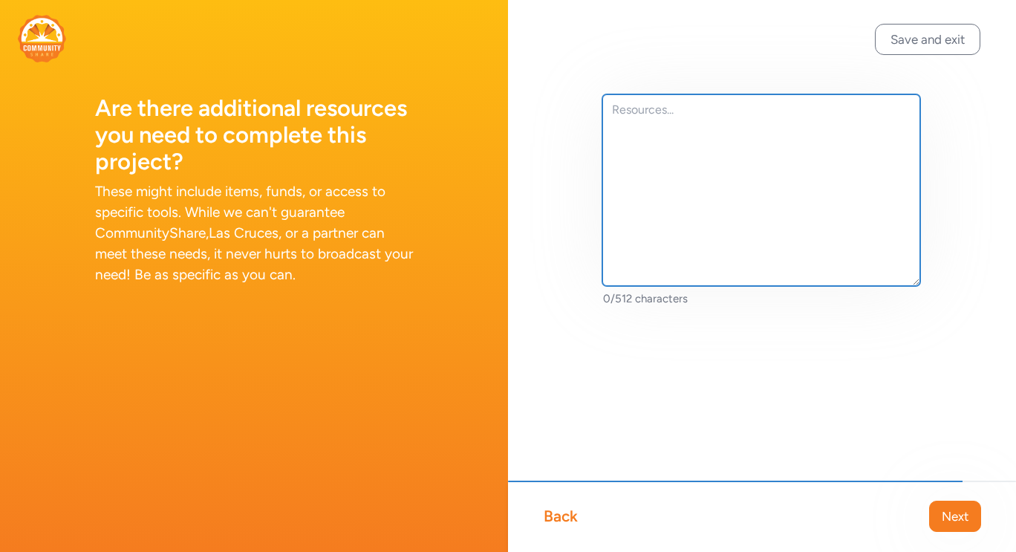
click at [791, 212] on textarea at bounding box center [761, 190] width 318 height 192
type textarea "i"
click at [867, 111] on textarea "I am going to write a STEM grant ASAP. Would liek to get more bang for our buck" at bounding box center [761, 190] width 318 height 192
click at [832, 140] on textarea "I am going to write a STEM grant ASAP. Would like to get more bang for our buck" at bounding box center [761, 190] width 318 height 192
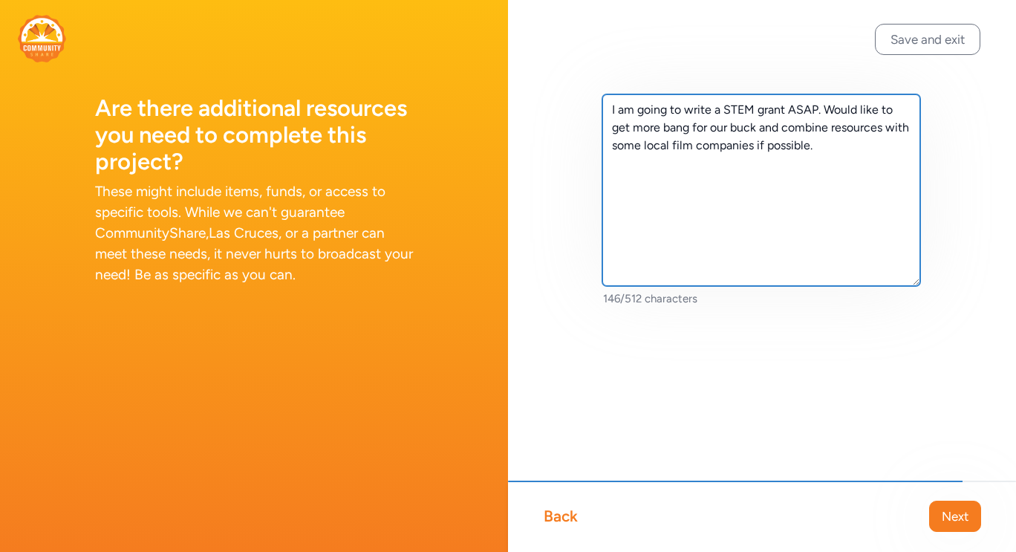
click at [754, 148] on textarea "I am going to write a STEM grant ASAP. Would like to get more bang for our buck…" at bounding box center [761, 190] width 318 height 192
click at [705, 171] on textarea "I am going to write a STEM grant ASAP. Would like to get more bang for our buck…" at bounding box center [761, 190] width 318 height 192
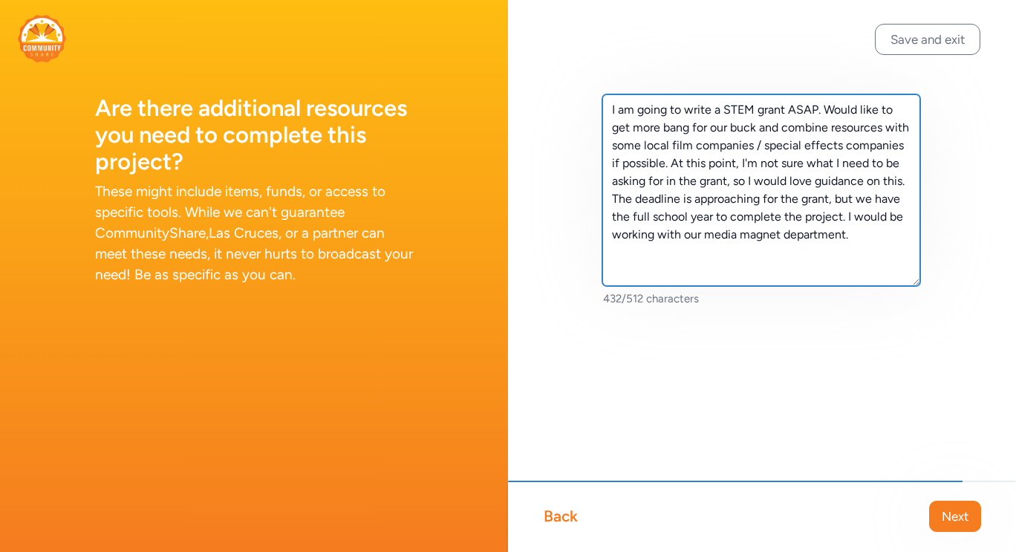
click at [848, 218] on textarea "I am going to write a STEM grant ASAP. Would like to get more bang for our buck…" at bounding box center [761, 190] width 318 height 192
type textarea "I am going to write a STEM grant ASAP. Would like to get more bang for our buck…"
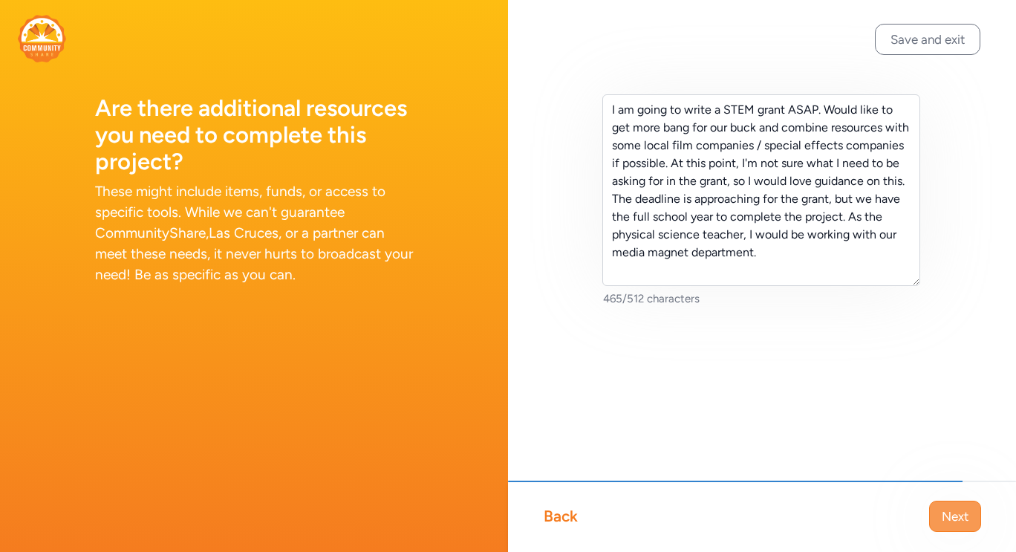
click at [954, 519] on span "Next" at bounding box center [954, 516] width 27 height 18
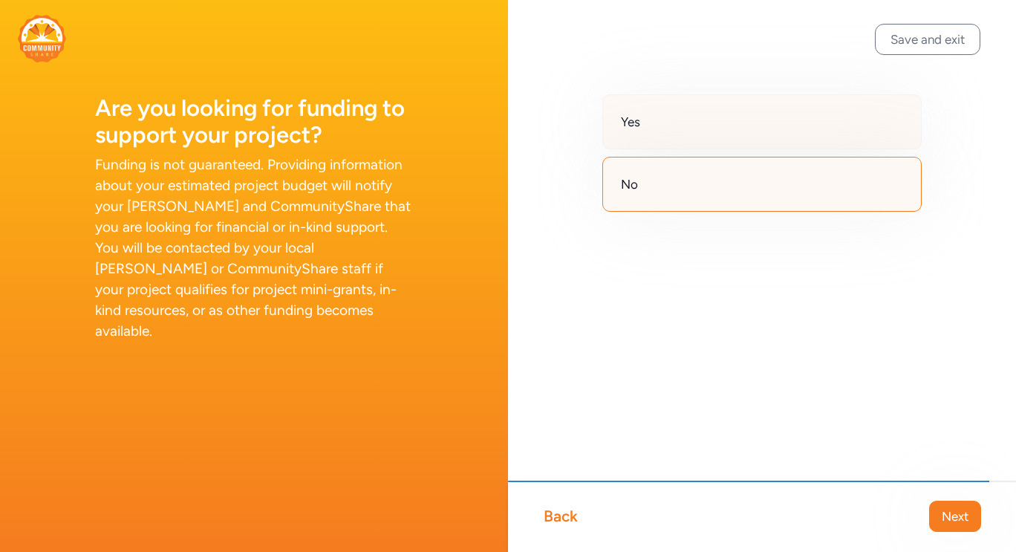
click at [669, 131] on div "Yes" at bounding box center [761, 121] width 319 height 55
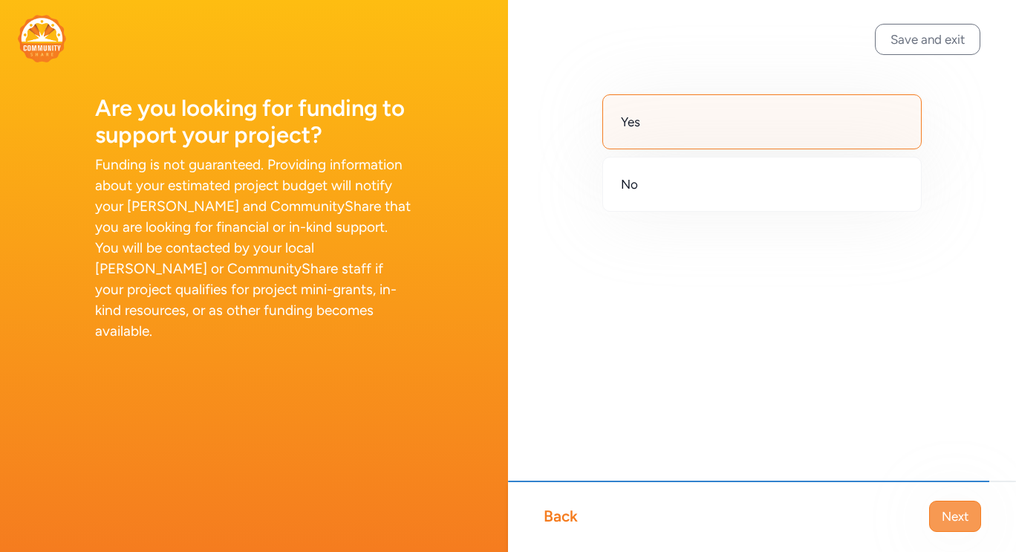
click at [957, 526] on button "Next" at bounding box center [955, 515] width 52 height 31
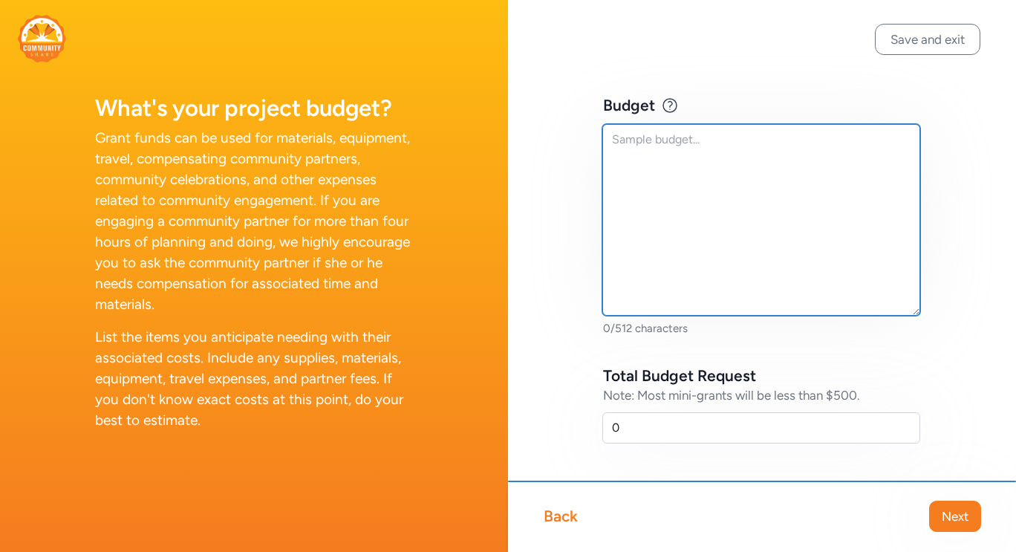
click at [801, 216] on textarea at bounding box center [761, 220] width 318 height 192
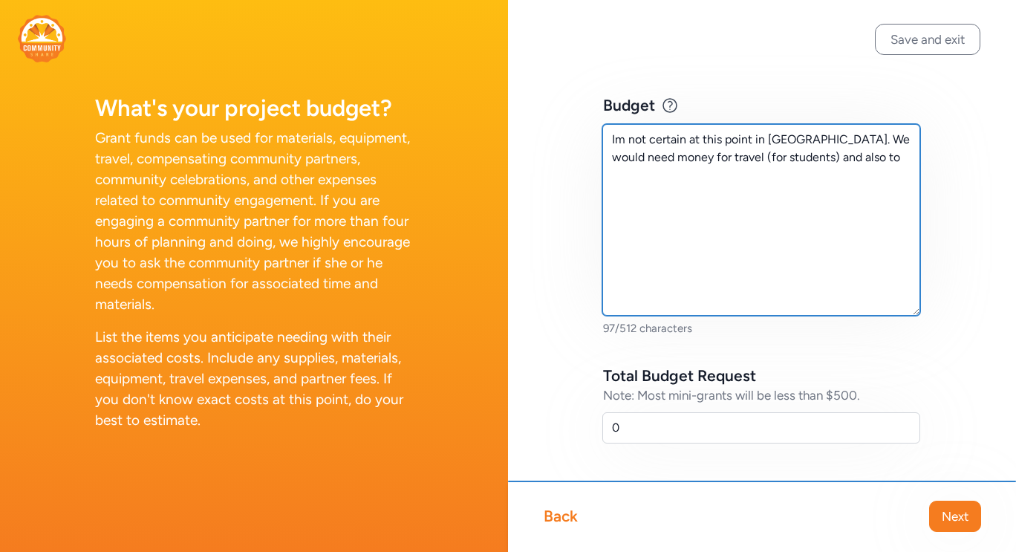
click at [704, 162] on textarea "Im not certain at this point in [GEOGRAPHIC_DATA]. We would need money for trav…" at bounding box center [761, 220] width 318 height 192
click at [665, 180] on textarea "Im not certain at this point in [GEOGRAPHIC_DATA]. We would need money for trav…" at bounding box center [761, 220] width 318 height 192
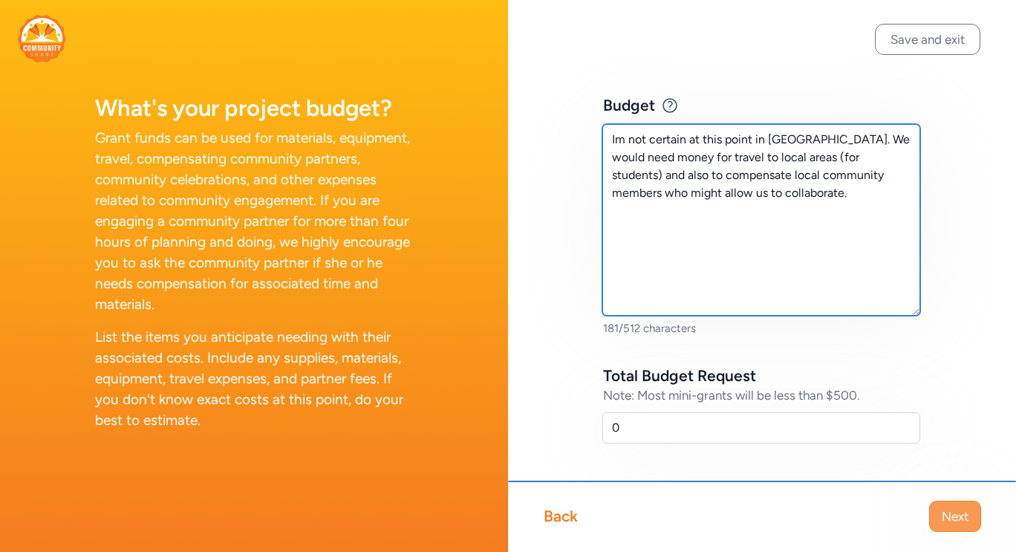
type textarea "Im not certain at this point in [GEOGRAPHIC_DATA]. We would need money for trav…"
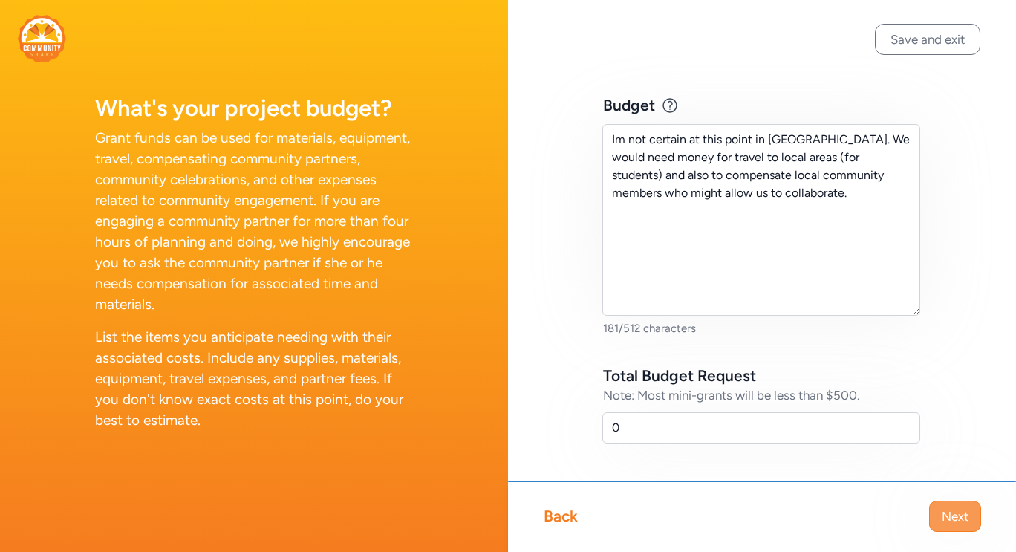
click at [956, 509] on span "Next" at bounding box center [954, 516] width 27 height 18
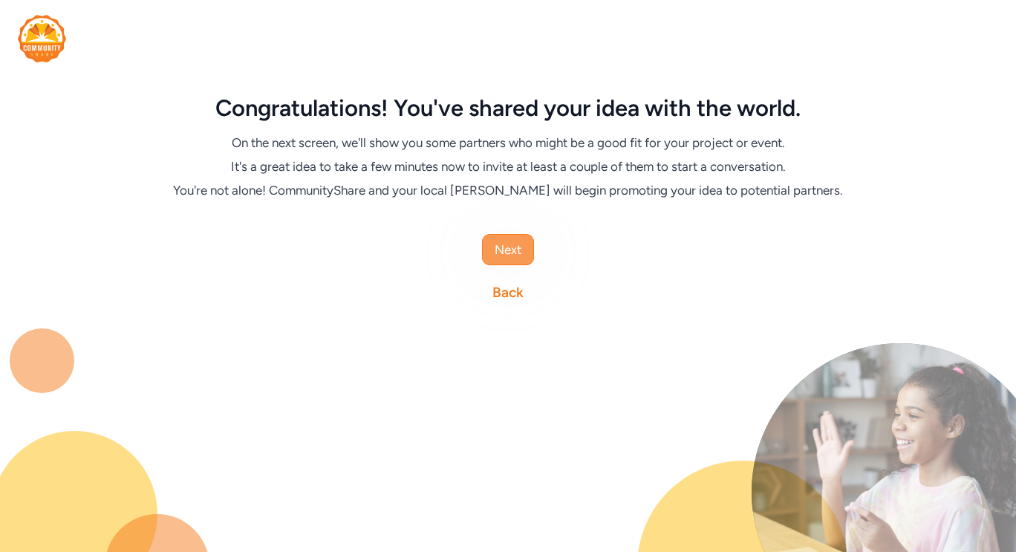
click at [517, 253] on span "Next" at bounding box center [507, 250] width 27 height 18
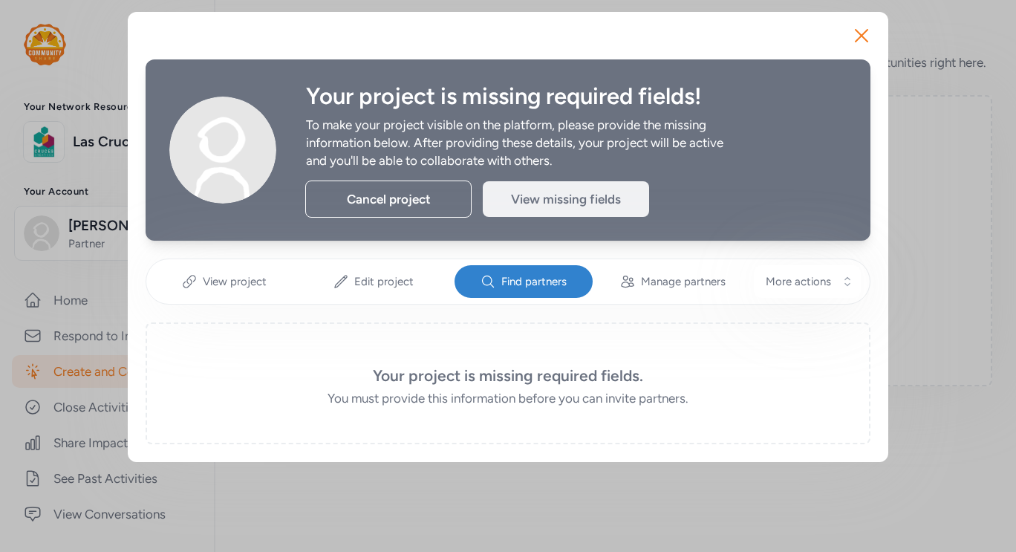
click at [533, 208] on div "View missing fields" at bounding box center [566, 199] width 166 height 36
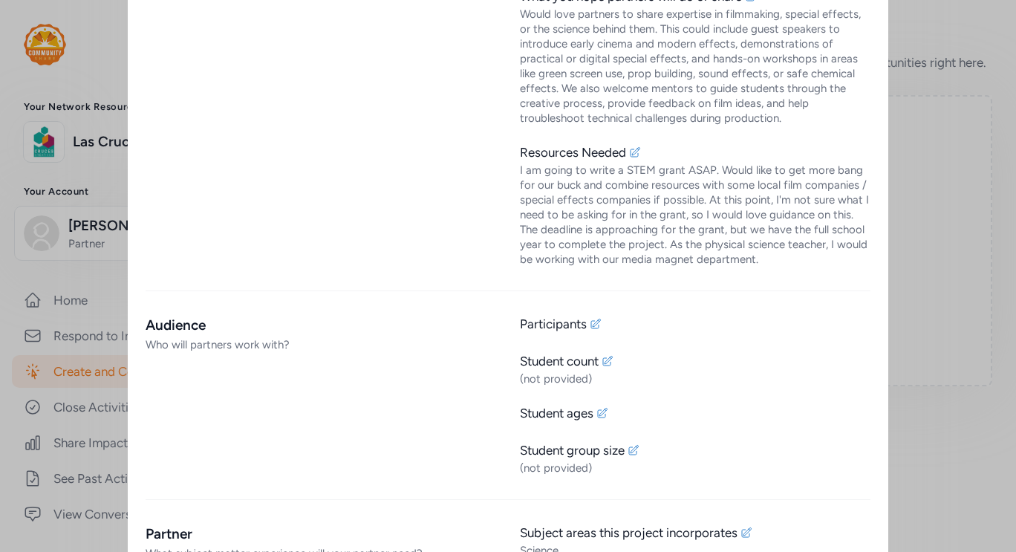
scroll to position [965, 0]
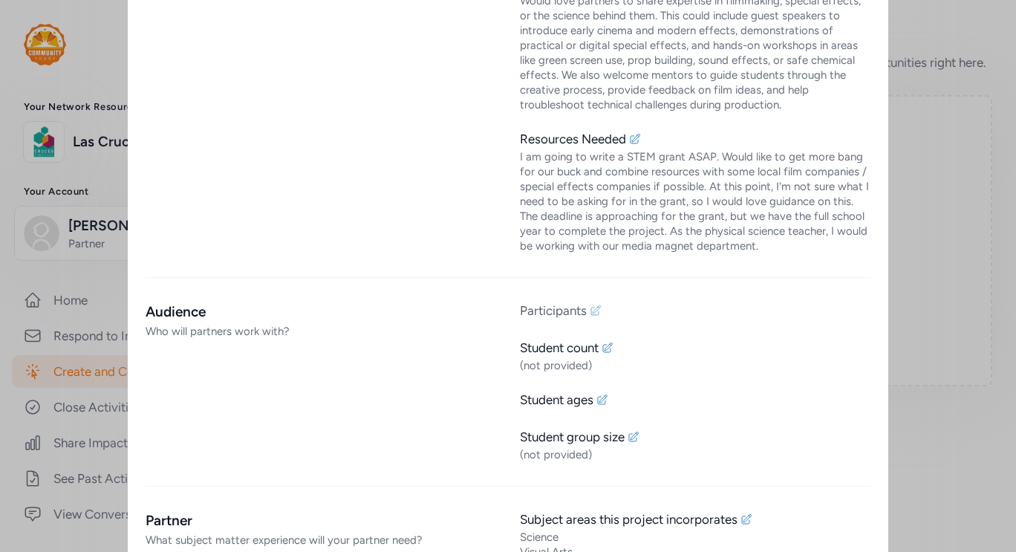
click at [547, 312] on div "Participants" at bounding box center [553, 310] width 67 height 18
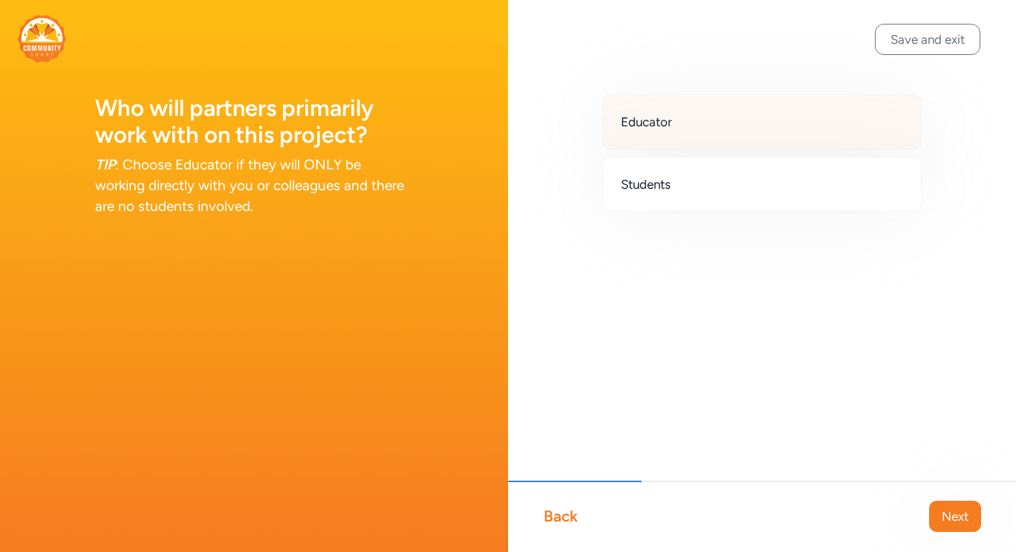
click at [698, 124] on div "Educator" at bounding box center [761, 121] width 319 height 55
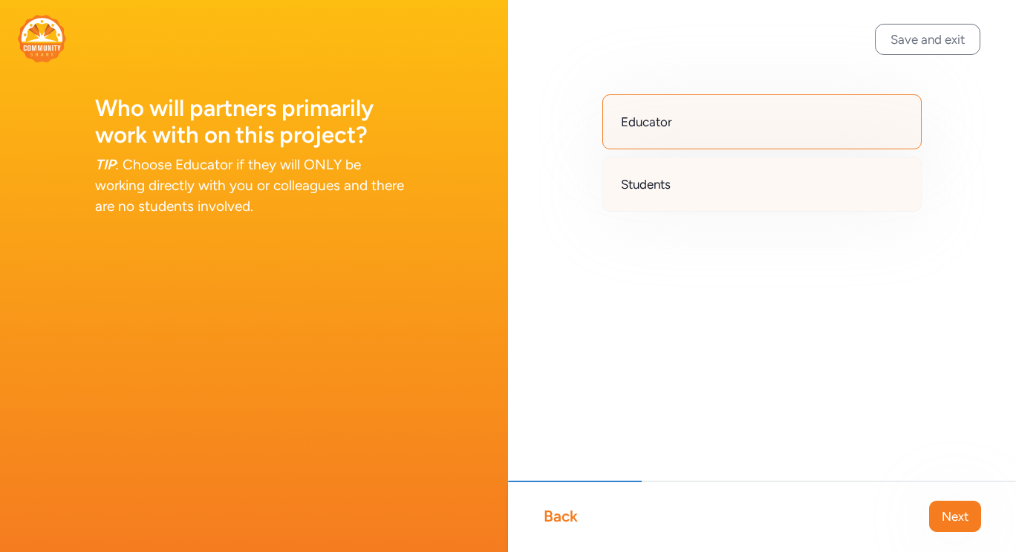
click at [693, 176] on div "Students" at bounding box center [761, 184] width 319 height 55
click at [723, 124] on div "Educator" at bounding box center [761, 121] width 319 height 55
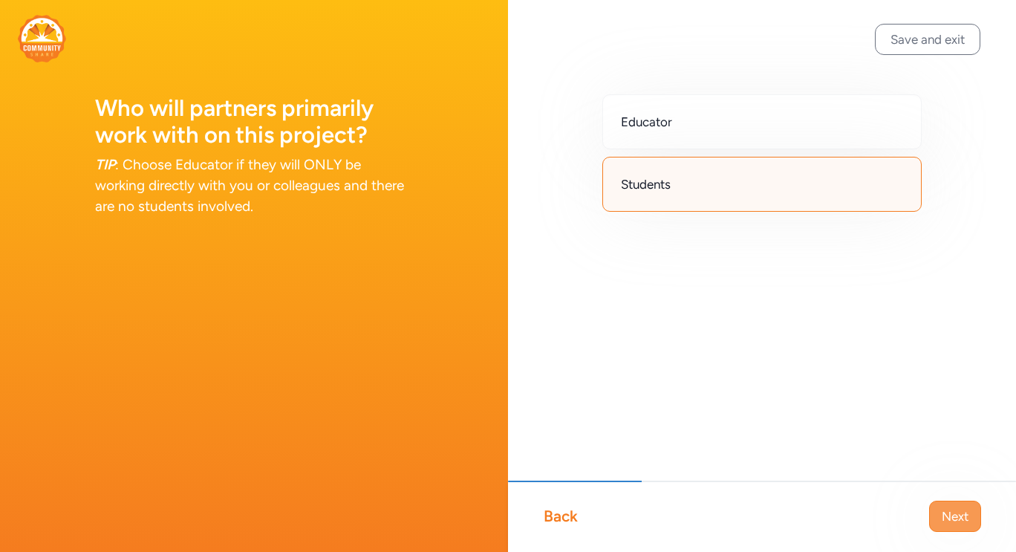
click at [947, 509] on span "Next" at bounding box center [954, 516] width 27 height 18
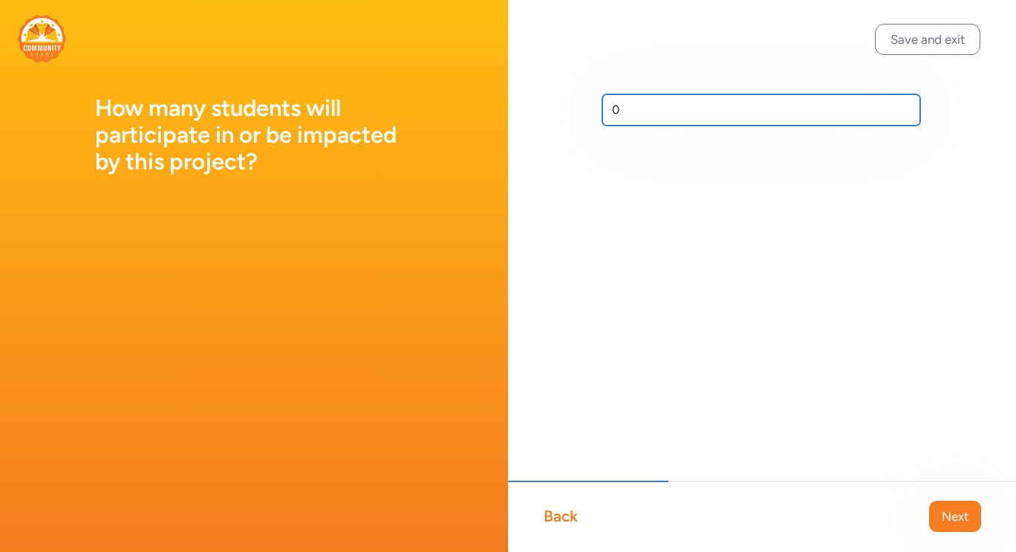
click at [673, 109] on input "0" at bounding box center [761, 109] width 318 height 31
type input "0"
type input "147"
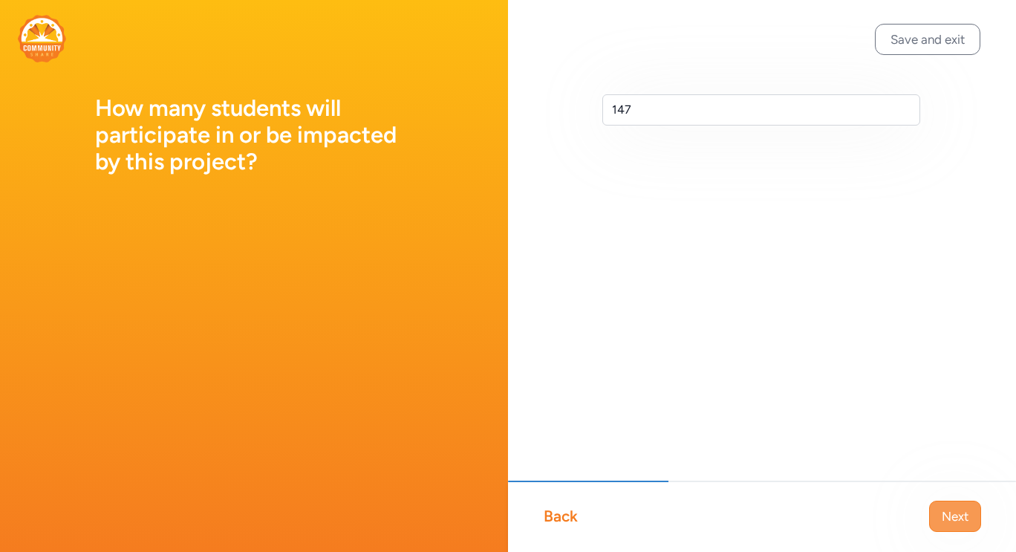
click at [961, 517] on span "Next" at bounding box center [954, 516] width 27 height 18
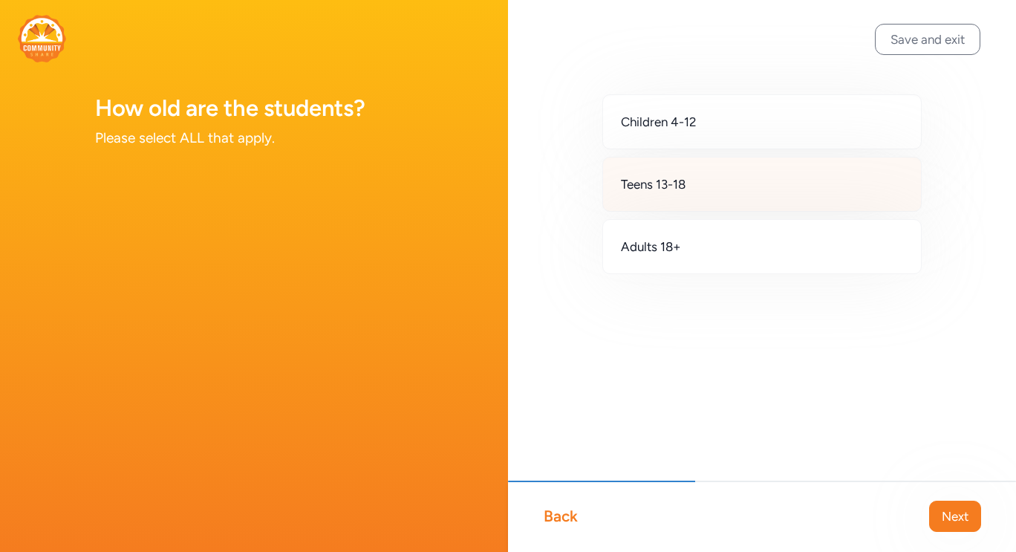
click at [748, 190] on div "Teens 13-18" at bounding box center [761, 184] width 319 height 55
click at [950, 523] on span "Next" at bounding box center [954, 516] width 27 height 18
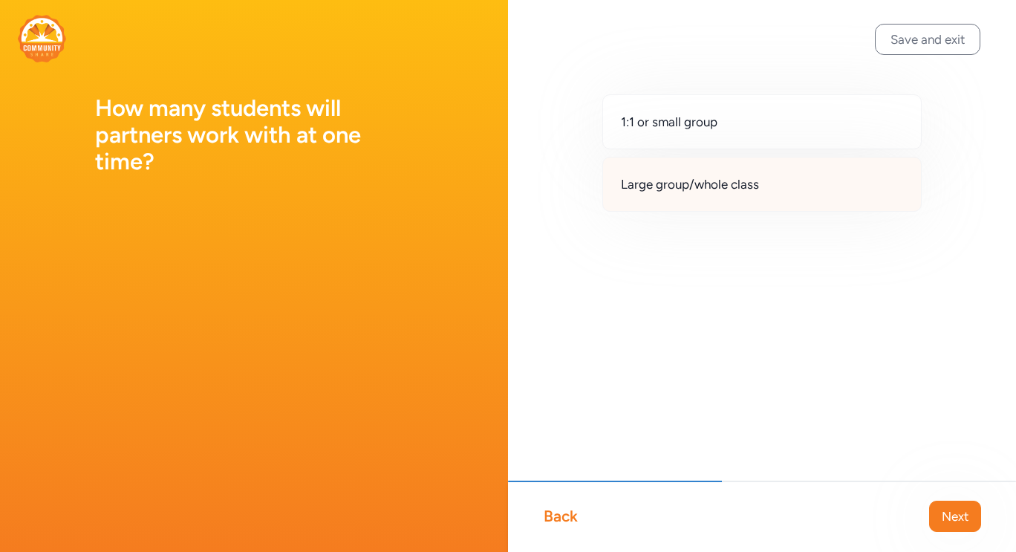
click at [707, 187] on span "Large group/whole class" at bounding box center [690, 184] width 138 height 18
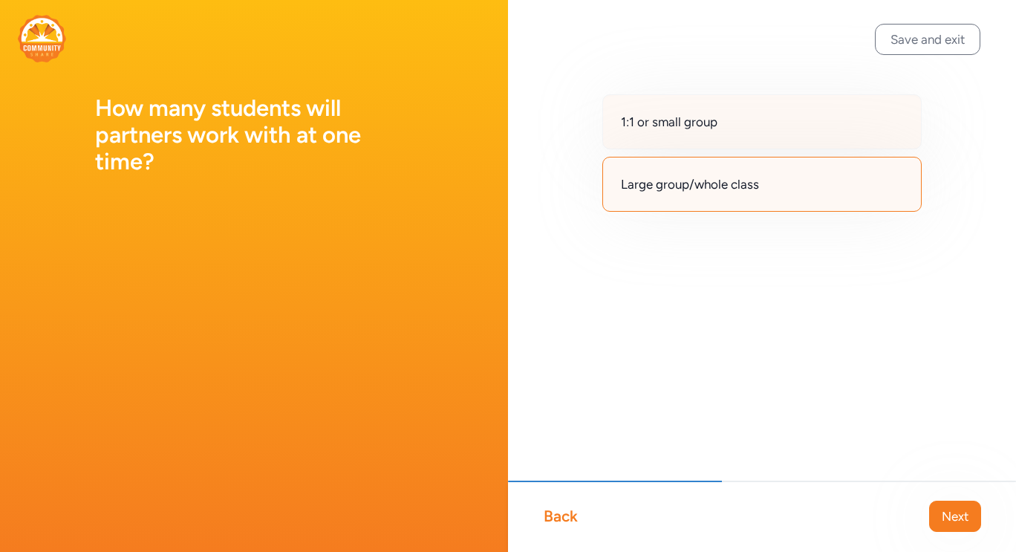
click at [692, 126] on span "1:1 or small group" at bounding box center [669, 122] width 97 height 18
click at [742, 183] on span "Large group/whole class" at bounding box center [690, 184] width 138 height 18
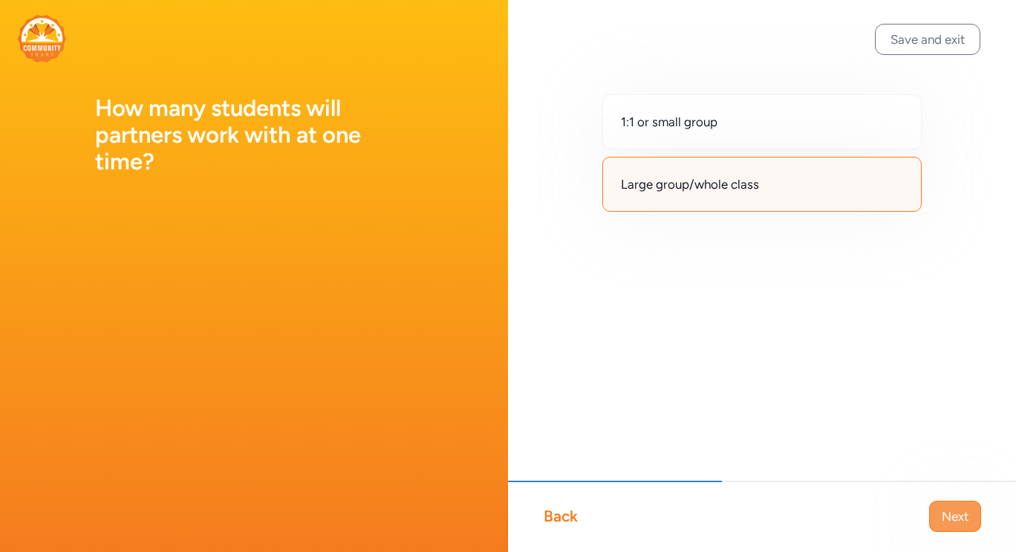
click at [965, 518] on span "Next" at bounding box center [954, 516] width 27 height 18
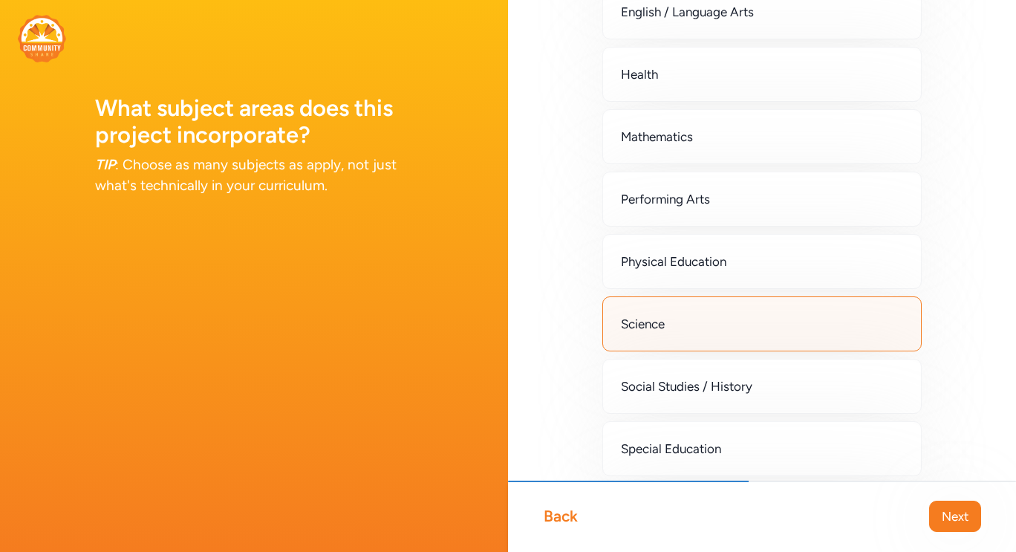
scroll to position [445, 0]
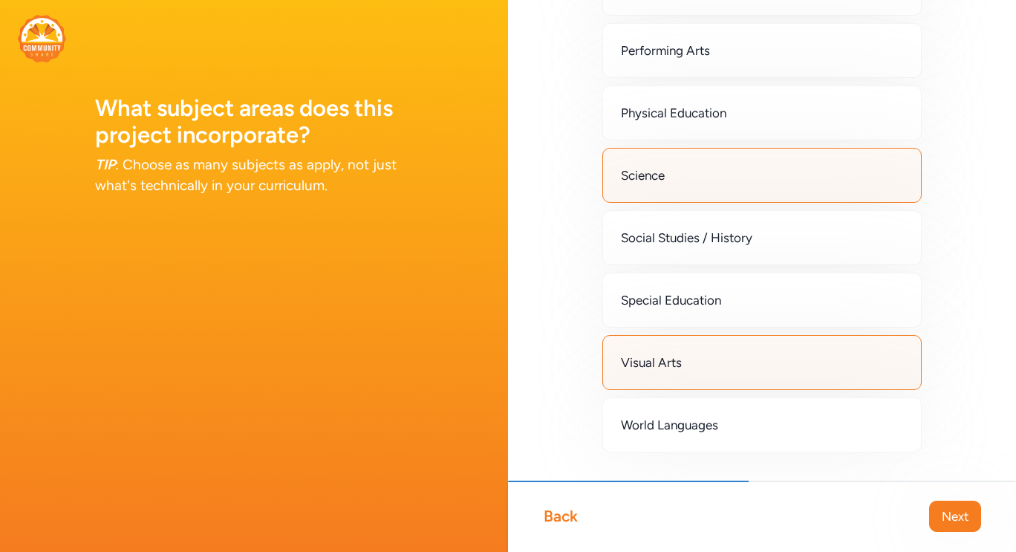
click at [748, 379] on div "Visual Arts" at bounding box center [761, 362] width 319 height 55
click at [761, 365] on div "Visual Arts" at bounding box center [761, 362] width 319 height 55
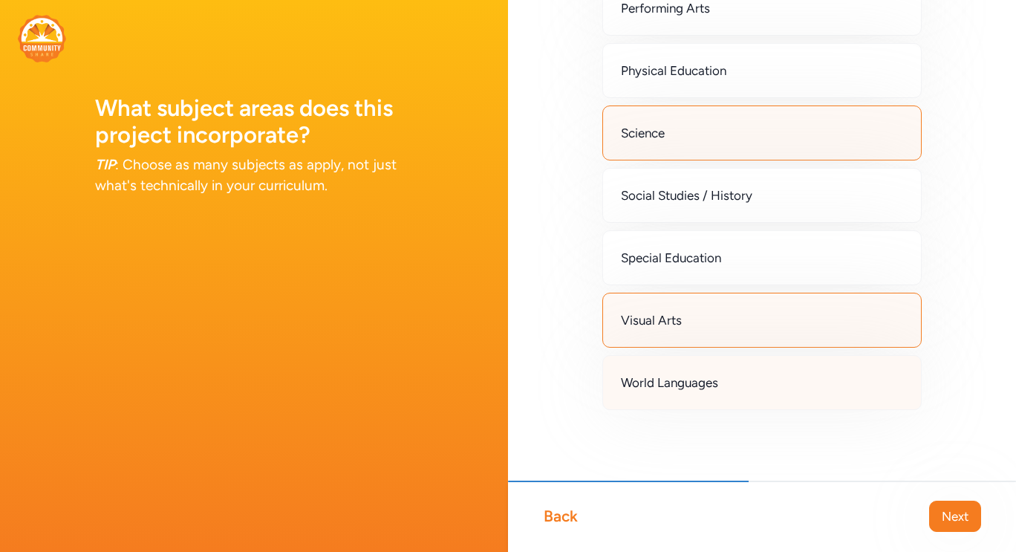
scroll to position [191, 0]
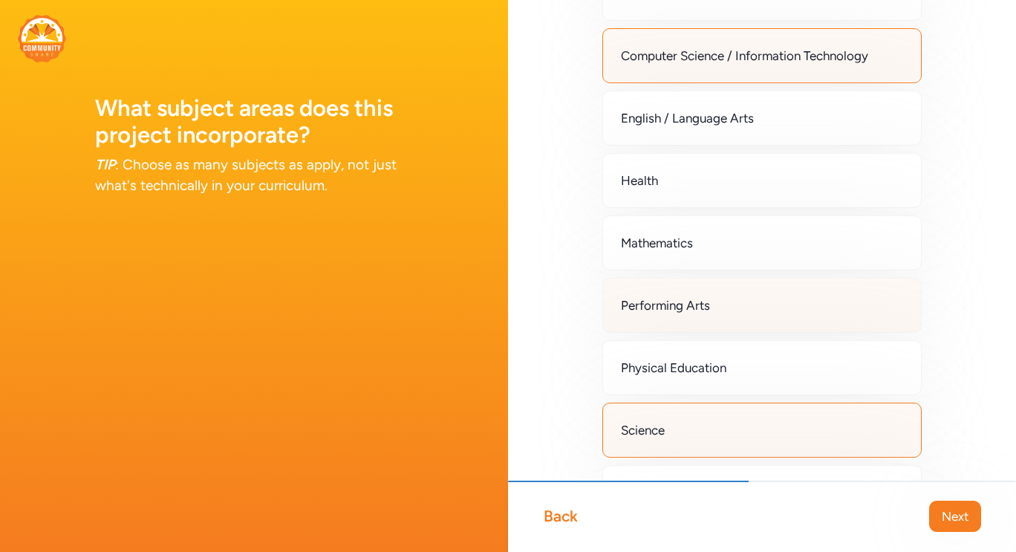
click at [731, 312] on div "Performing Arts" at bounding box center [761, 305] width 319 height 55
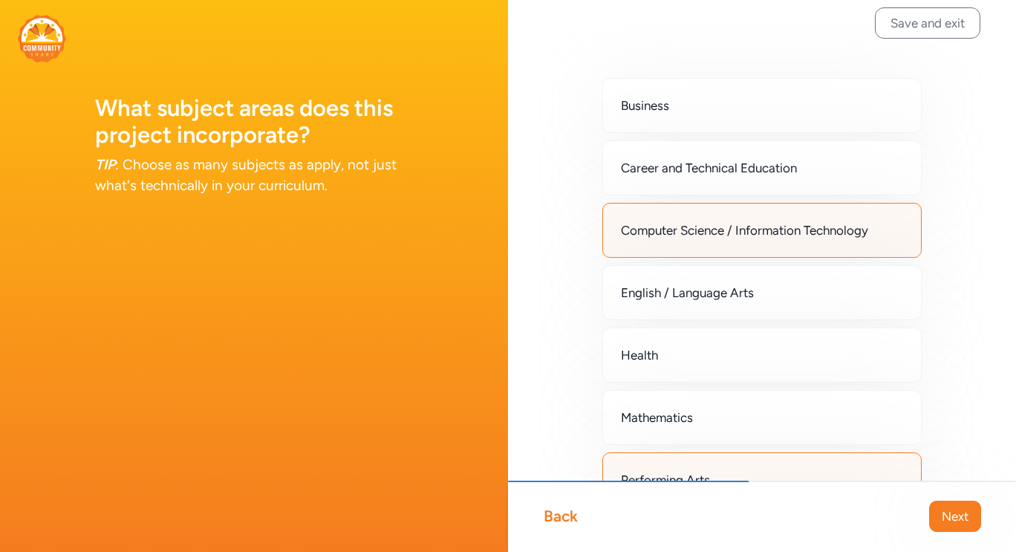
scroll to position [0, 0]
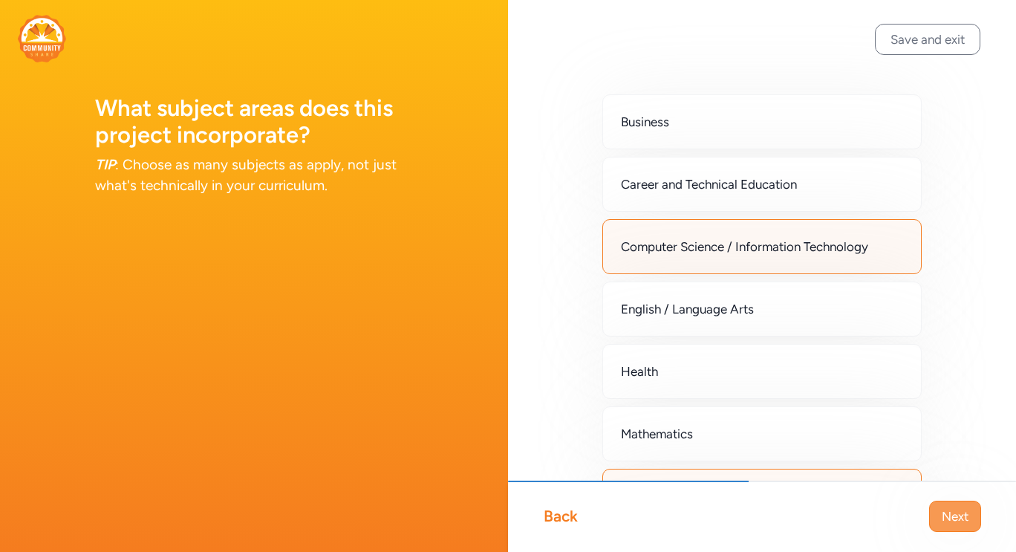
click at [958, 517] on span "Next" at bounding box center [954, 516] width 27 height 18
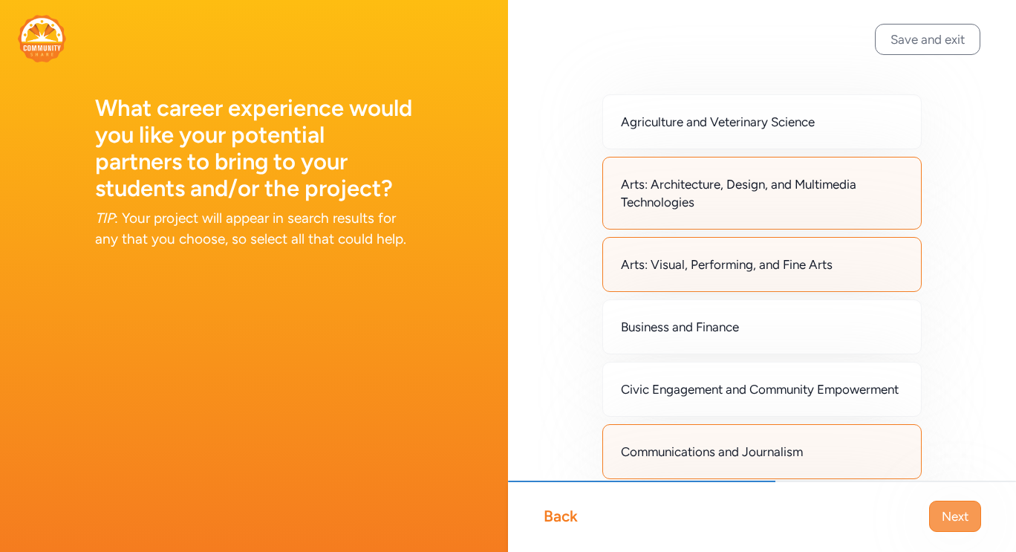
click at [967, 522] on span "Next" at bounding box center [954, 516] width 27 height 18
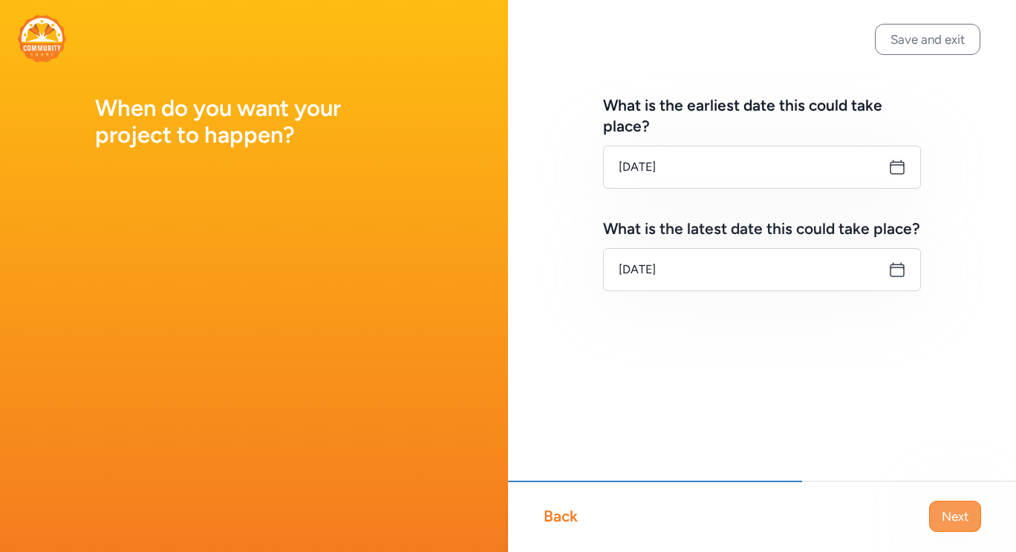
click at [953, 520] on span "Next" at bounding box center [954, 516] width 27 height 18
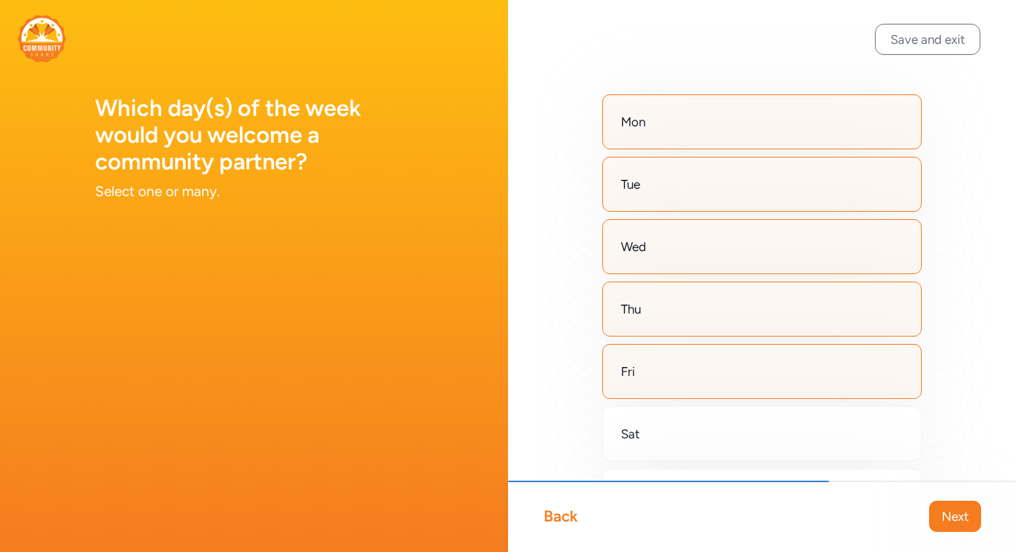
click at [953, 520] on span "Next" at bounding box center [954, 516] width 27 height 18
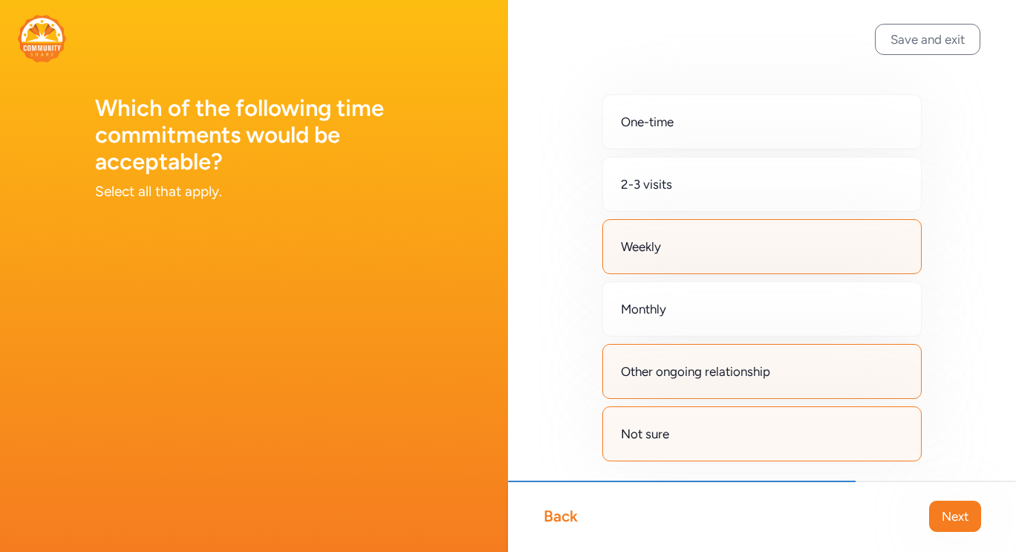
click at [953, 517] on span "Next" at bounding box center [954, 516] width 27 height 18
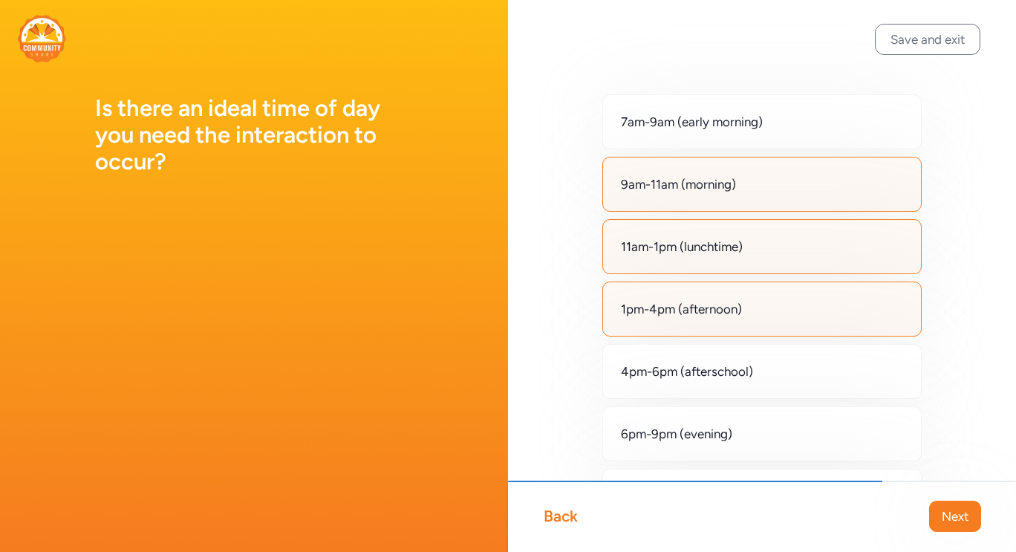
click at [953, 517] on span "Next" at bounding box center [954, 516] width 27 height 18
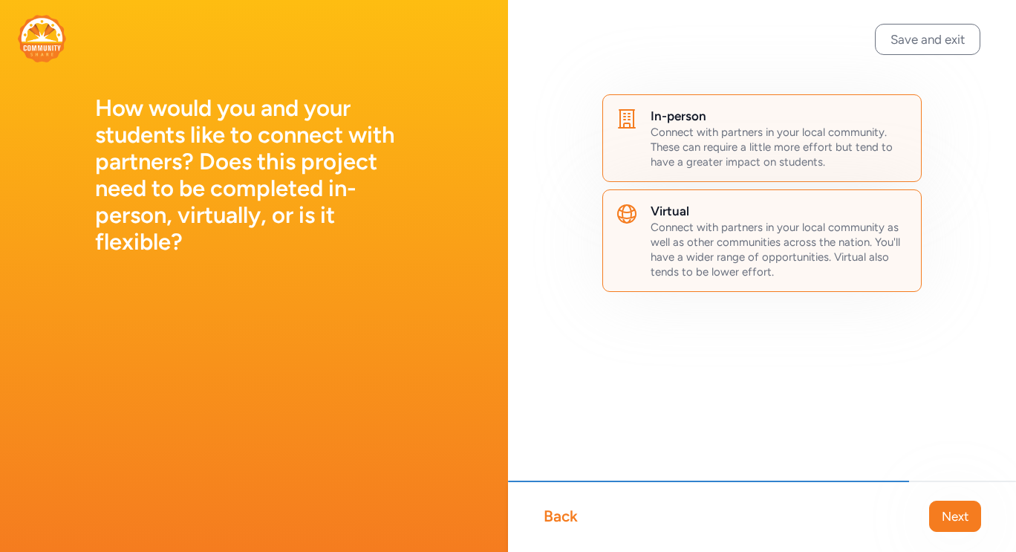
click at [953, 517] on span "Next" at bounding box center [954, 516] width 27 height 18
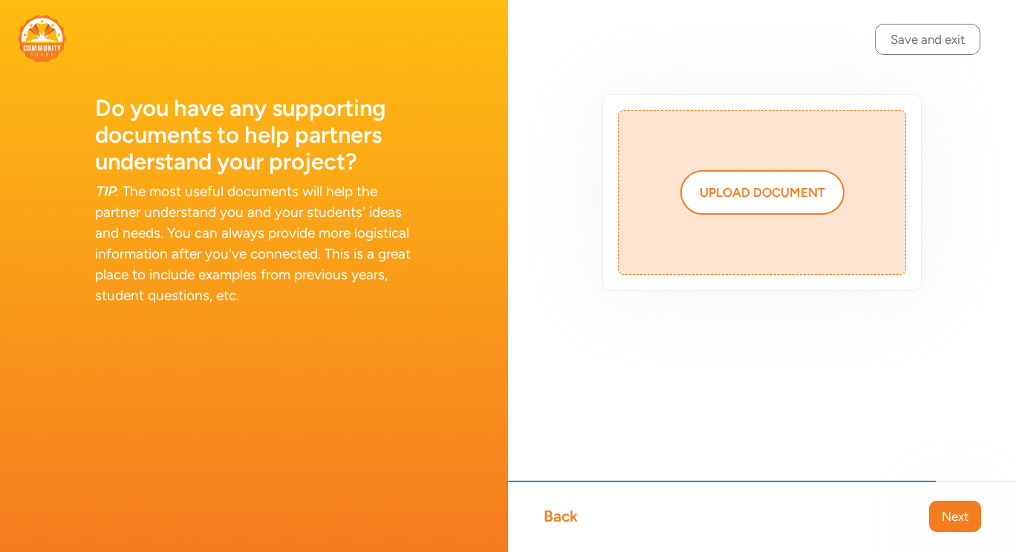
click at [953, 517] on span "Next" at bounding box center [954, 516] width 27 height 18
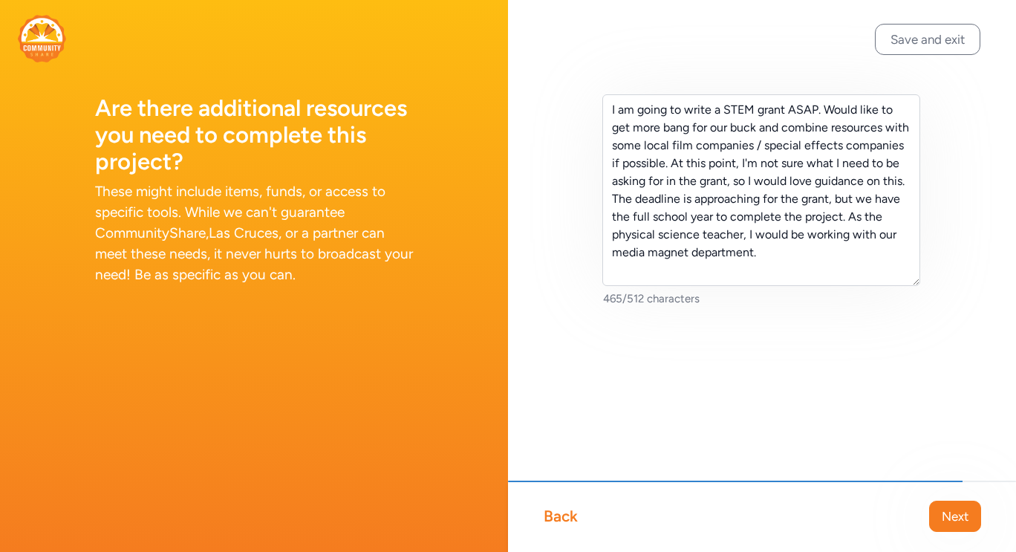
click at [953, 517] on span "Next" at bounding box center [954, 516] width 27 height 18
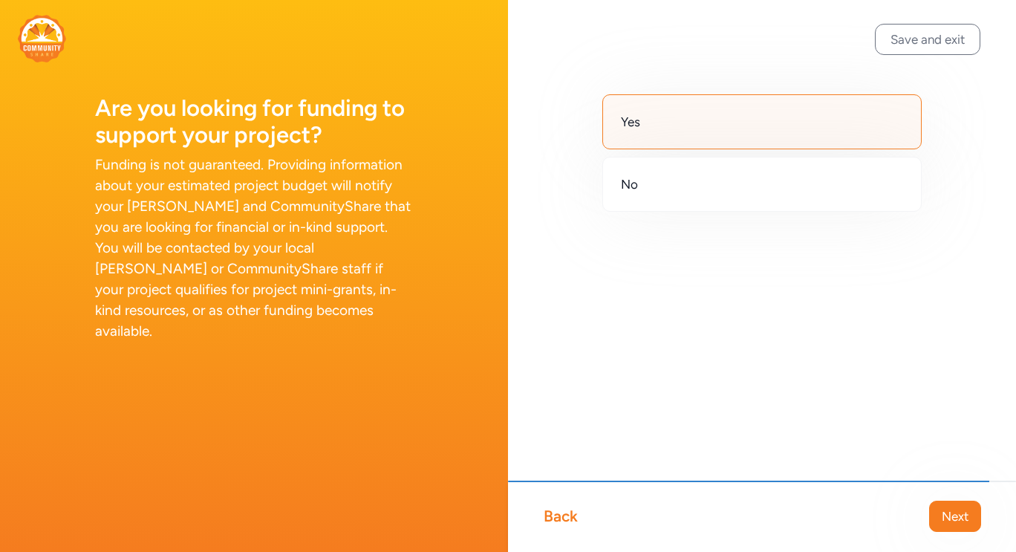
click at [953, 517] on span "Next" at bounding box center [954, 516] width 27 height 18
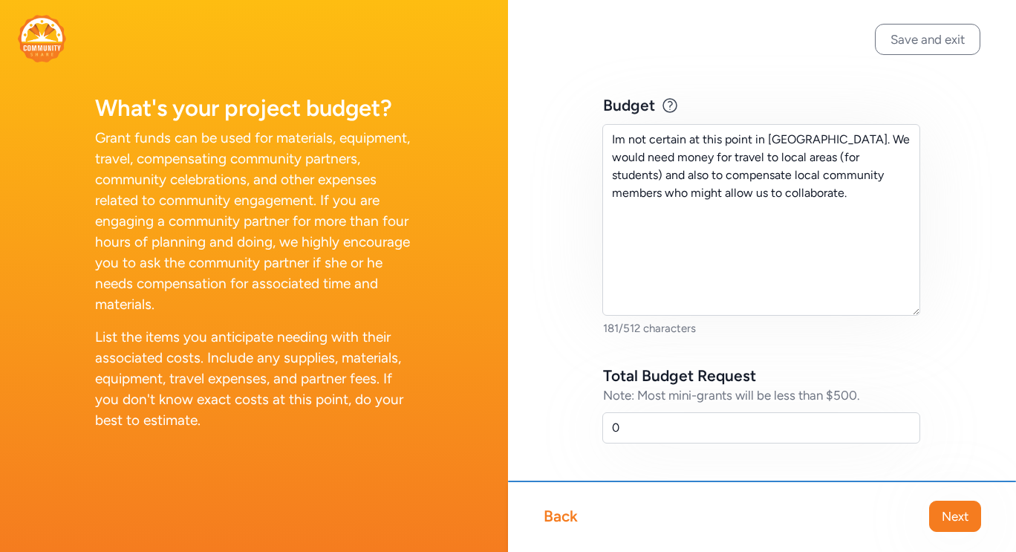
click at [953, 517] on span "Next" at bounding box center [954, 516] width 27 height 18
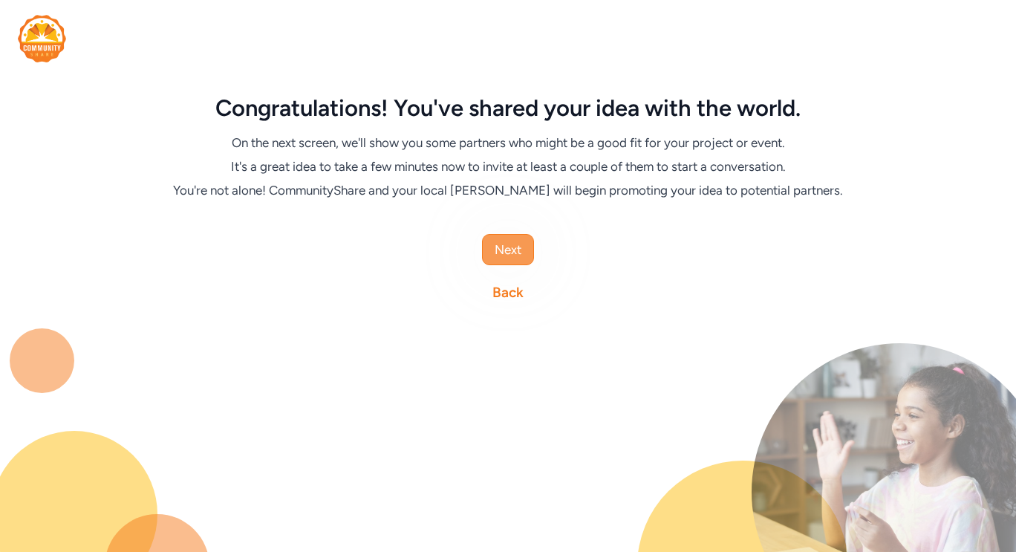
click at [517, 242] on span "Next" at bounding box center [507, 250] width 27 height 18
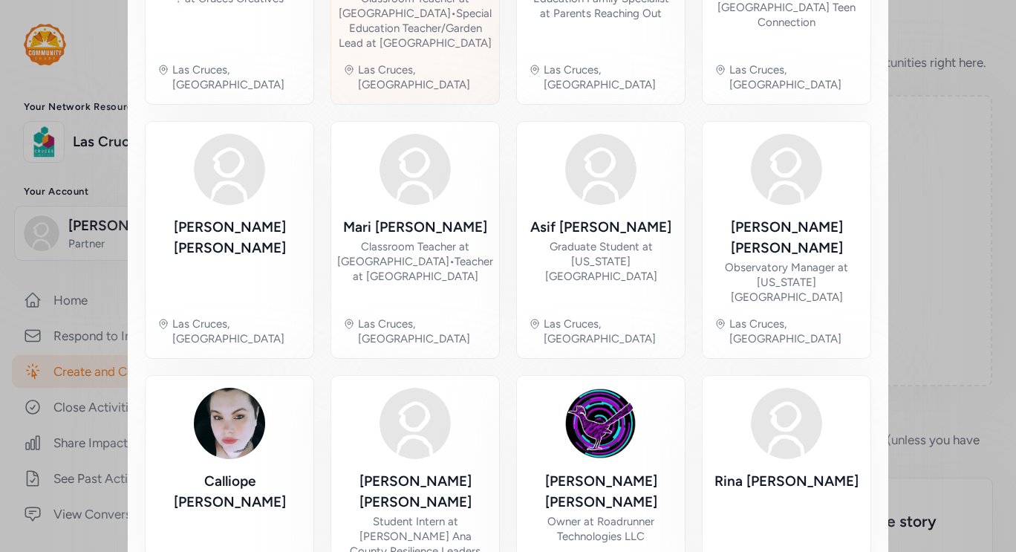
scroll to position [803, 0]
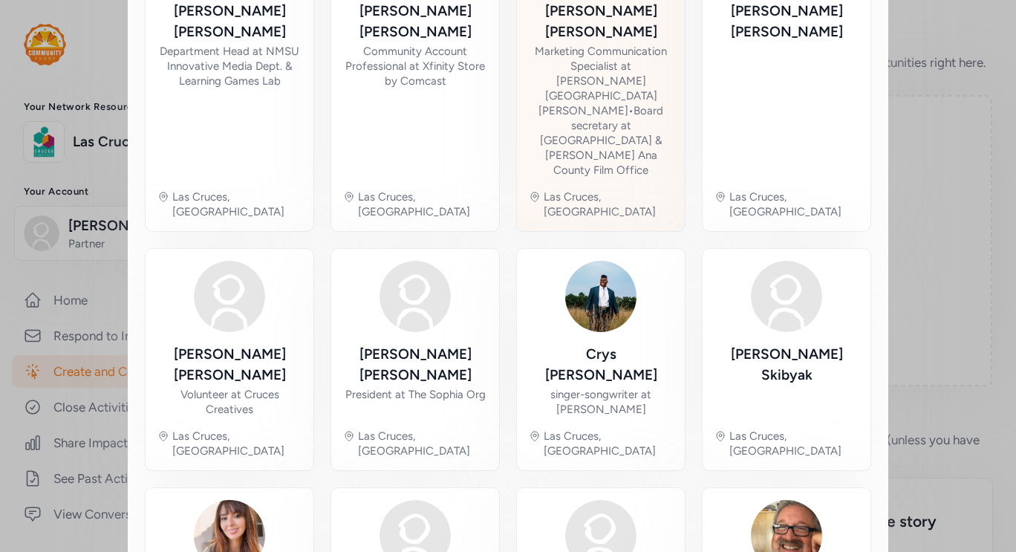
scroll to position [824, 0]
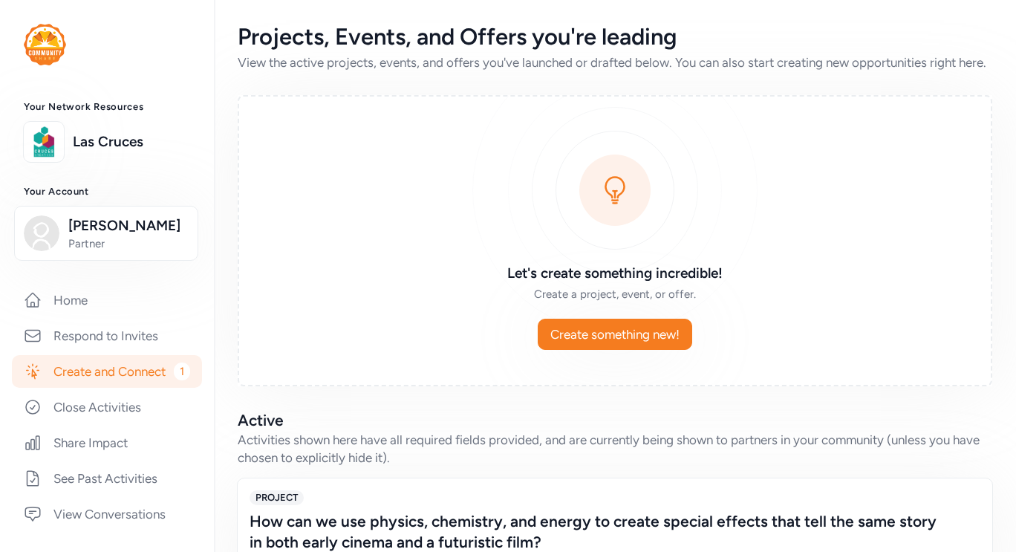
scroll to position [171, 0]
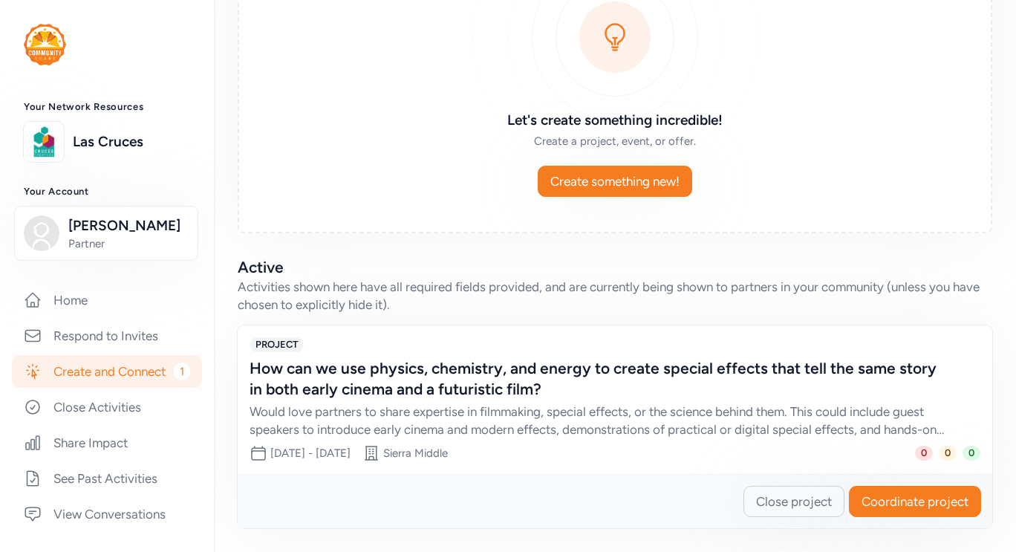
click at [376, 376] on div "How can we use physics, chemistry, and energy to create special effects that te…" at bounding box center [599, 379] width 701 height 42
click at [681, 402] on div "How can we use physics, chemistry, and energy to create special effects that te…" at bounding box center [614, 398] width 731 height 80
click at [766, 369] on div "How can we use physics, chemistry, and energy to create special effects that te…" at bounding box center [599, 379] width 701 height 42
click at [512, 331] on div "PROJECT How can we use physics, chemistry, and energy to create special effects…" at bounding box center [615, 399] width 754 height 148
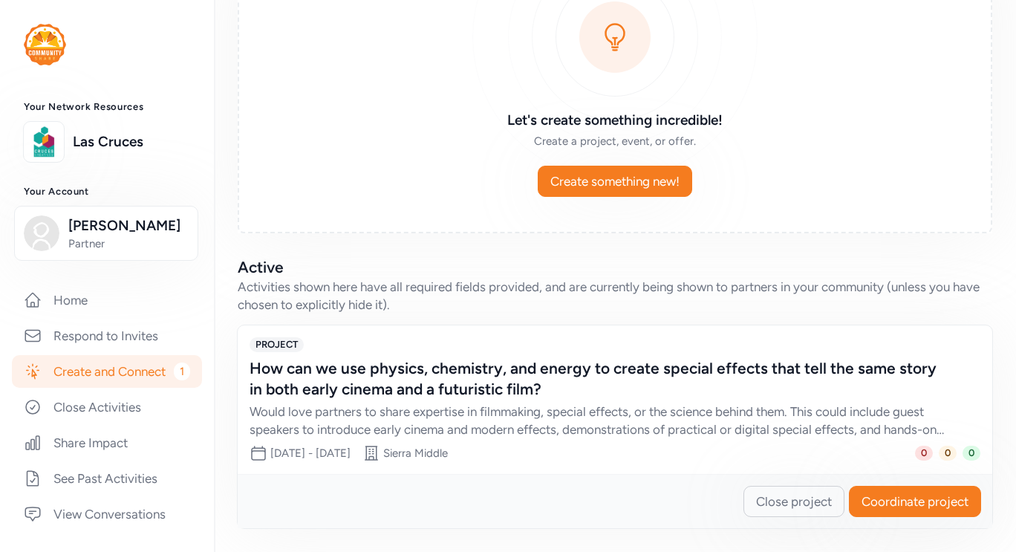
click at [512, 331] on div "PROJECT How can we use physics, chemistry, and energy to create special effects…" at bounding box center [615, 399] width 754 height 148
drag, startPoint x: 275, startPoint y: 453, endPoint x: 273, endPoint y: 423, distance: 29.7
click at [275, 447] on span "[DATE] - [DATE]" at bounding box center [310, 452] width 80 height 13
click at [280, 346] on span "PROJECT" at bounding box center [276, 344] width 54 height 15
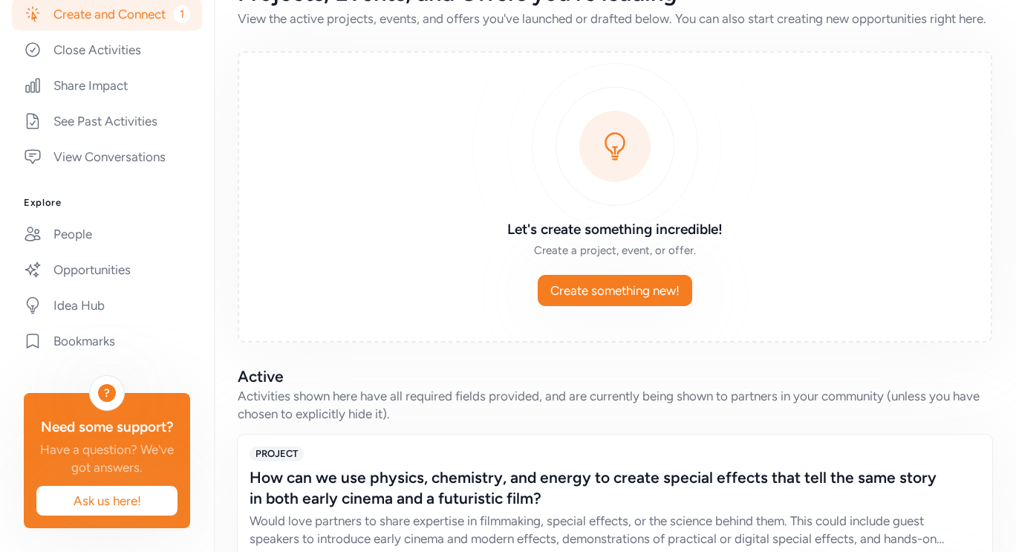
scroll to position [0, 0]
